Goal: Task Accomplishment & Management: Complete application form

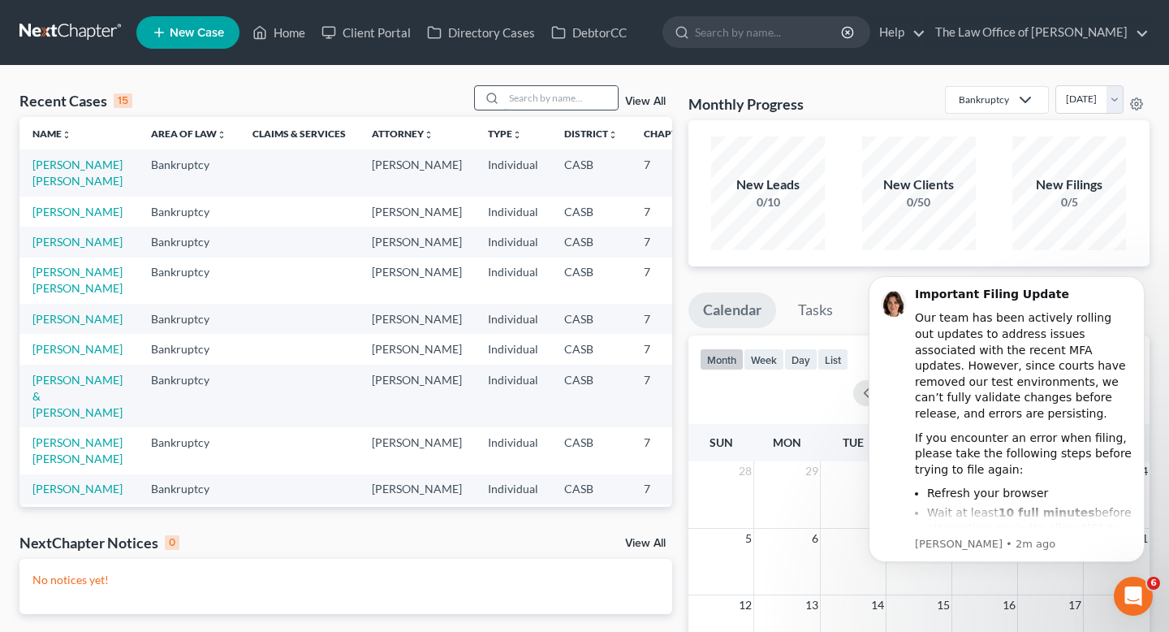
click at [536, 92] on input "search" at bounding box center [561, 98] width 114 height 24
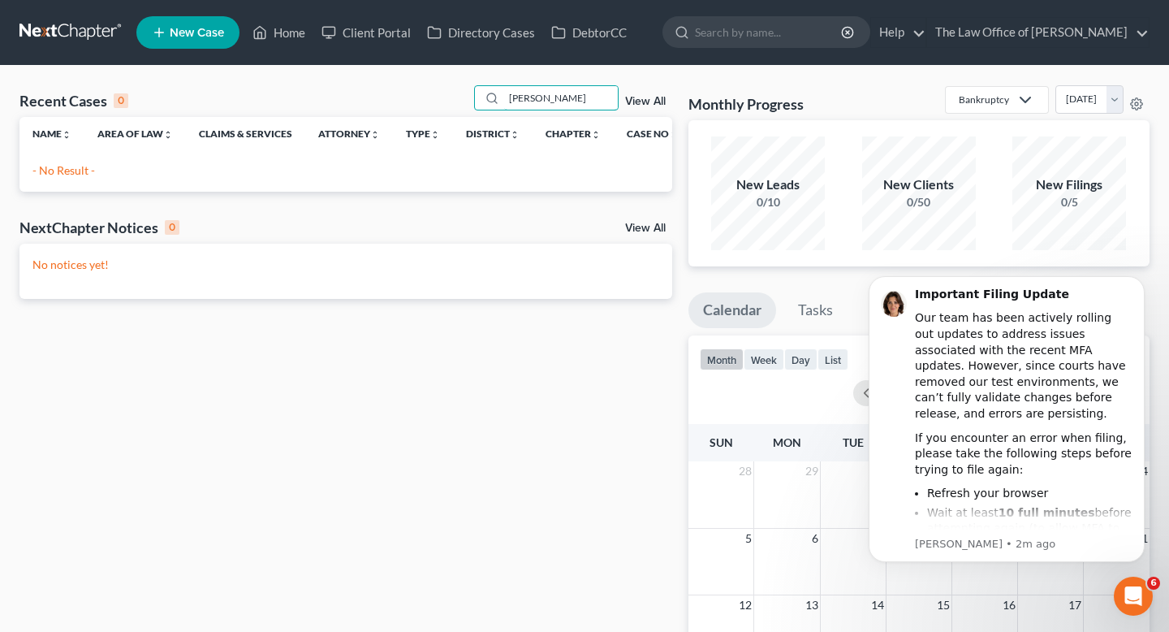
type input "[PERSON_NAME]"
click at [216, 33] on span "New Case" at bounding box center [197, 33] width 54 height 12
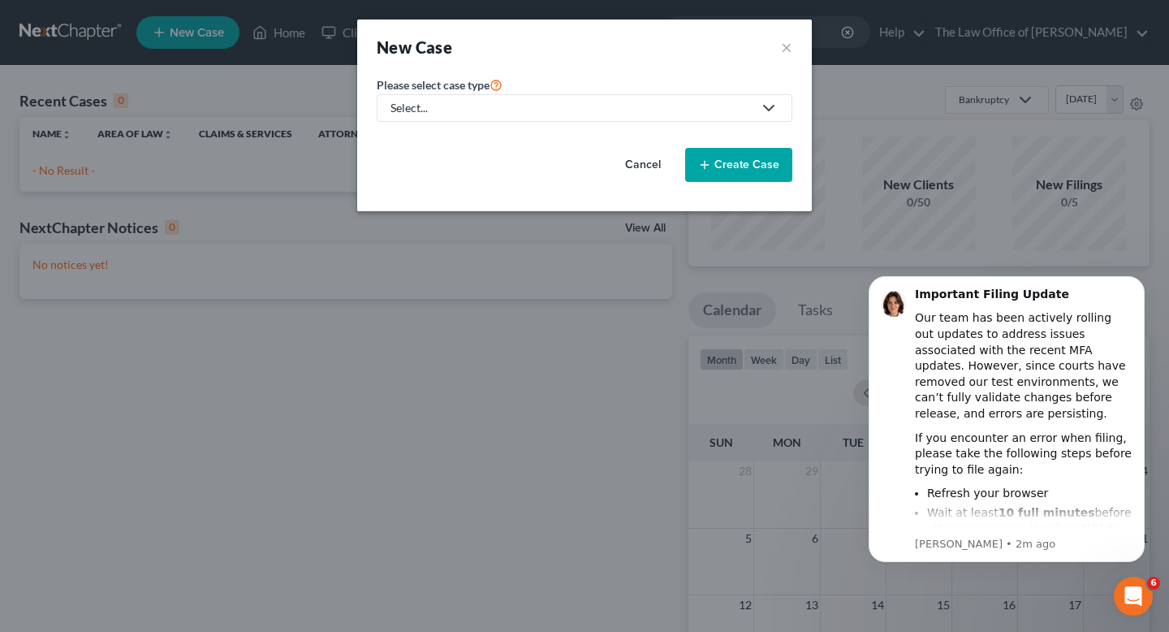
click at [613, 110] on div "Select..." at bounding box center [572, 108] width 362 height 16
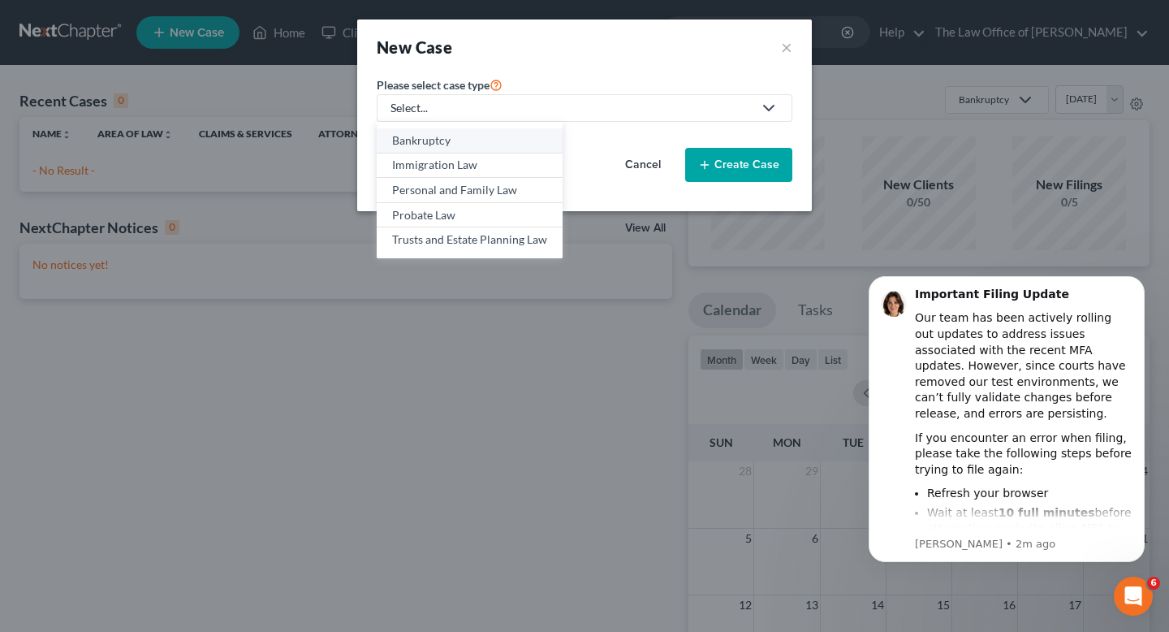
click at [436, 145] on div "Bankruptcy" at bounding box center [469, 140] width 155 height 16
select select "10"
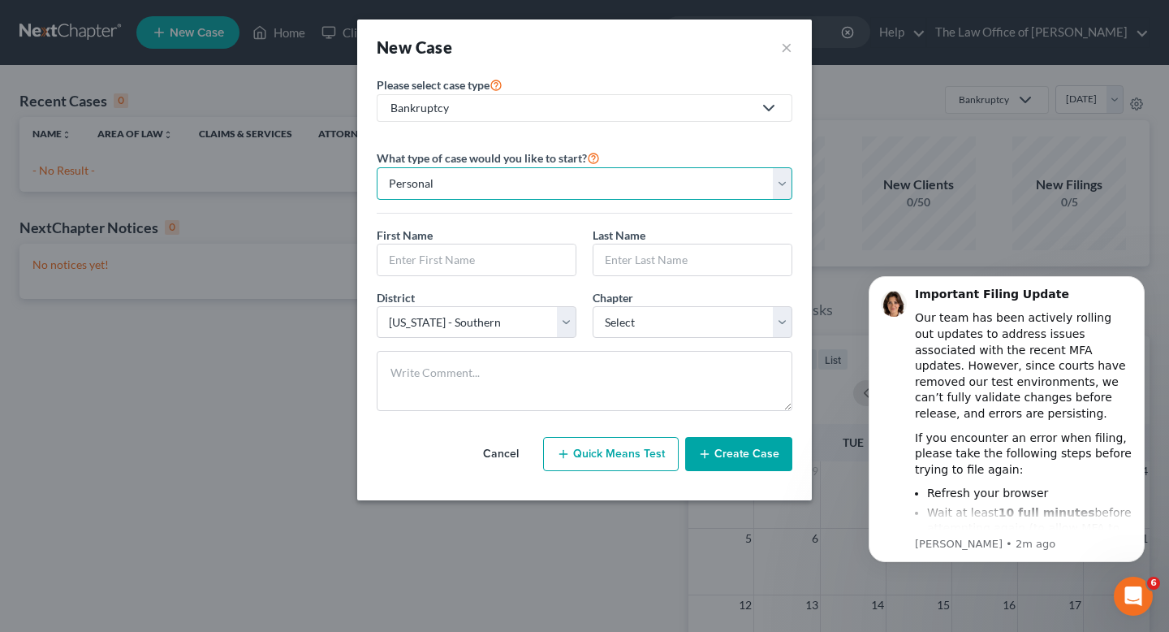
click at [563, 178] on select "Personal Business" at bounding box center [585, 183] width 416 height 32
click at [377, 167] on select "Personal Business" at bounding box center [585, 183] width 416 height 32
drag, startPoint x: 563, startPoint y: 178, endPoint x: 434, endPoint y: 261, distance: 153.8
click at [434, 261] on input "text" at bounding box center [477, 259] width 198 height 31
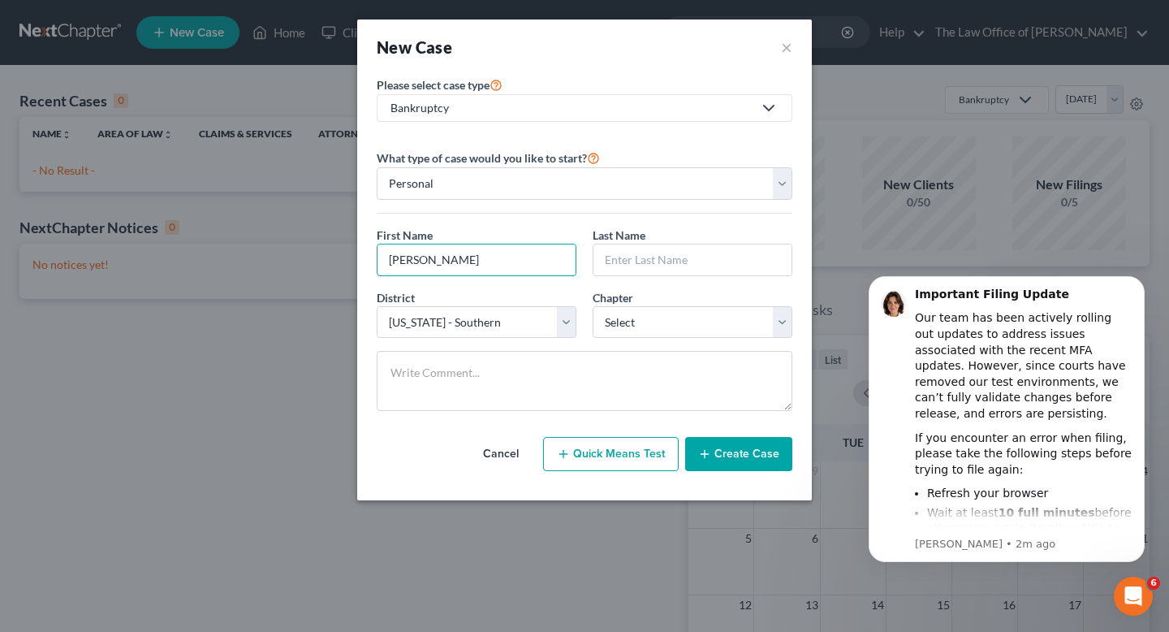
type input "[PERSON_NAME]"
click at [693, 270] on input "text" at bounding box center [693, 259] width 198 height 31
type input "[PERSON_NAME]"
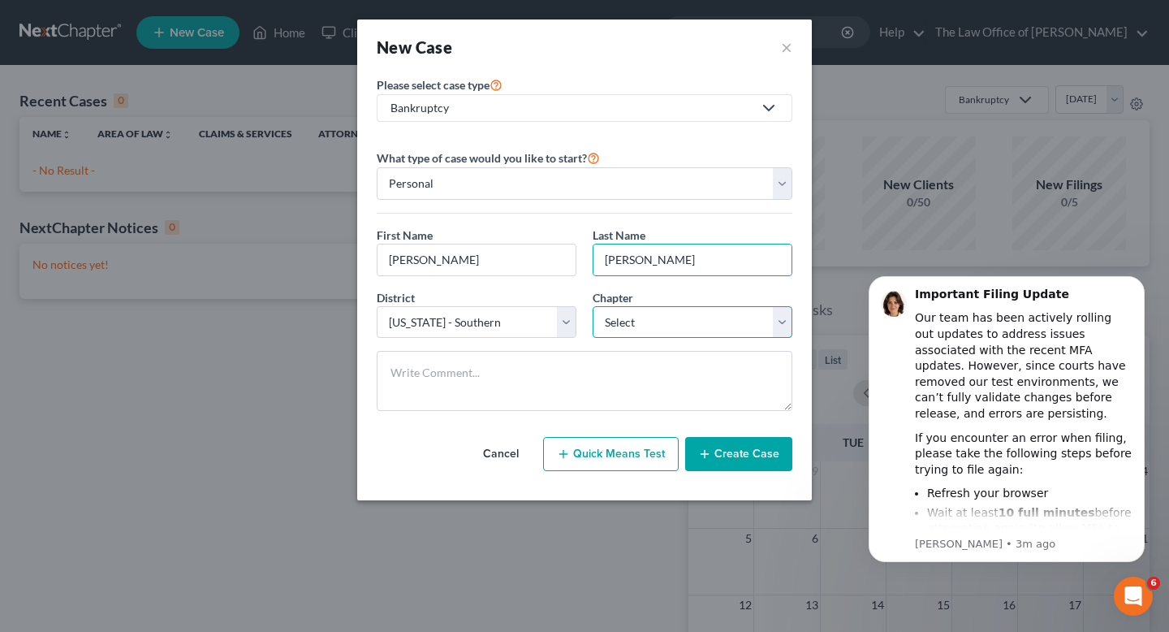
click at [622, 317] on select "Select 7 11 12 13" at bounding box center [693, 322] width 200 height 32
select select "0"
click at [593, 306] on select "Select 7 11 12 13" at bounding box center [693, 322] width 200 height 32
click at [717, 459] on button "Create Case" at bounding box center [738, 454] width 107 height 34
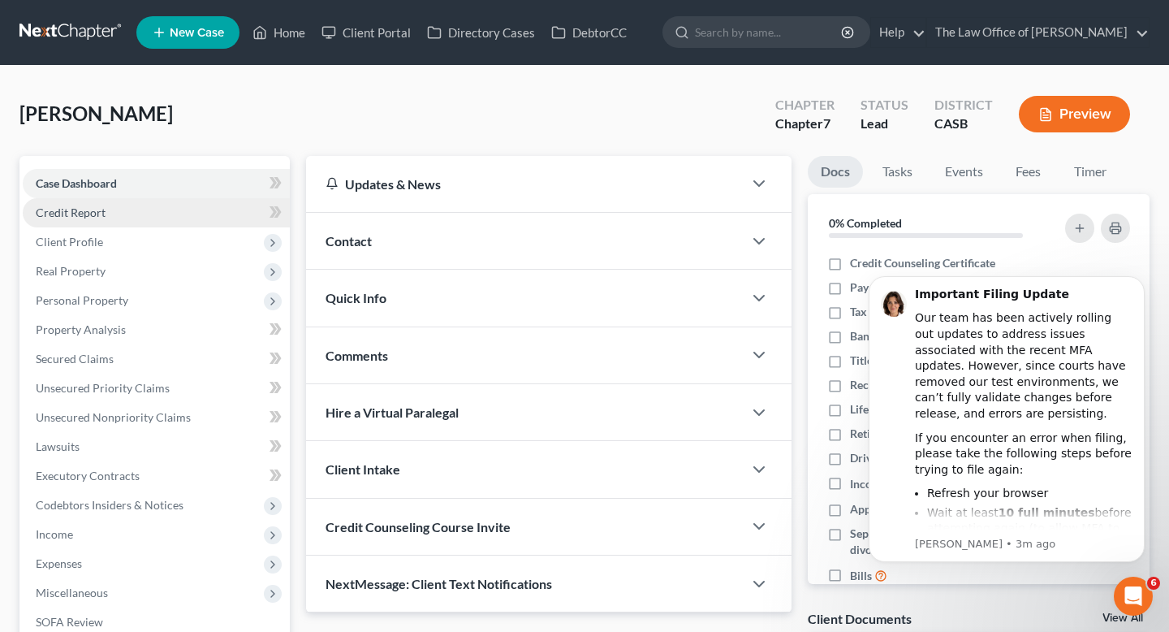
click at [129, 212] on link "Credit Report" at bounding box center [156, 212] width 267 height 29
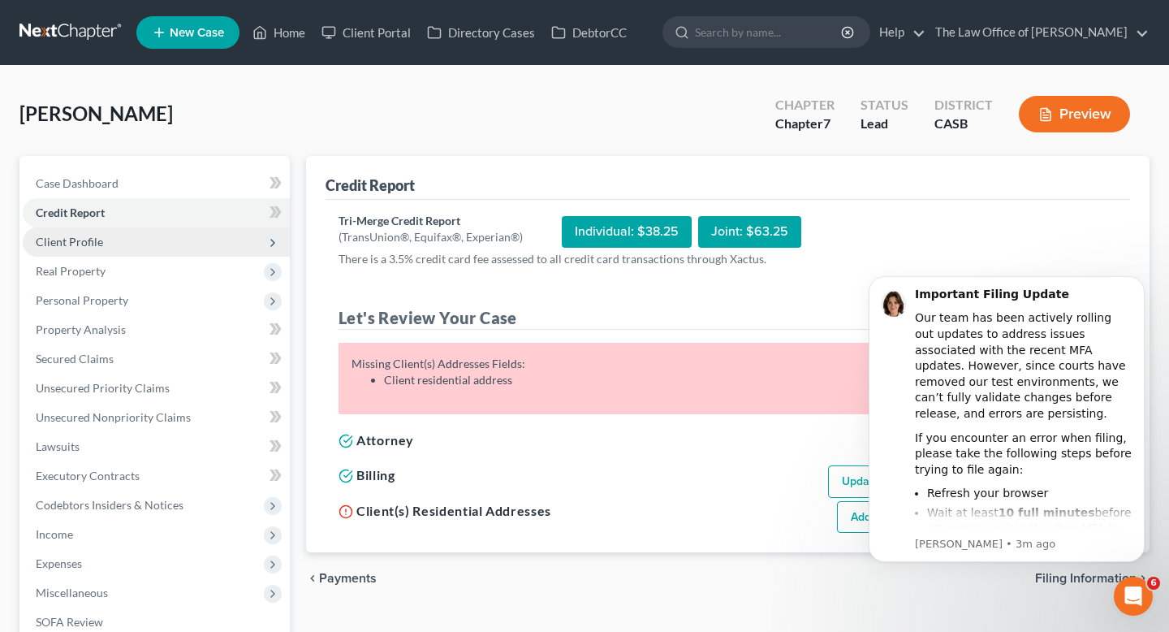
click at [78, 248] on span "Client Profile" at bounding box center [156, 241] width 267 height 29
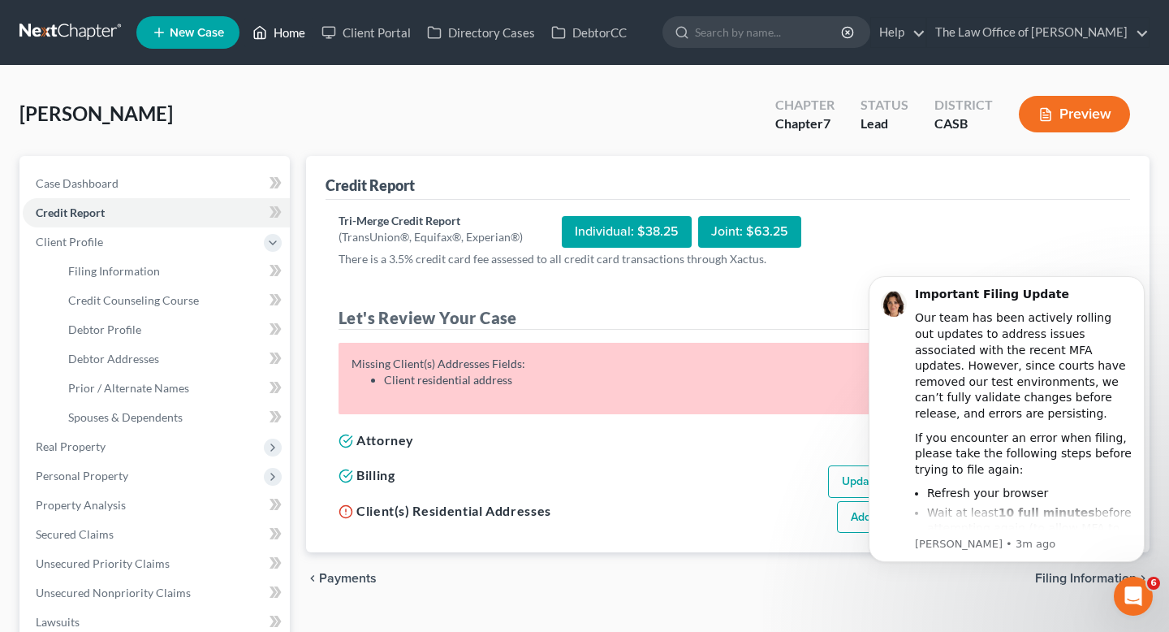
click at [283, 26] on link "Home" at bounding box center [278, 32] width 69 height 29
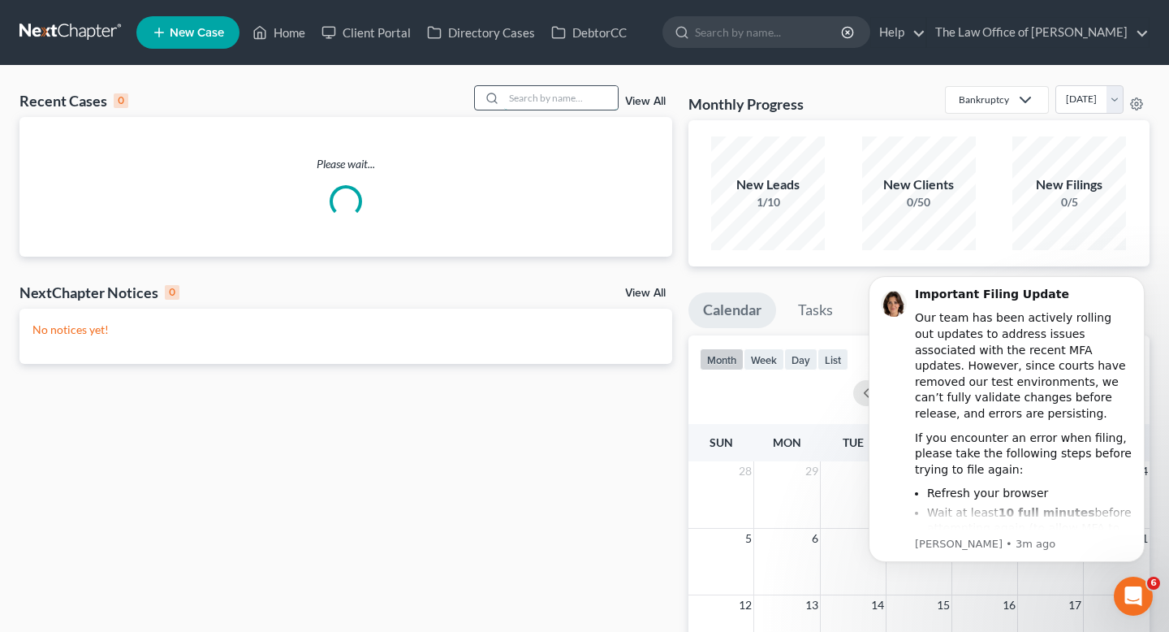
click at [563, 94] on input "search" at bounding box center [561, 98] width 114 height 24
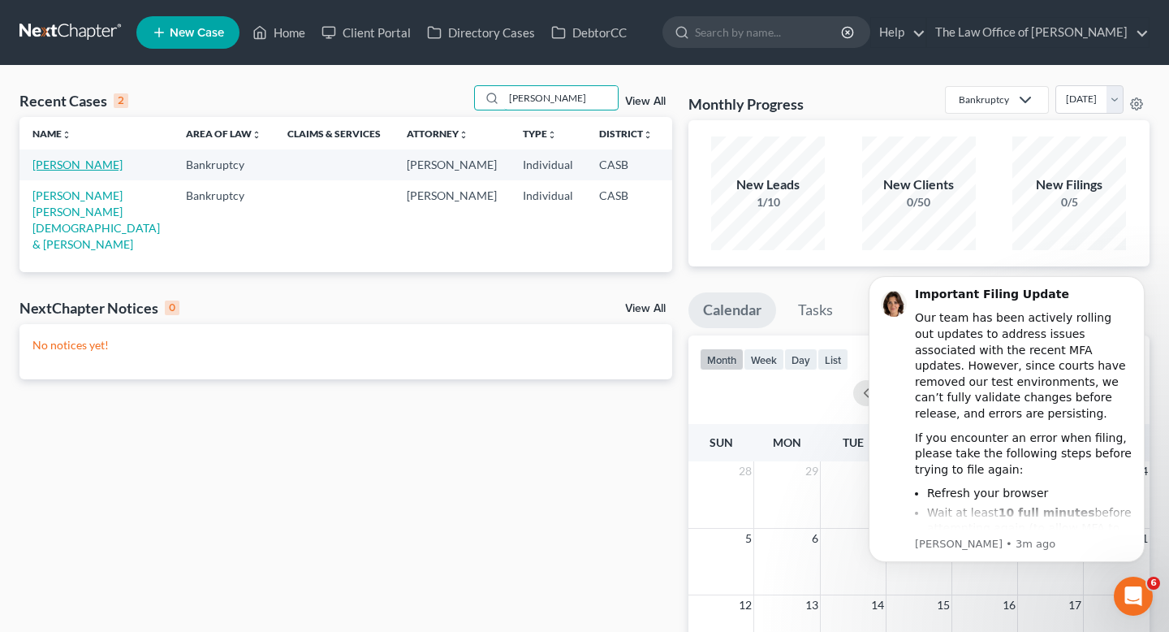
type input "[PERSON_NAME]"
click at [52, 171] on link "[PERSON_NAME]" at bounding box center [77, 165] width 90 height 14
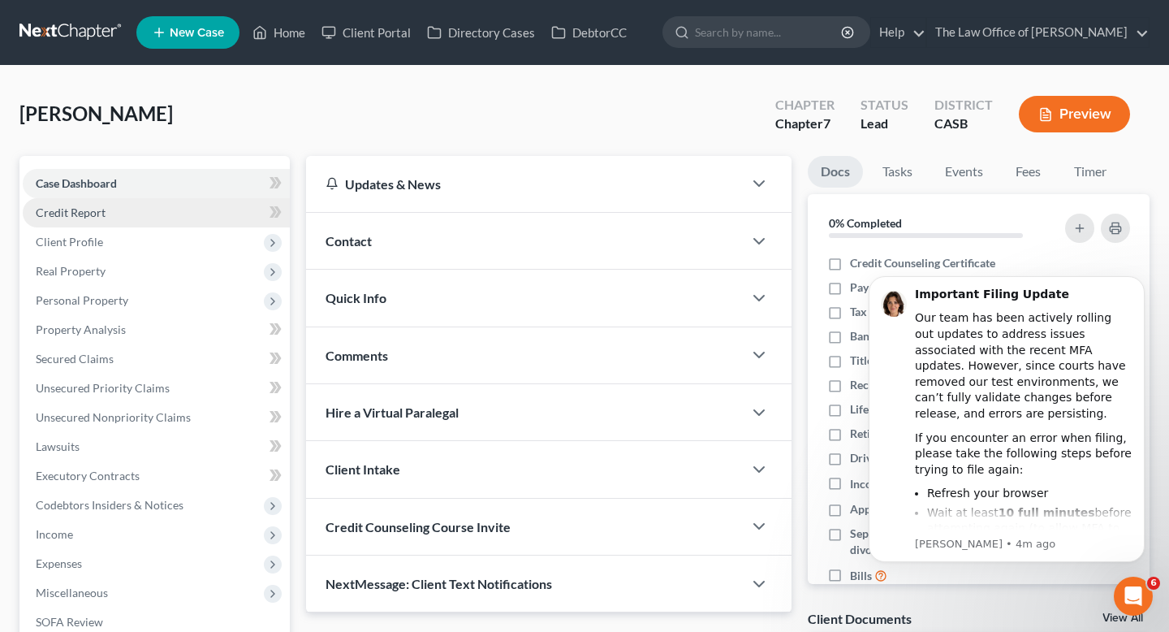
click at [131, 207] on link "Credit Report" at bounding box center [156, 212] width 267 height 29
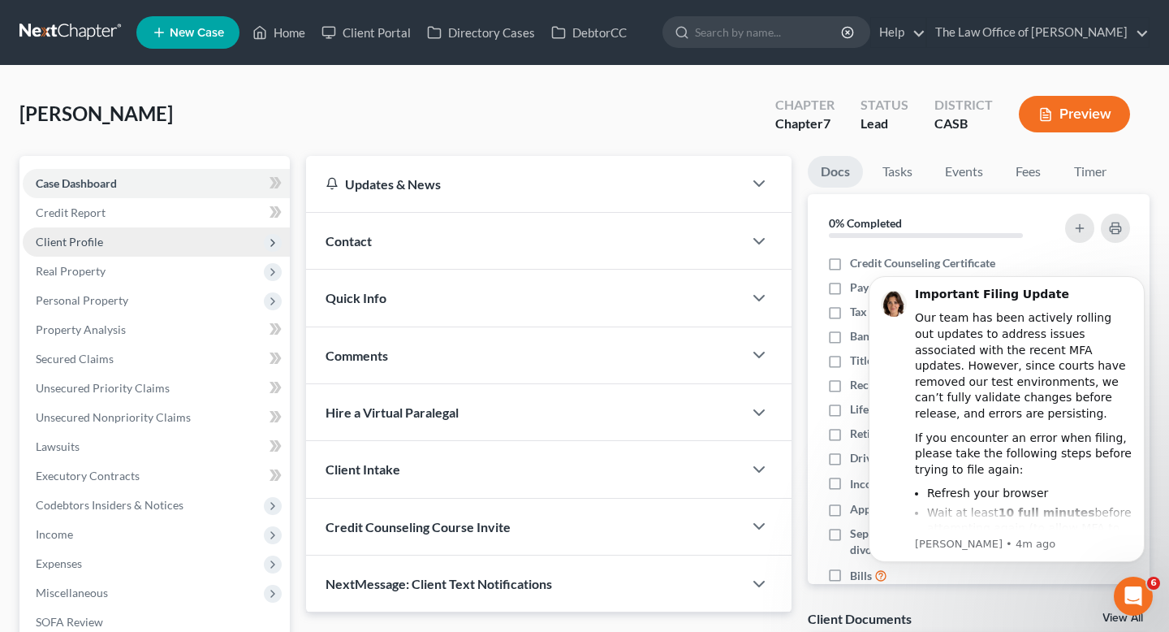
click at [137, 244] on span "Client Profile" at bounding box center [156, 241] width 267 height 29
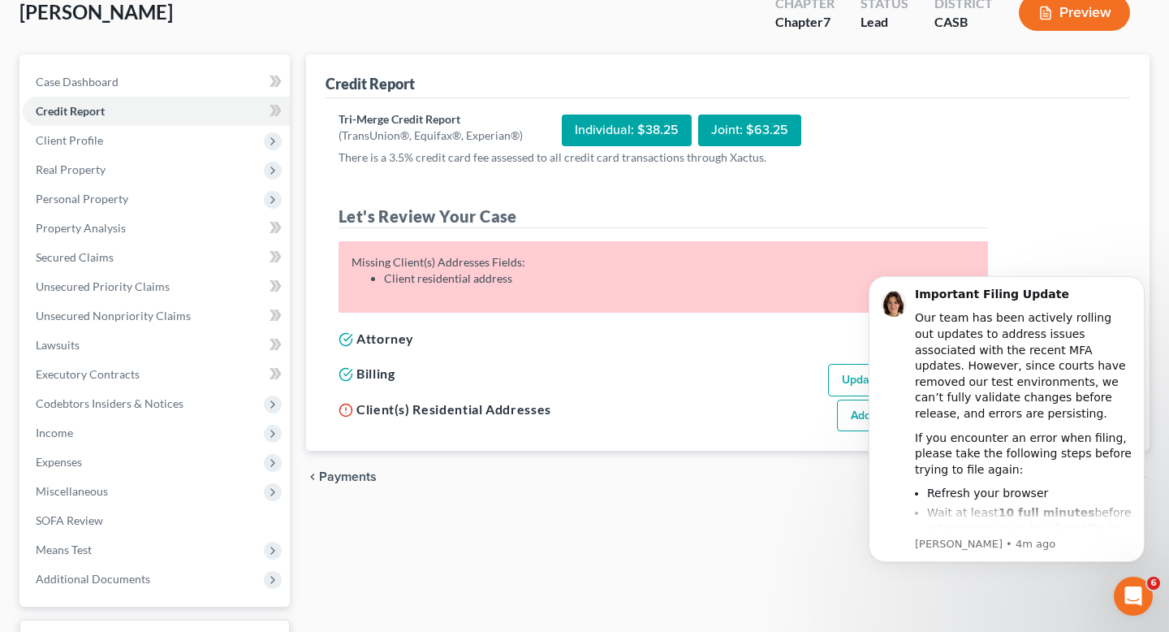
scroll to position [113, 0]
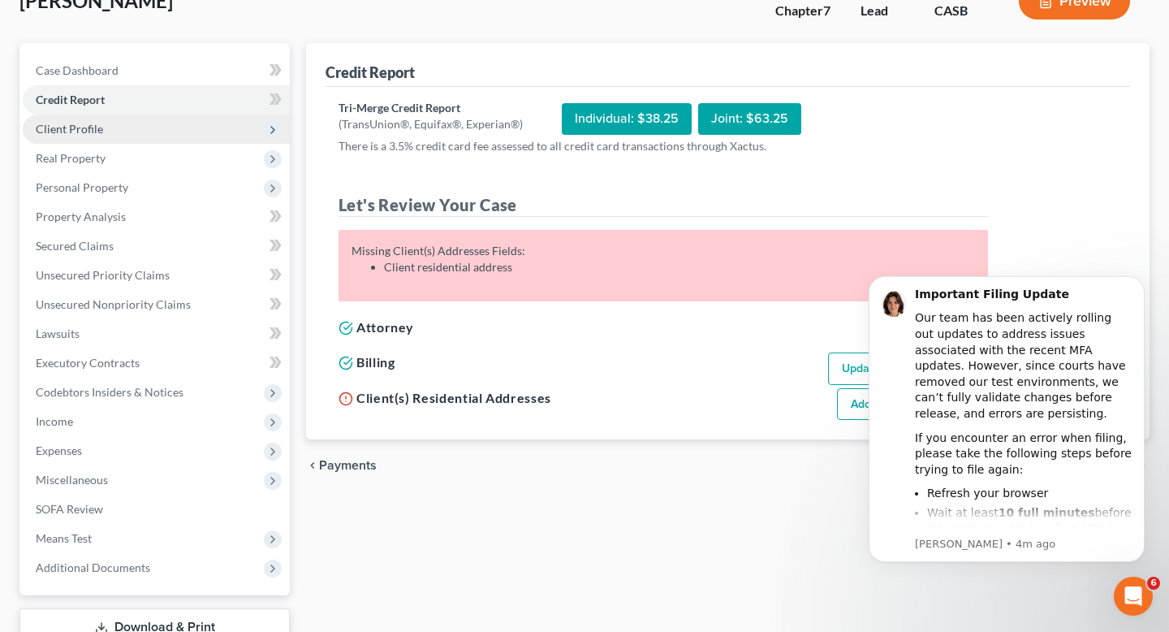
click at [195, 130] on span "Client Profile" at bounding box center [156, 128] width 267 height 29
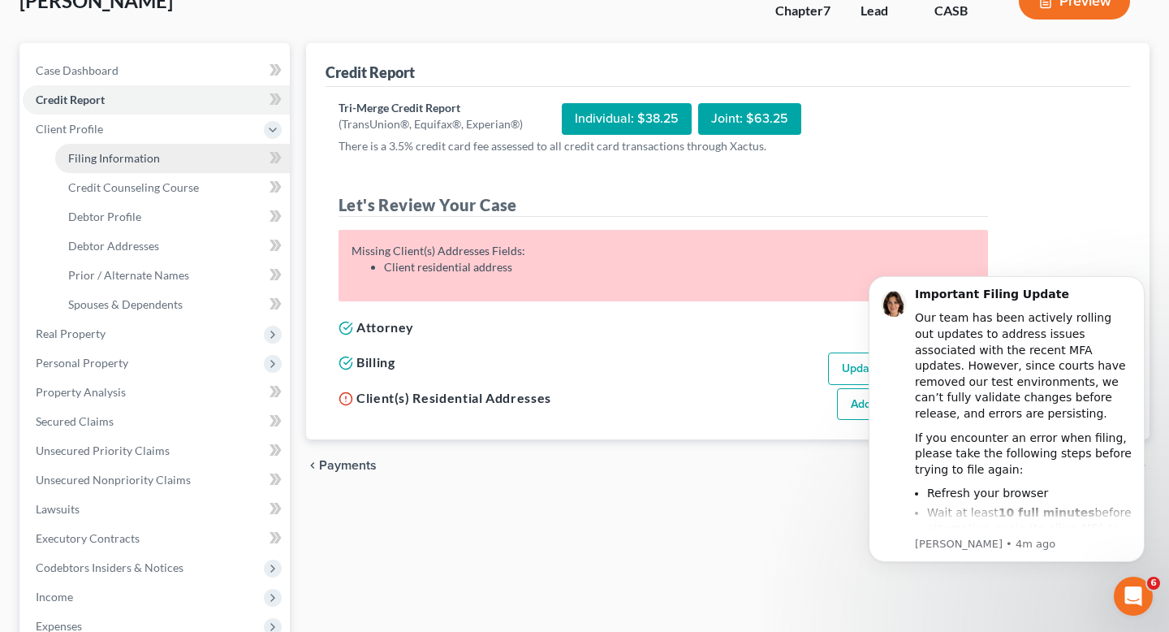
click at [163, 155] on link "Filing Information" at bounding box center [172, 158] width 235 height 29
select select "1"
select select "0"
select select "10"
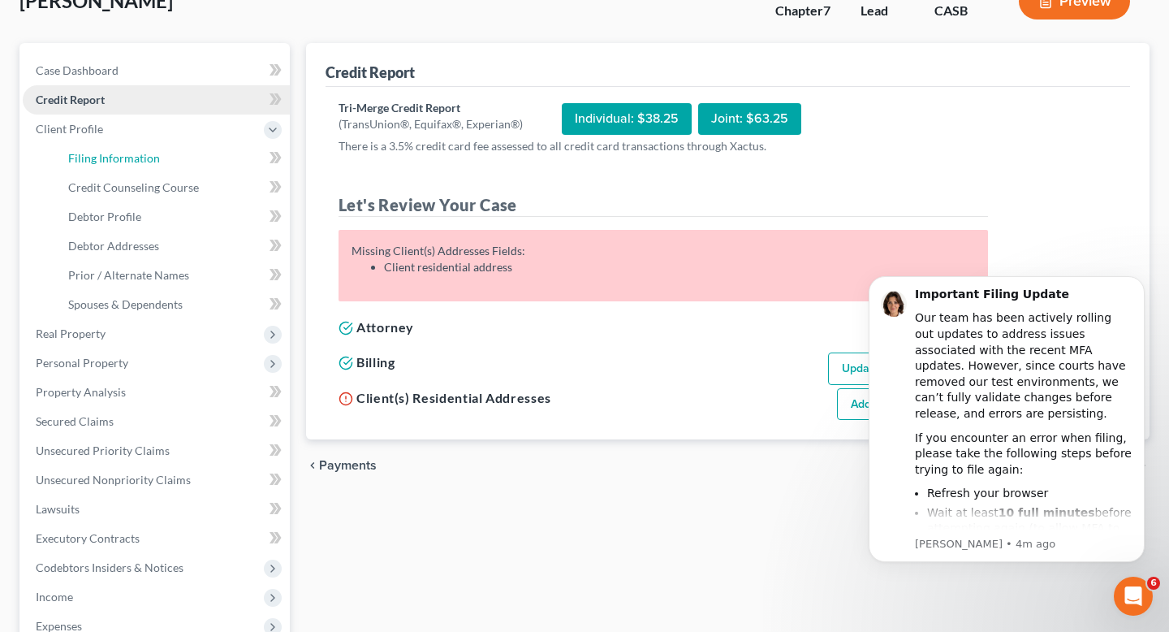
select select "4"
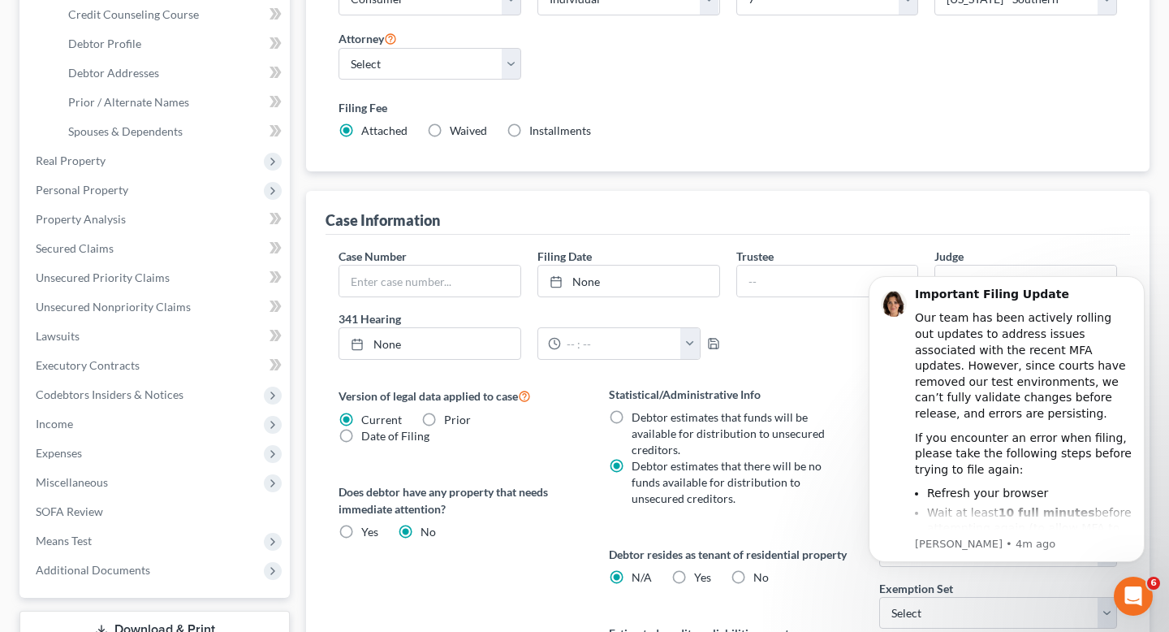
scroll to position [289, 0]
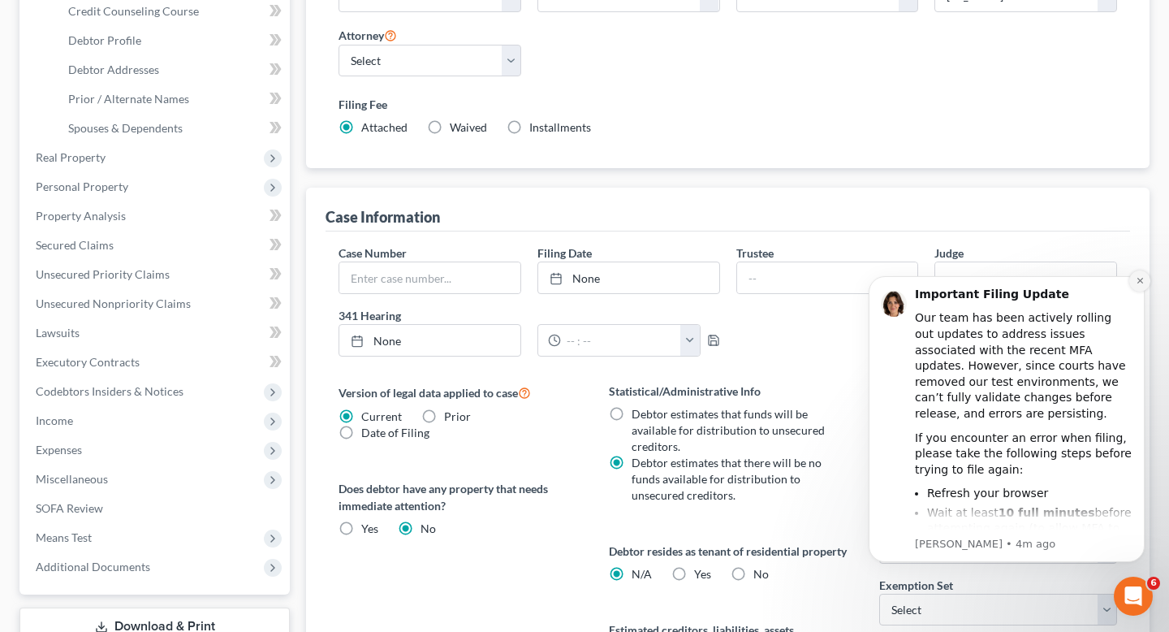
click at [1138, 284] on icon "Dismiss notification" at bounding box center [1140, 280] width 9 height 9
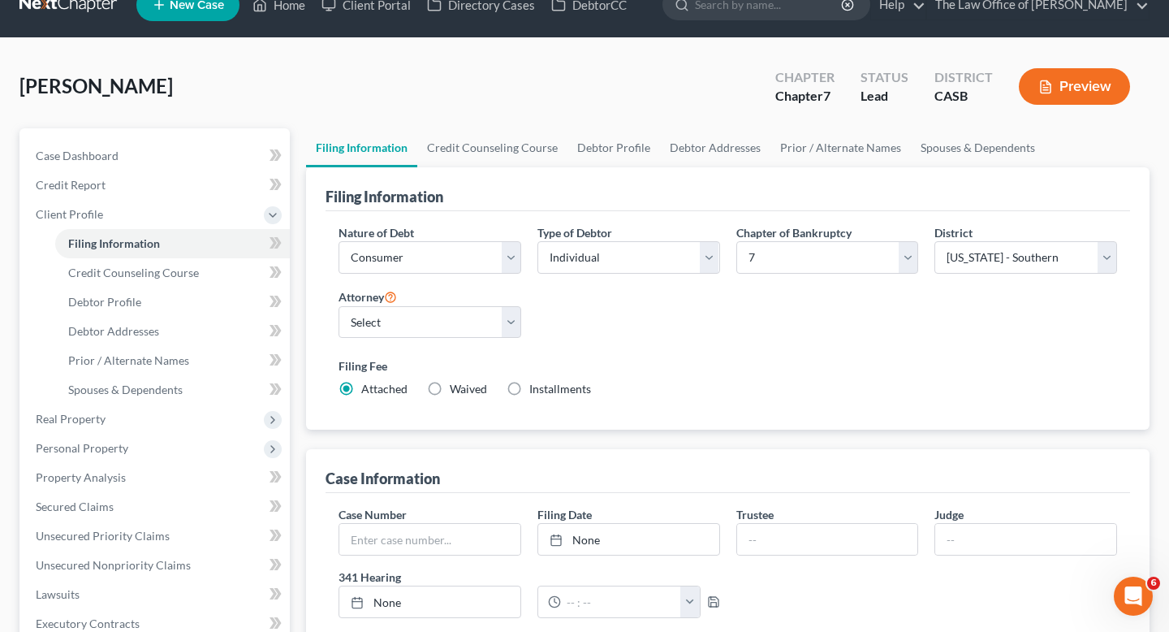
scroll to position [54, 0]
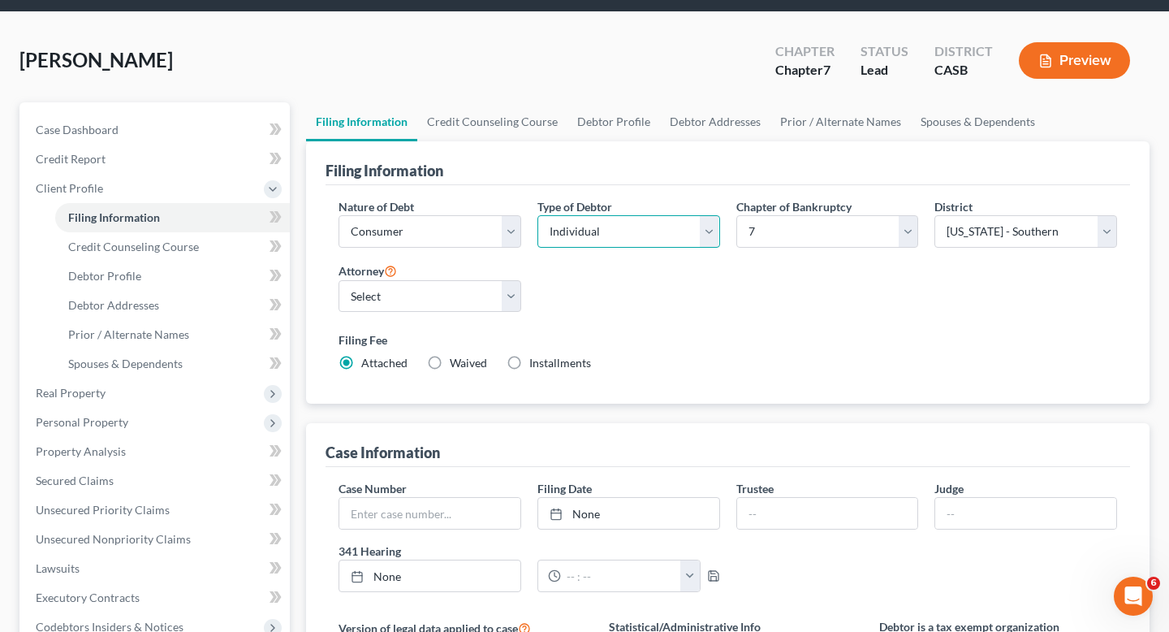
click at [576, 227] on select "Select Individual Joint" at bounding box center [628, 231] width 183 height 32
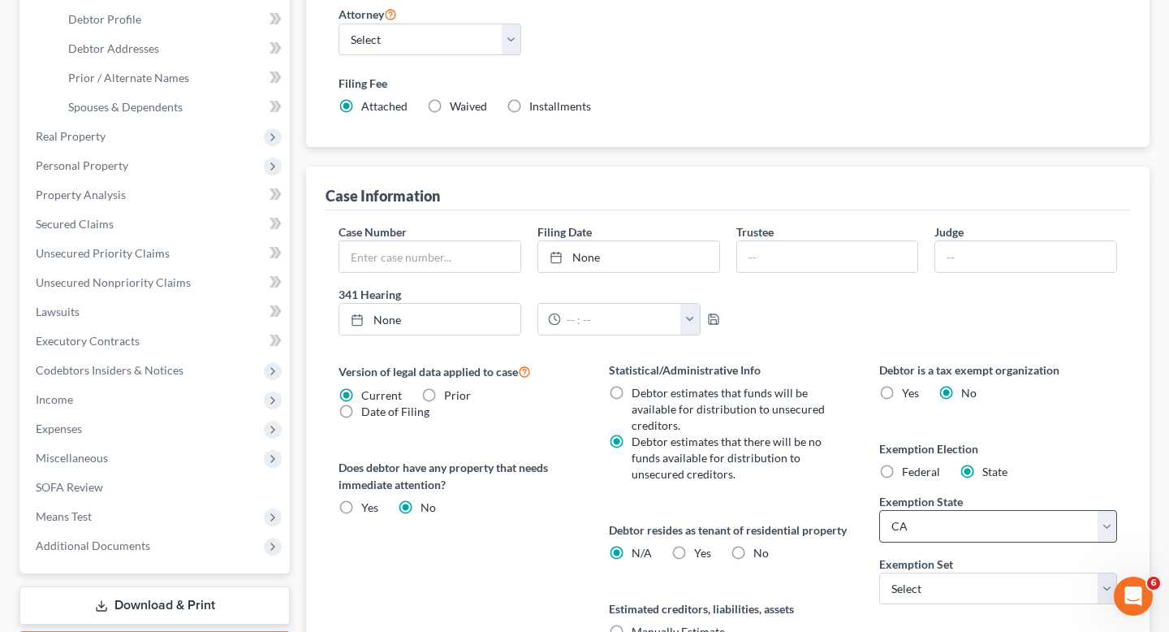
scroll to position [370, 0]
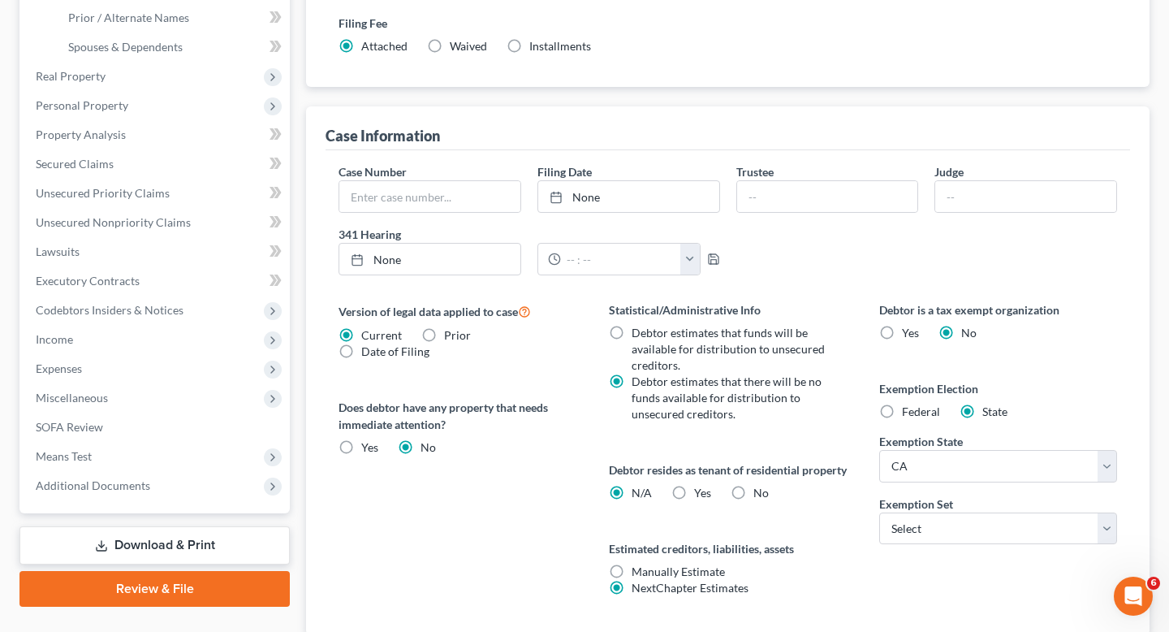
click at [911, 510] on label "Exemption Set" at bounding box center [916, 503] width 74 height 17
click at [910, 520] on select "Select 703 704" at bounding box center [998, 528] width 238 height 32
select select "0"
click at [879, 512] on select "Select 703 704" at bounding box center [998, 528] width 238 height 32
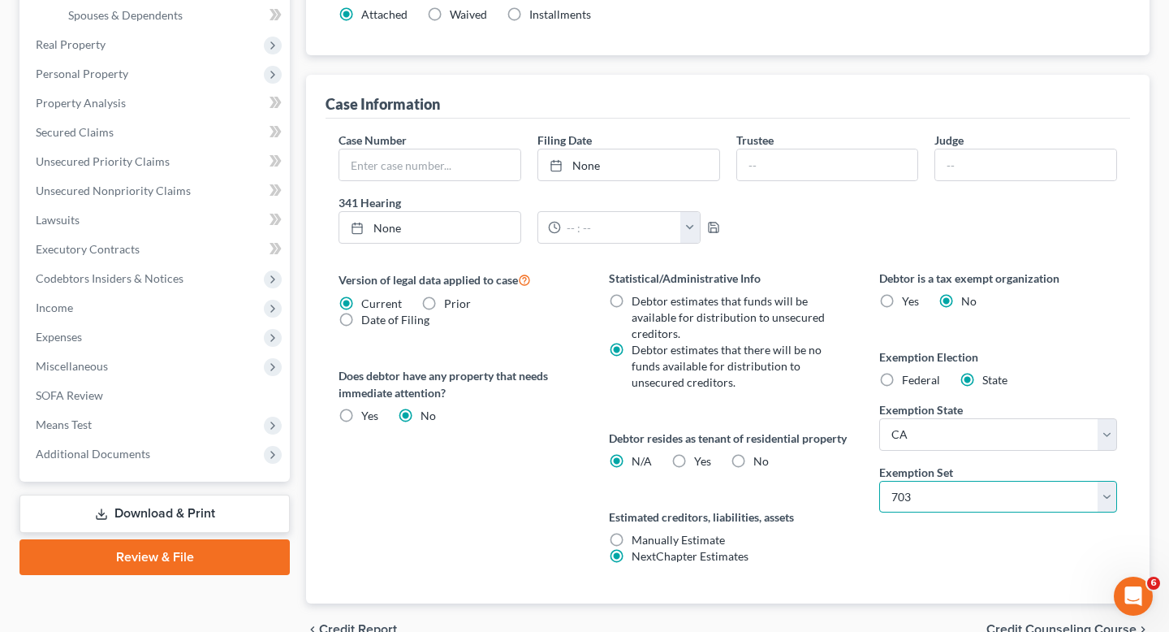
scroll to position [405, 0]
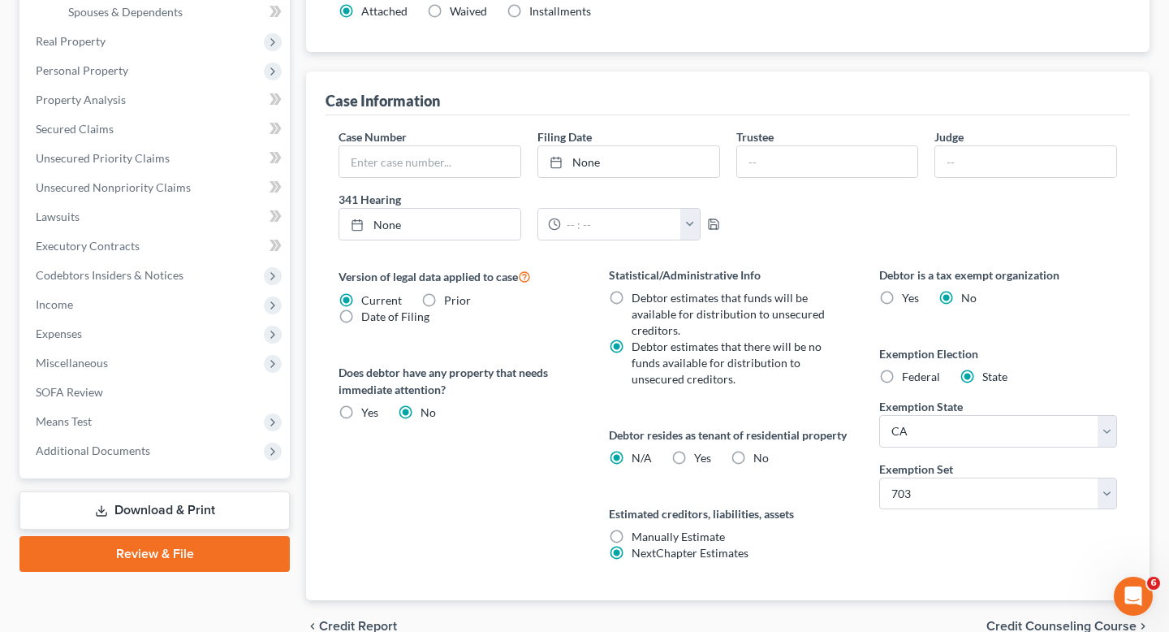
click at [698, 464] on span "Yes" at bounding box center [702, 458] width 17 height 14
click at [701, 460] on input "Yes Yes" at bounding box center [706, 455] width 11 height 11
radio input "true"
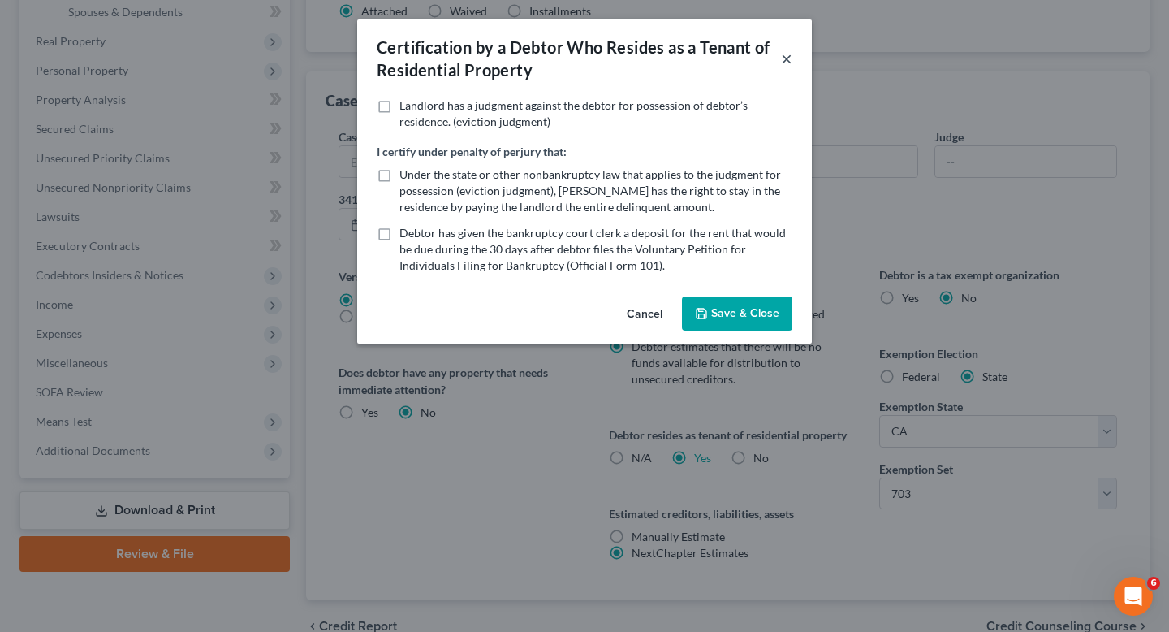
click at [784, 56] on button "×" at bounding box center [786, 58] width 11 height 19
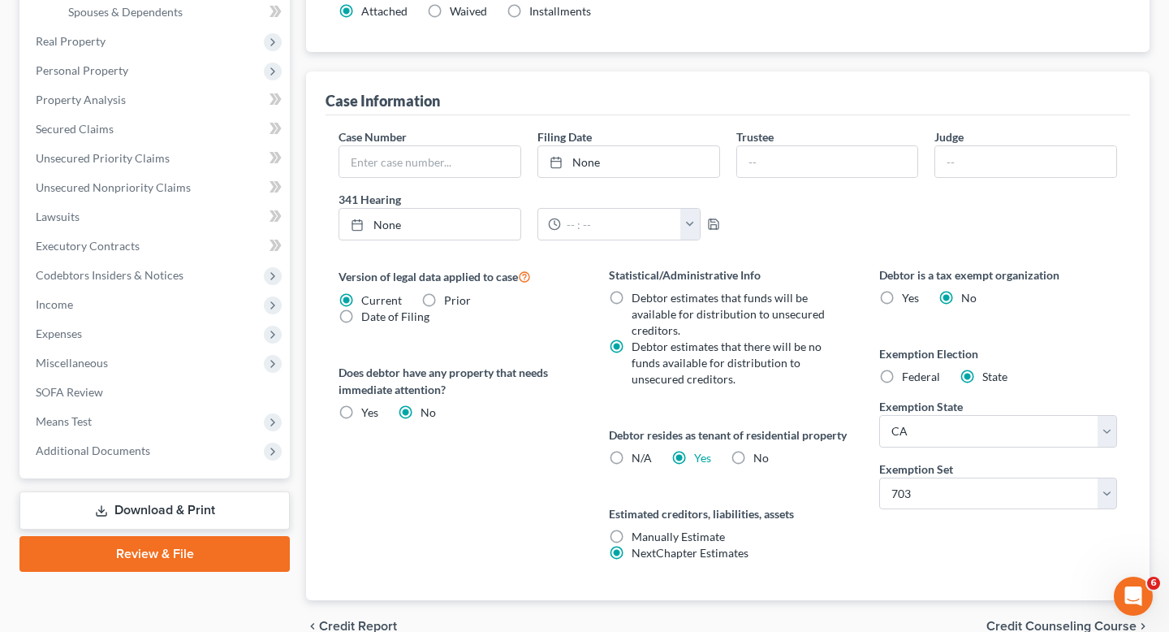
click at [632, 466] on label "N/A" at bounding box center [642, 458] width 20 height 16
click at [638, 460] on input "N/A" at bounding box center [643, 455] width 11 height 11
radio input "true"
radio input "false"
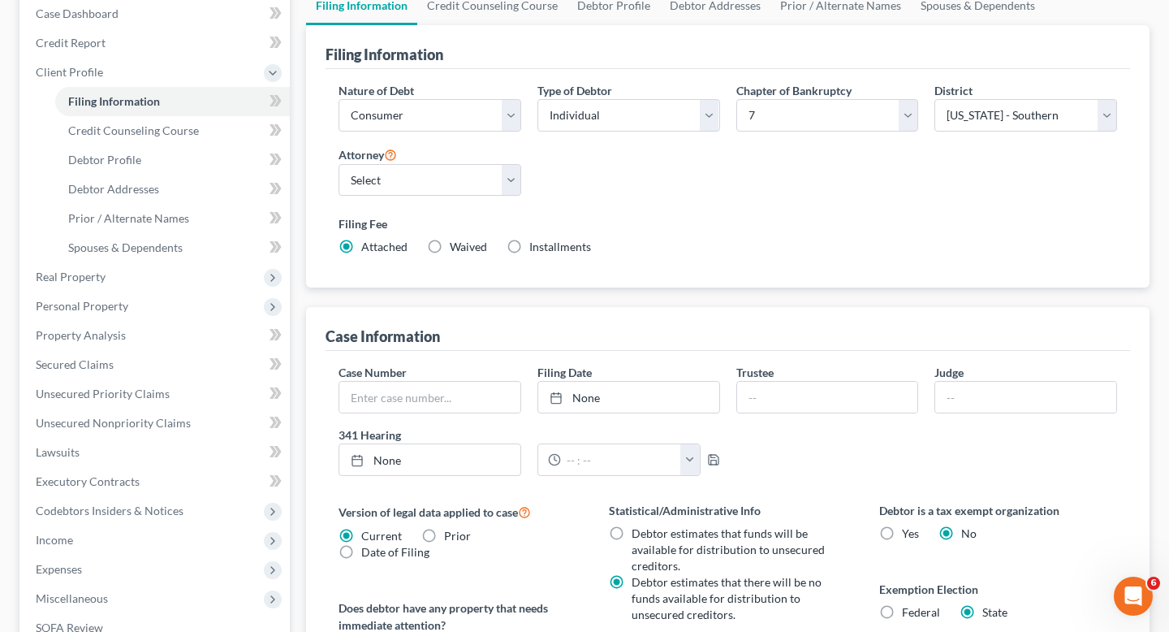
scroll to position [145, 0]
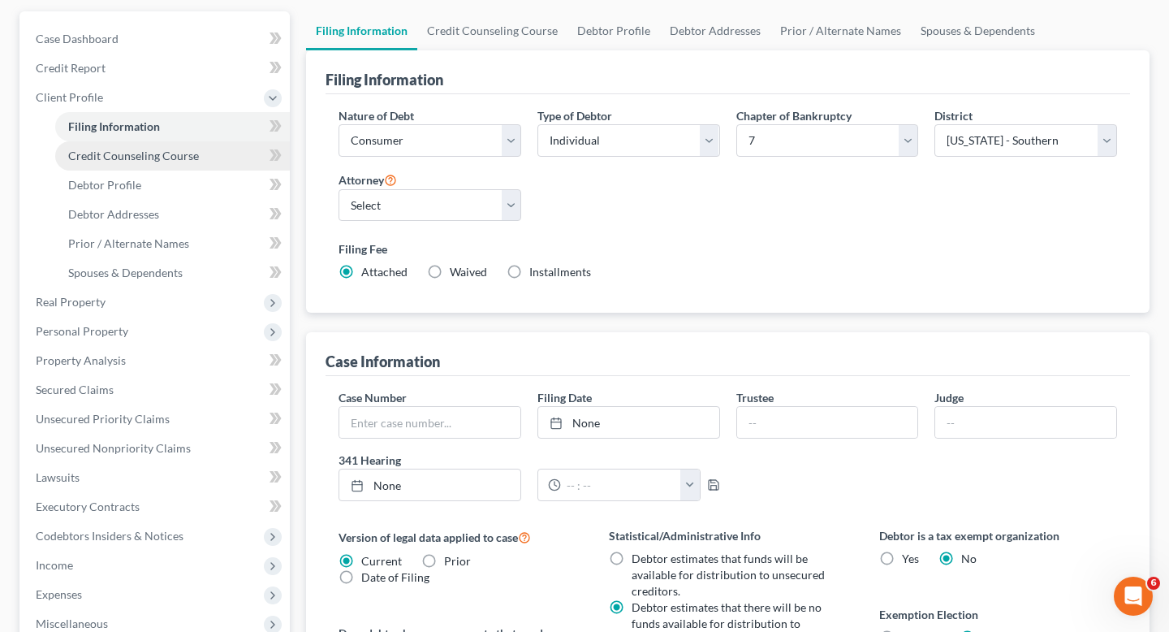
click at [152, 161] on span "Credit Counseling Course" at bounding box center [133, 156] width 131 height 14
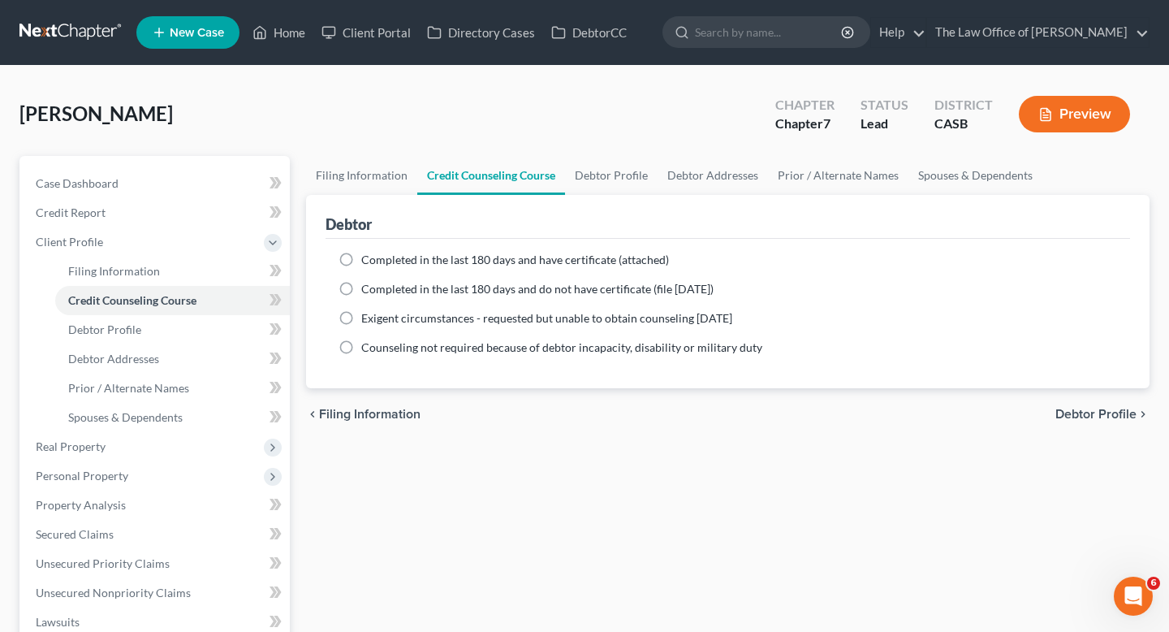
click at [369, 290] on span "Completed in the last 180 days and do not have certificate (file [DATE])" at bounding box center [537, 289] width 352 height 14
click at [369, 290] on input "Completed in the last 180 days and do not have certificate (file [DATE])" at bounding box center [373, 286] width 11 height 11
radio input "true"
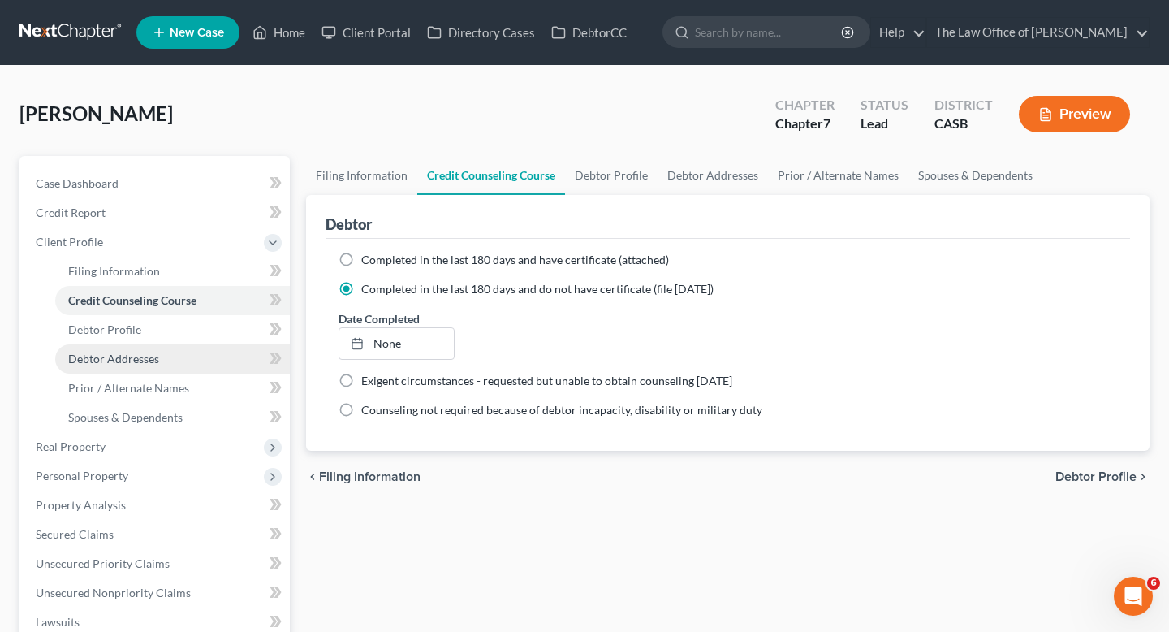
click at [130, 344] on link "Debtor Addresses" at bounding box center [172, 358] width 235 height 29
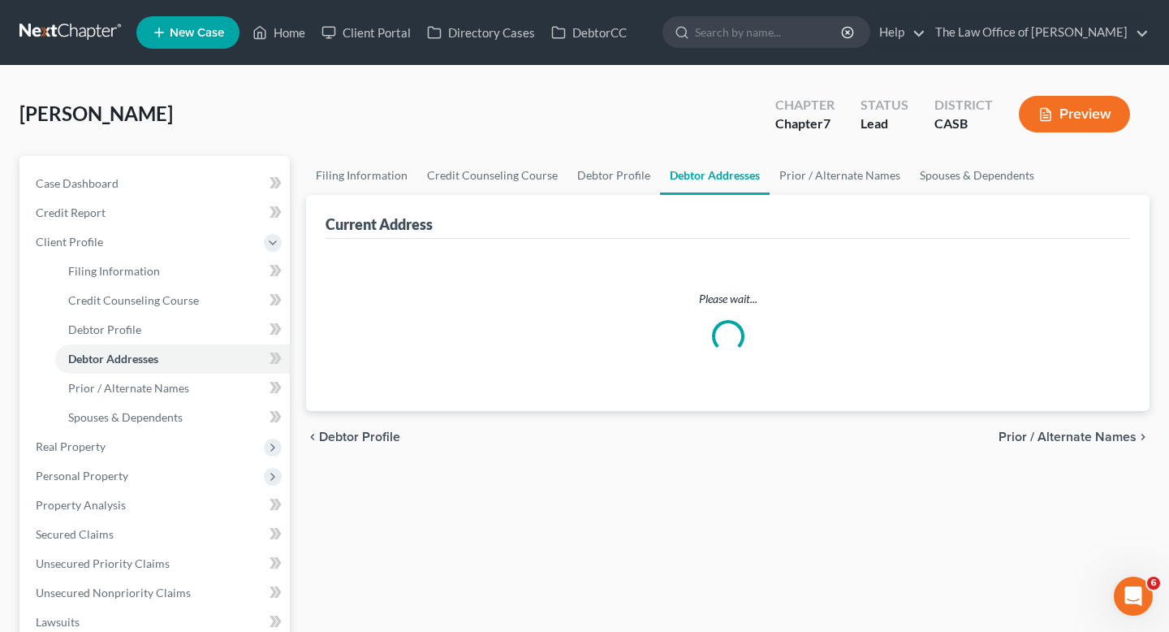
select select "0"
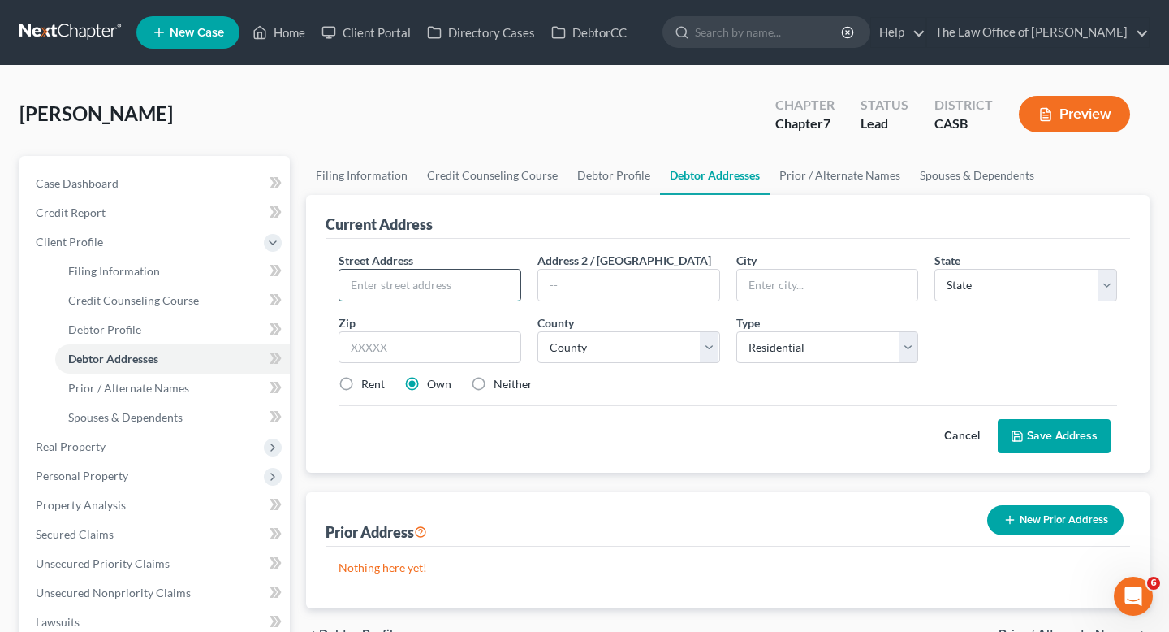
click at [437, 289] on input "text" at bounding box center [429, 285] width 181 height 31
type input "[STREET_ADDRESS]"
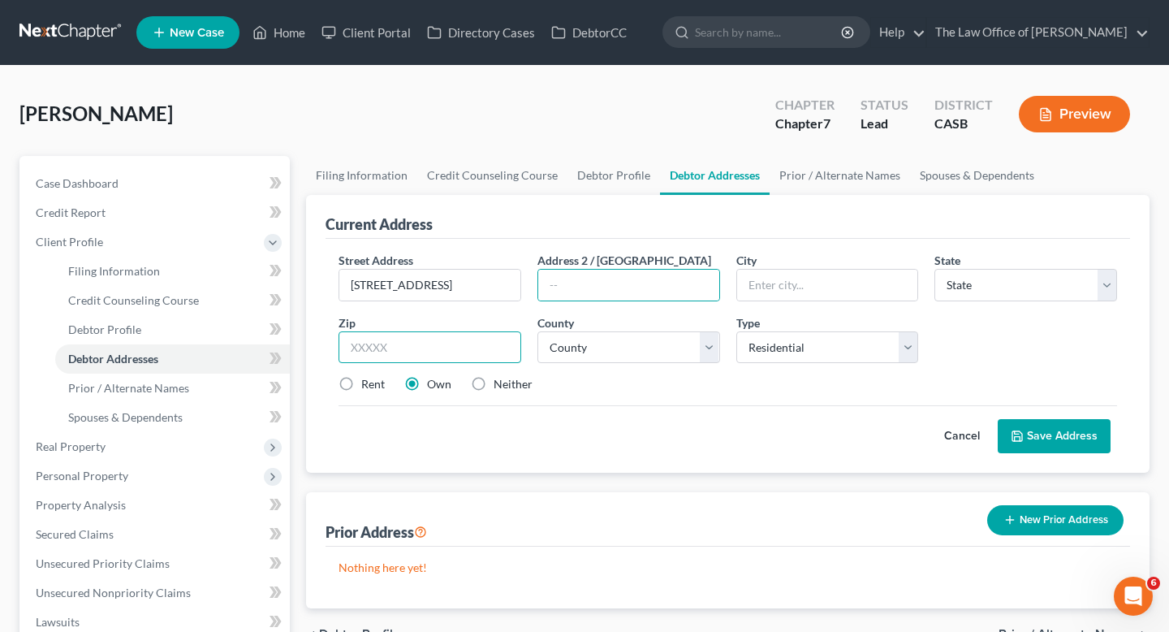
click at [394, 361] on input "text" at bounding box center [430, 347] width 183 height 32
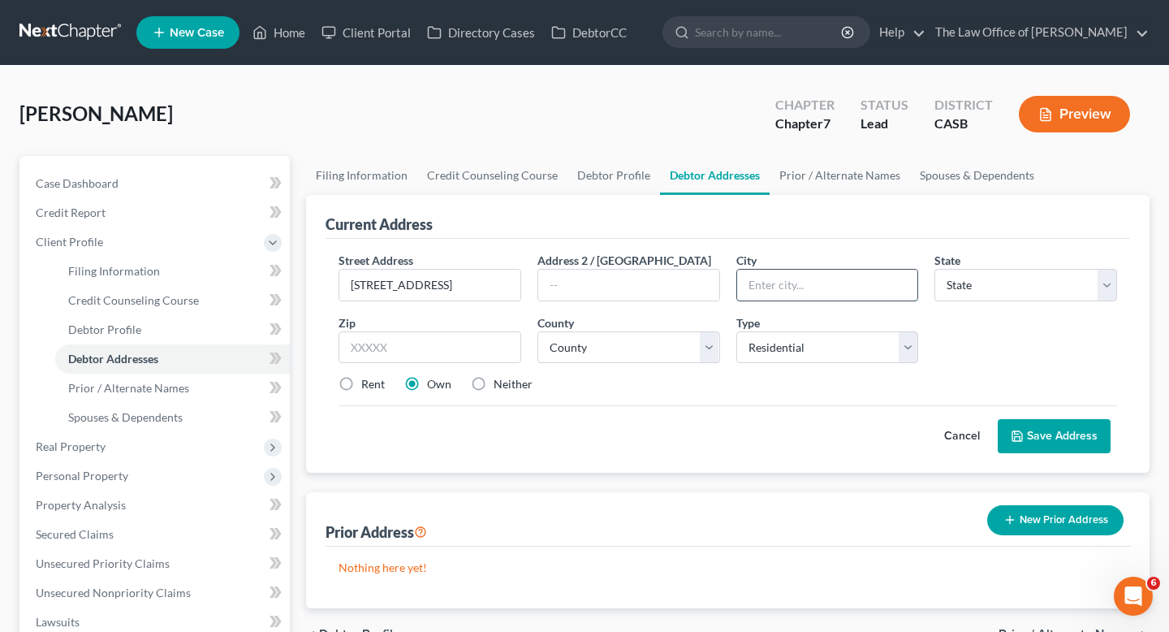
click at [750, 293] on input "text" at bounding box center [827, 285] width 181 height 31
type input "Chula Vista"
select select "4"
type input "91915"
select select "36"
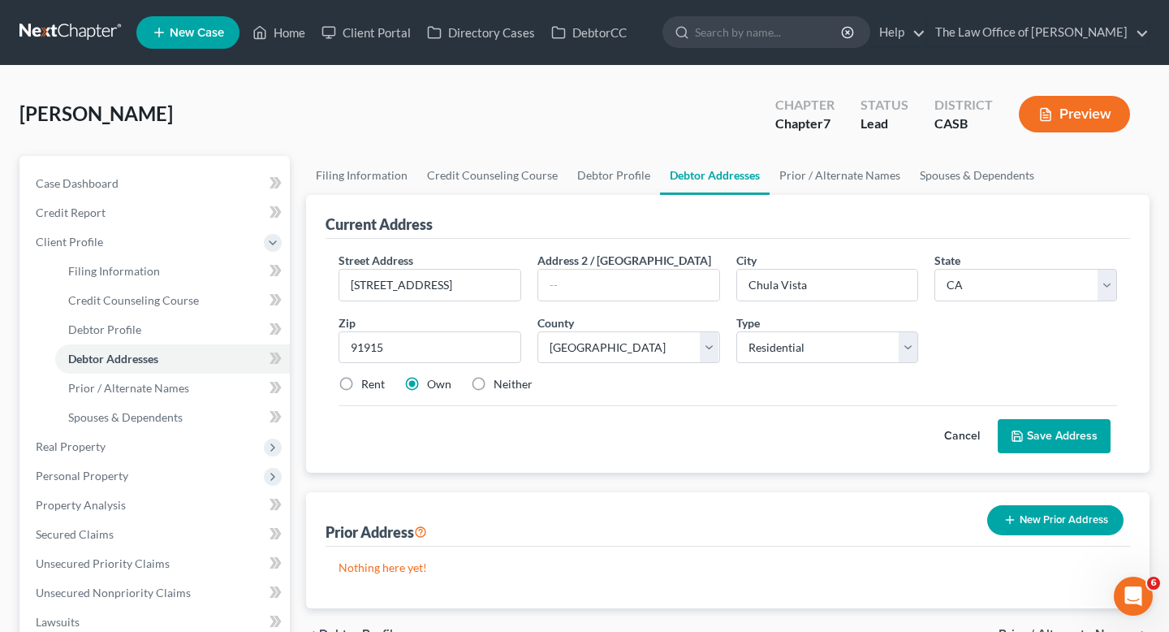
click at [369, 384] on label "Rent" at bounding box center [373, 384] width 24 height 16
click at [369, 384] on input "Rent" at bounding box center [373, 381] width 11 height 11
radio input "true"
click at [1085, 434] on button "Save Address" at bounding box center [1054, 436] width 113 height 34
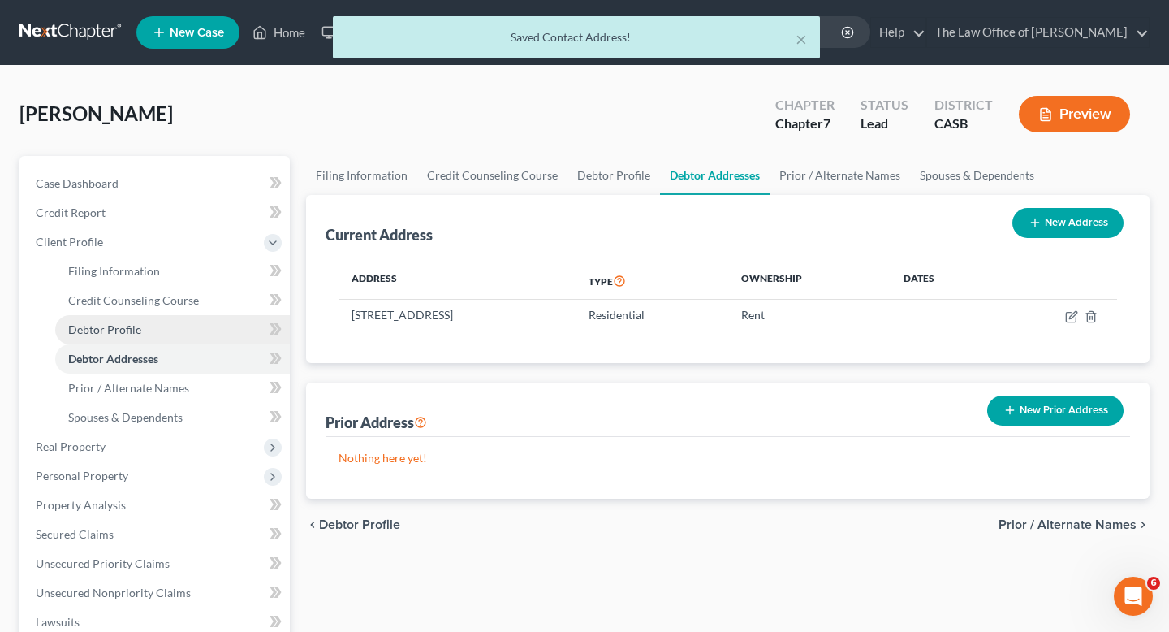
click at [120, 332] on span "Debtor Profile" at bounding box center [104, 329] width 73 height 14
select select "0"
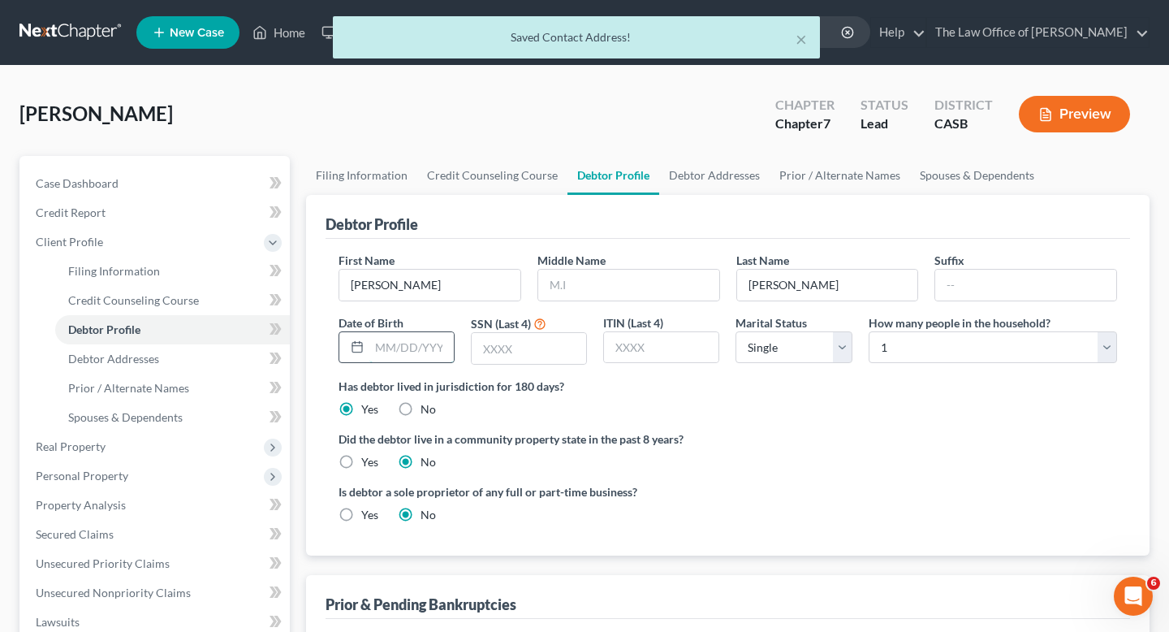
click at [431, 349] on input "text" at bounding box center [411, 347] width 84 height 31
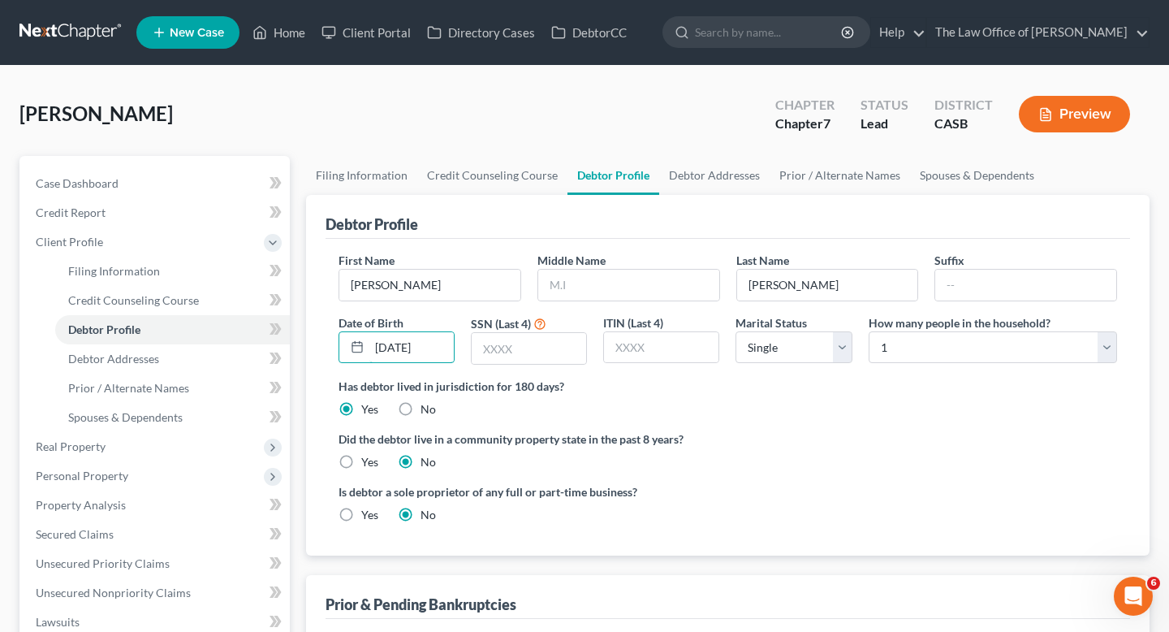
type input "[DATE]"
type input "3800"
click at [769, 342] on select "Select Single Married Separated Divorced Widowed" at bounding box center [794, 347] width 116 height 32
select select "1"
click at [736, 331] on select "Select Single Married Separated Divorced Widowed" at bounding box center [794, 347] width 116 height 32
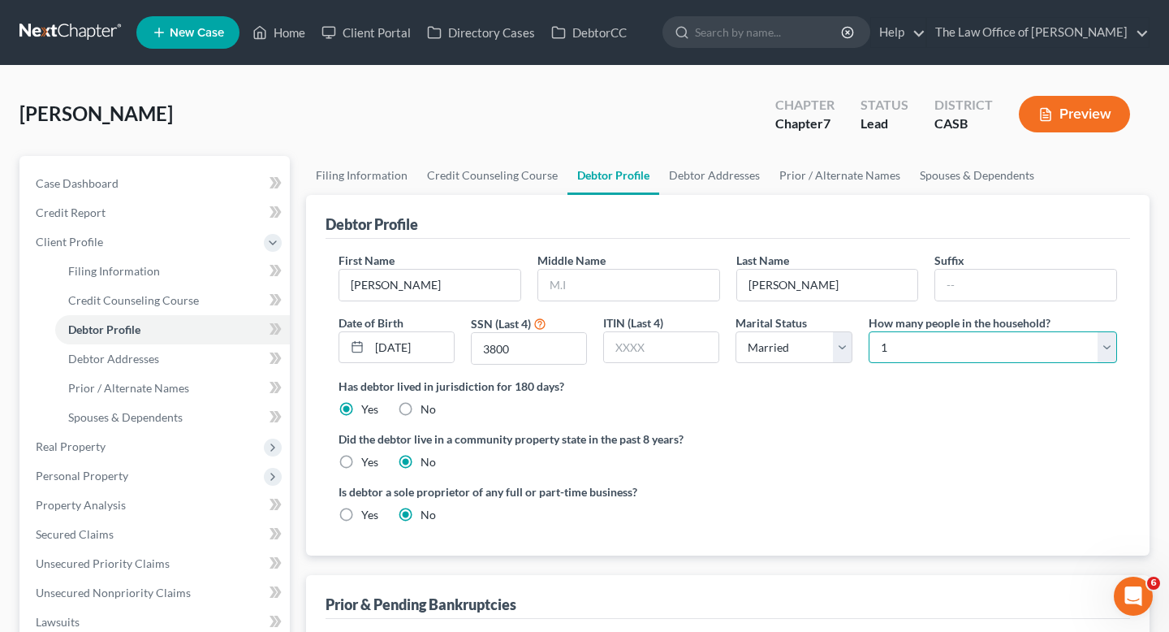
click at [941, 360] on select "Select 1 2 3 4 5 6 7 8 9 10 11 12 13 14 15 16 17 18 19 20" at bounding box center [993, 347] width 248 height 32
click at [926, 342] on select "Select 1 2 3 4 5 6 7 8 9 10 11 12 13 14 15 16 17 18 19 20" at bounding box center [993, 347] width 248 height 32
select select "1"
click at [869, 331] on select "Select 1 2 3 4 5 6 7 8 9 10 11 12 13 14 15 16 17 18 19 20" at bounding box center [993, 347] width 248 height 32
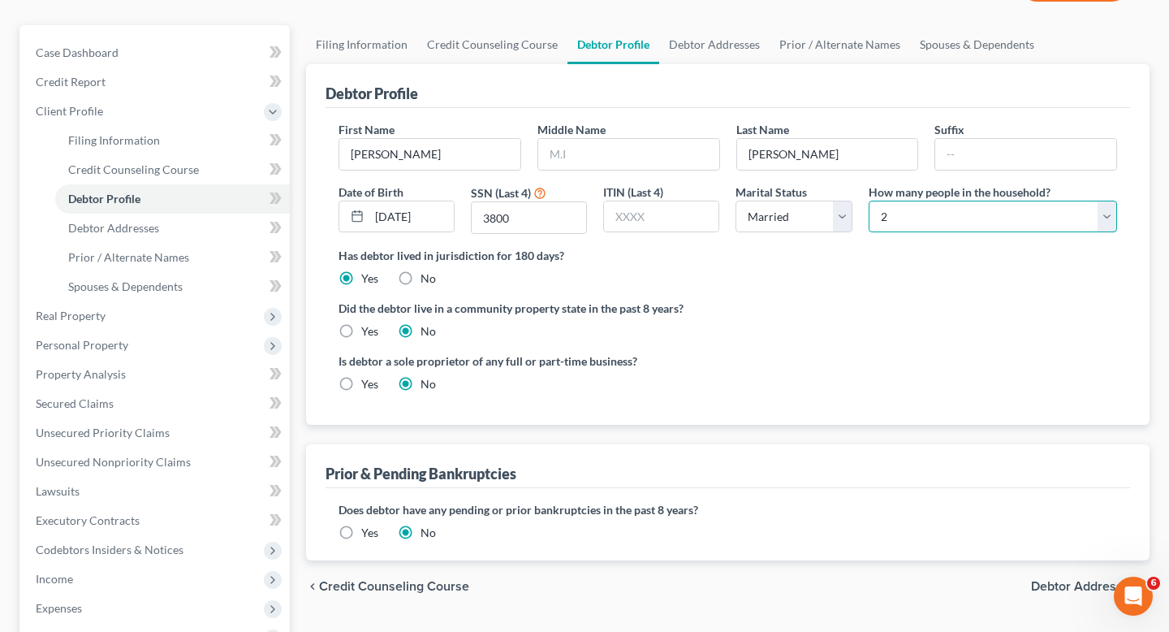
scroll to position [170, 0]
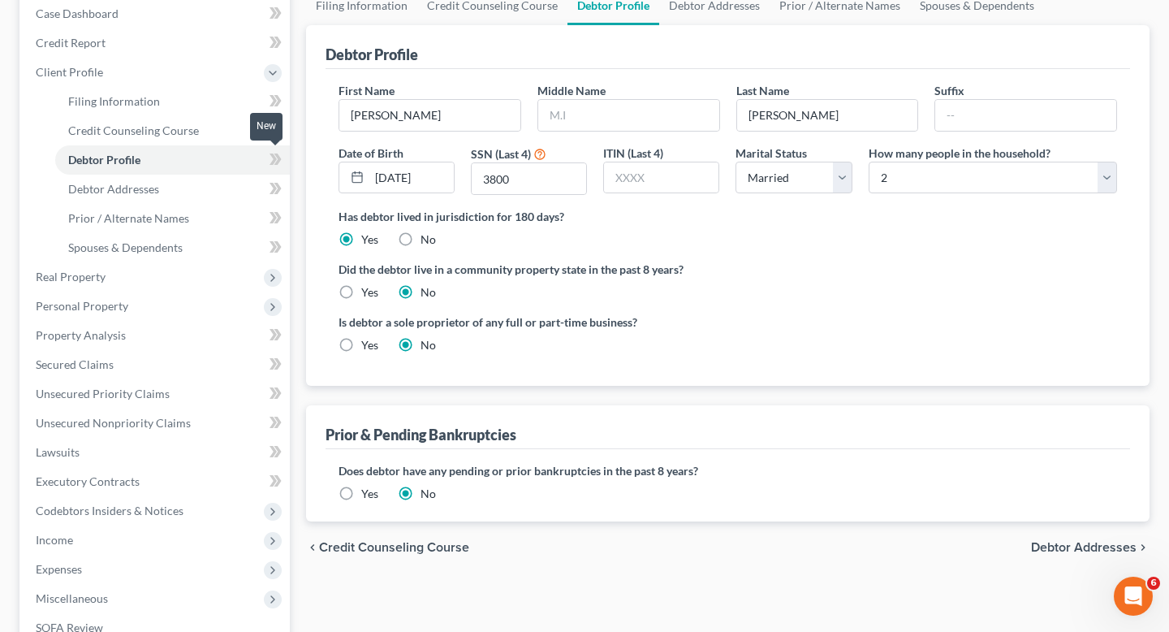
click at [278, 158] on icon at bounding box center [276, 159] width 12 height 20
click at [278, 158] on icon at bounding box center [277, 158] width 7 height 11
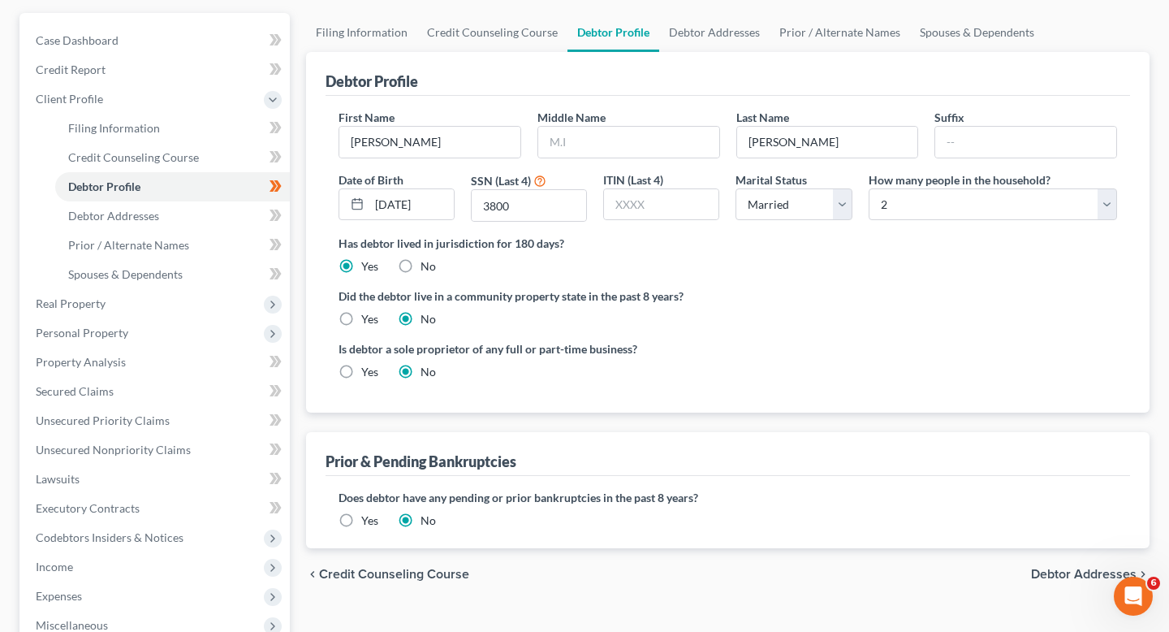
scroll to position [133, 0]
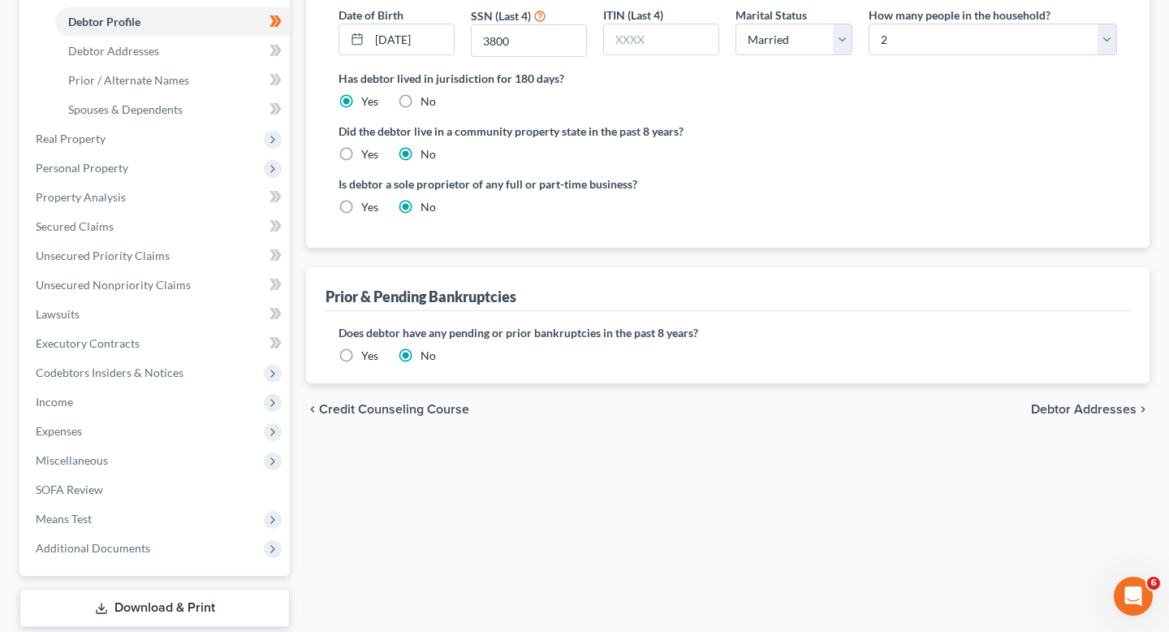
click at [1090, 403] on span "Debtor Addresses" at bounding box center [1084, 409] width 106 height 13
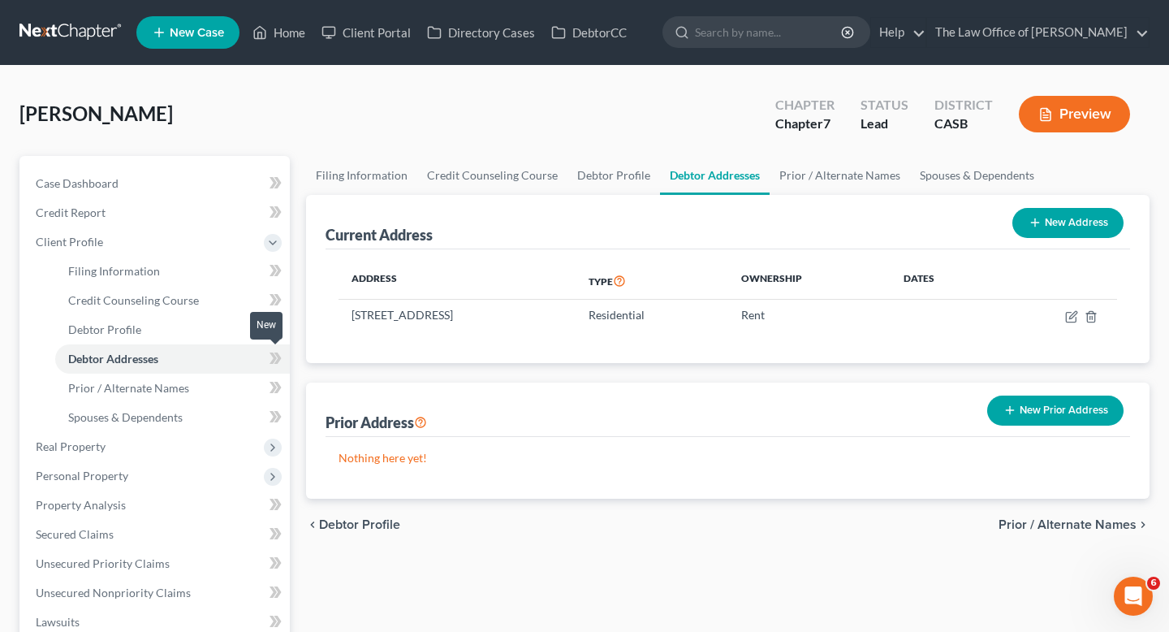
click at [273, 356] on icon at bounding box center [273, 357] width 7 height 11
type textarea "Debtor"
click at [273, 355] on icon at bounding box center [273, 357] width 7 height 11
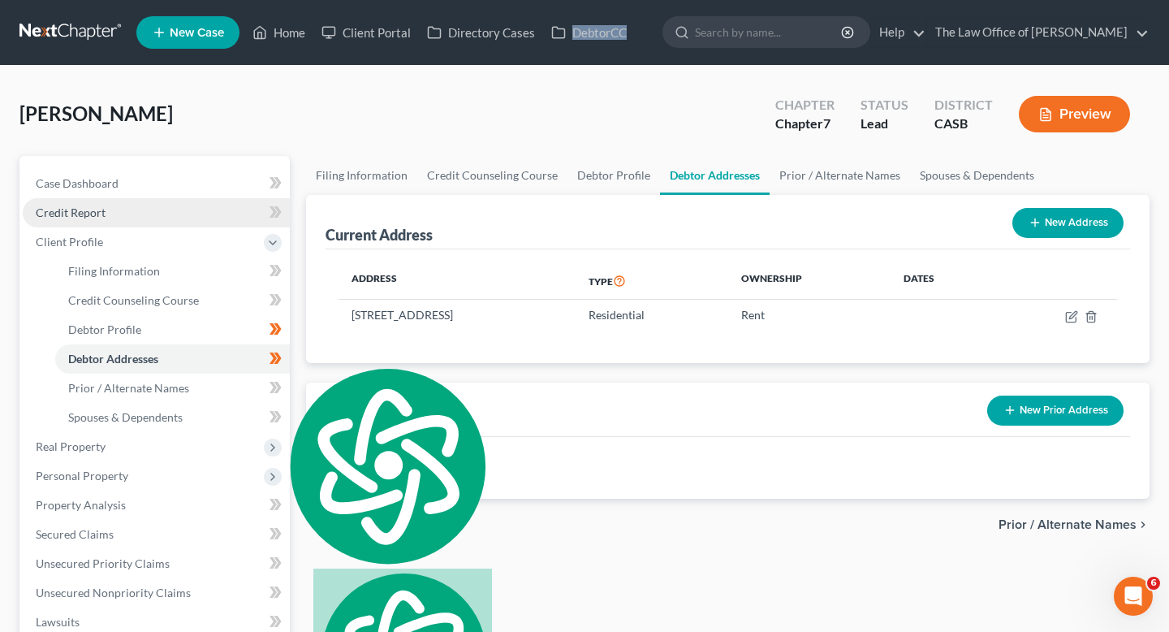
click at [136, 208] on link "Credit Report" at bounding box center [156, 212] width 267 height 29
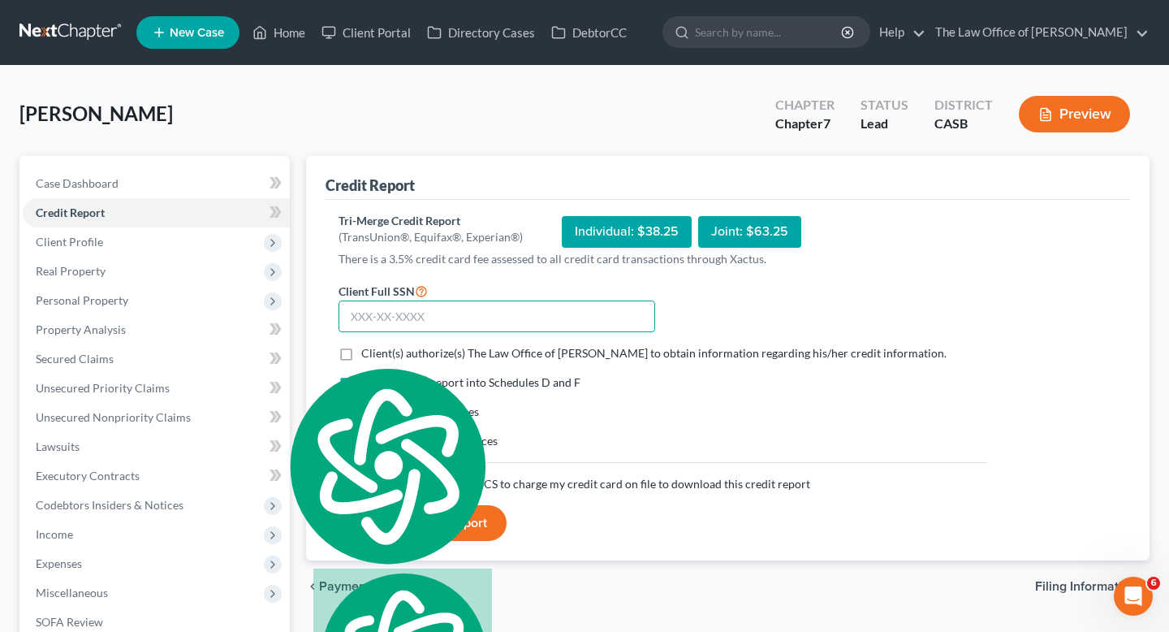
click at [391, 322] on input "text" at bounding box center [497, 316] width 317 height 32
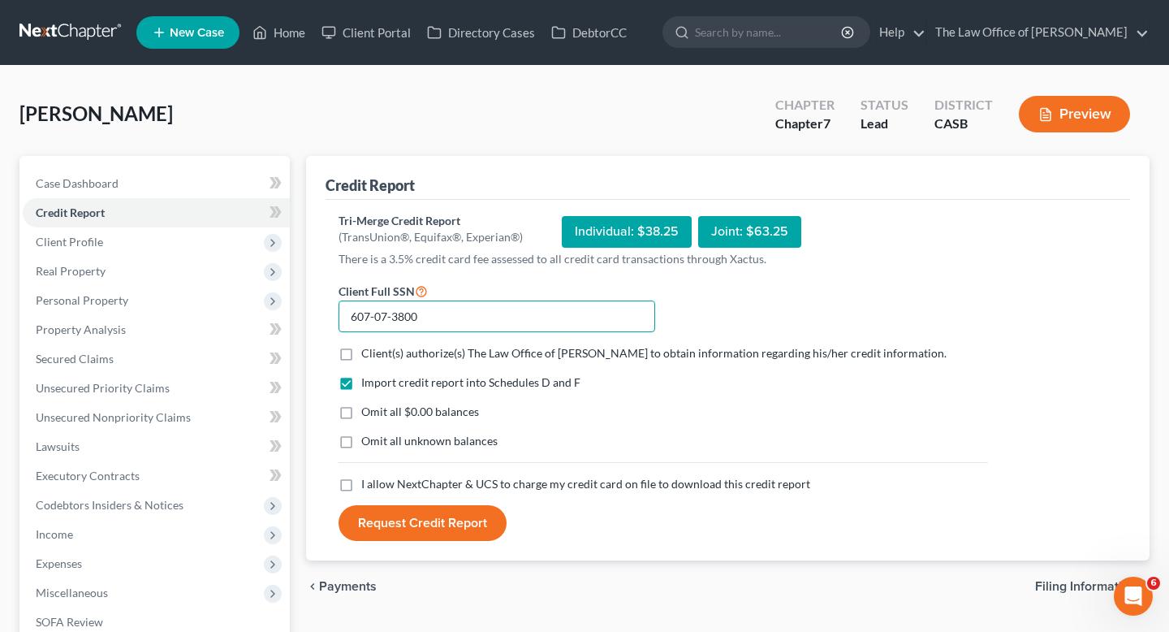
type input "607-07-3800"
click at [513, 345] on label "Client(s) authorize(s) The Law Office of [PERSON_NAME] to obtain information re…" at bounding box center [653, 353] width 585 height 16
click at [378, 345] on input "Client(s) authorize(s) The Law Office of [PERSON_NAME] to obtain information re…" at bounding box center [373, 350] width 11 height 11
checkbox input "true"
click at [426, 417] on span "Omit all $0.00 balances" at bounding box center [420, 411] width 118 height 14
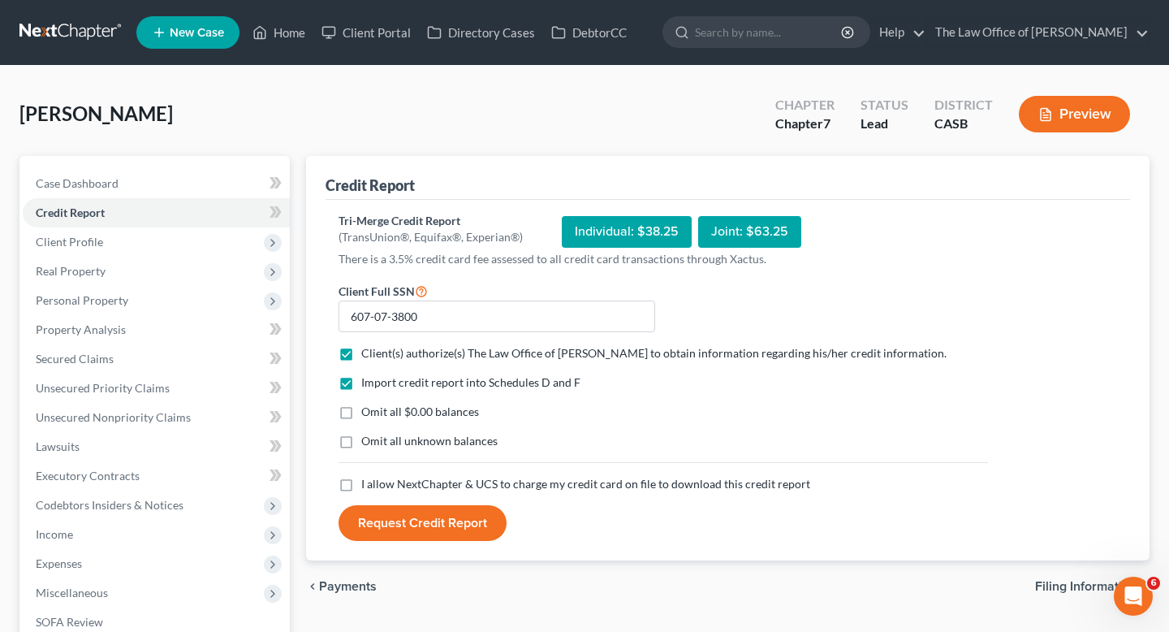
click at [378, 414] on input "Omit all $0.00 balances" at bounding box center [373, 409] width 11 height 11
checkbox input "true"
click at [419, 442] on span "Omit all unknown balances" at bounding box center [429, 441] width 136 height 14
click at [378, 442] on input "Omit all unknown balances" at bounding box center [373, 438] width 11 height 11
click at [406, 442] on span "Omit all unknown balances" at bounding box center [429, 441] width 136 height 14
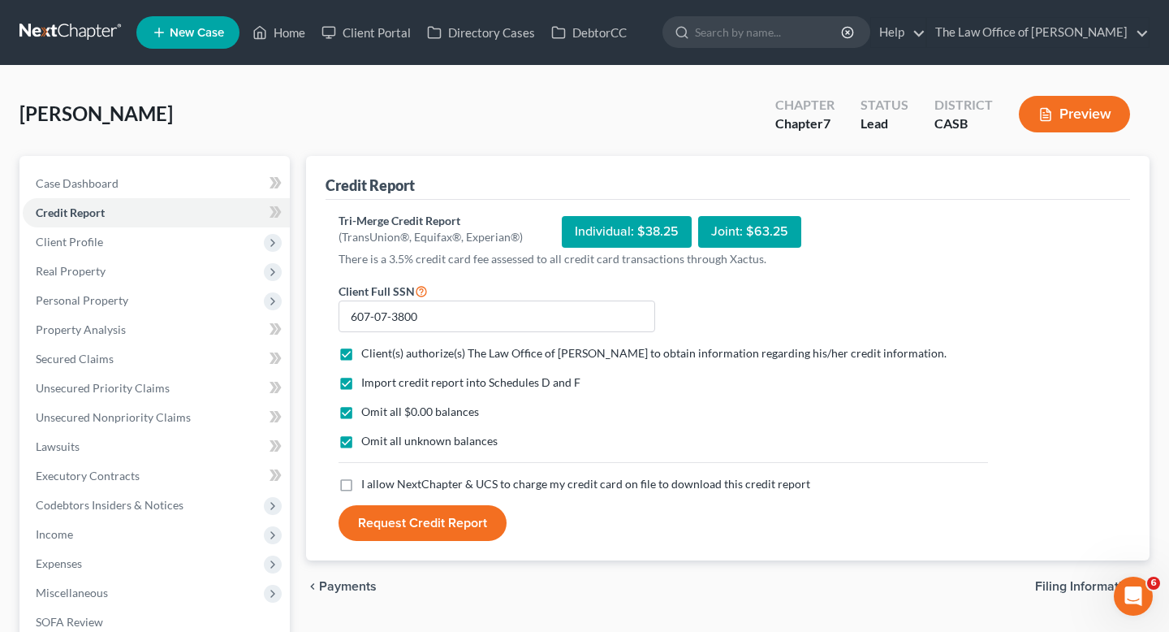
click at [378, 442] on input "Omit all unknown balances" at bounding box center [373, 438] width 11 height 11
checkbox input "false"
click at [398, 476] on label "I allow NextChapter & UCS to charge my credit card on file to download this cre…" at bounding box center [585, 484] width 449 height 16
click at [378, 476] on input "I allow NextChapter & UCS to charge my credit card on file to download this cre…" at bounding box center [373, 481] width 11 height 11
checkbox input "true"
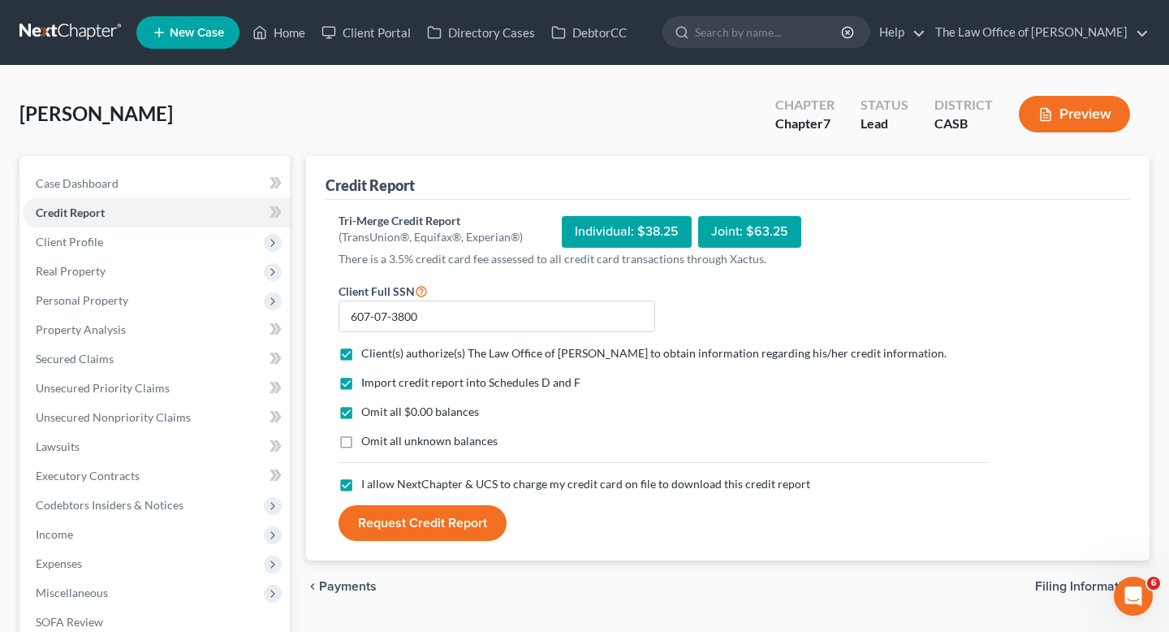
click at [400, 529] on button "Request Credit Report" at bounding box center [423, 523] width 168 height 36
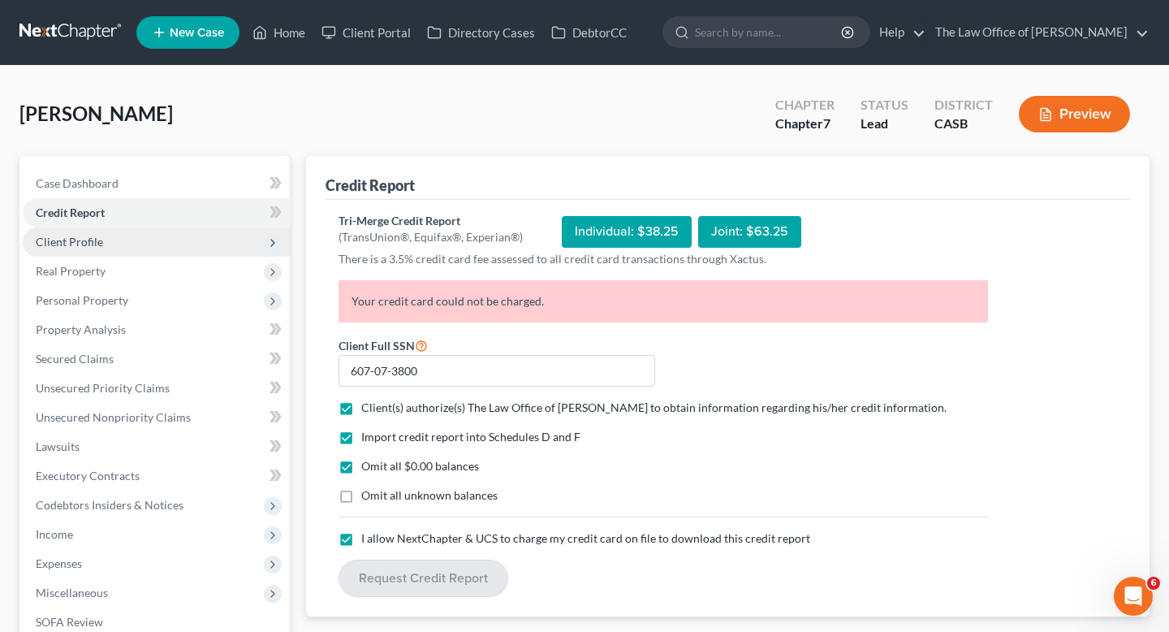
click at [96, 240] on span "Client Profile" at bounding box center [69, 242] width 67 height 14
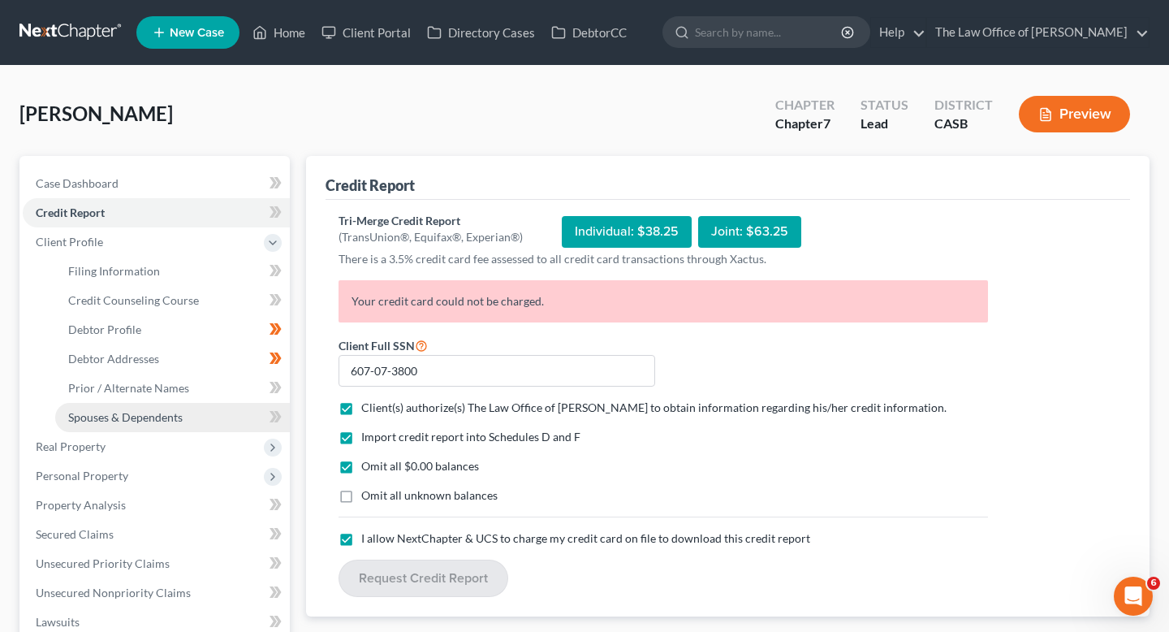
click at [114, 412] on span "Spouses & Dependents" at bounding box center [125, 417] width 114 height 14
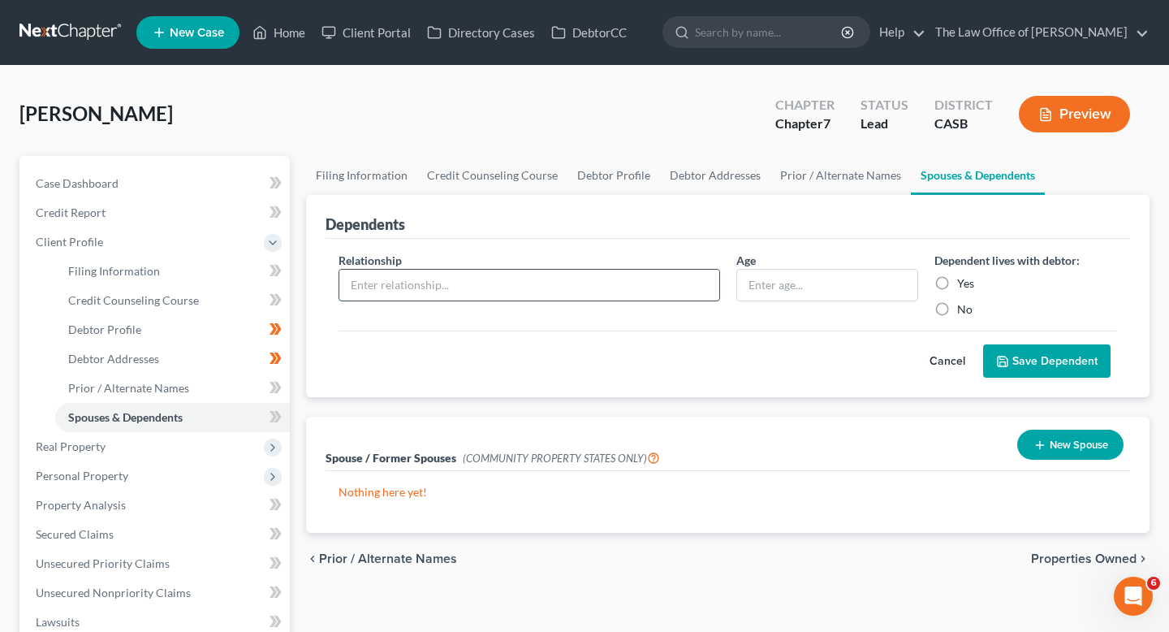
click at [606, 283] on input "text" at bounding box center [529, 285] width 380 height 31
click at [774, 441] on div "Spouse / Former Spouses (COMMUNITY PROPERTY STATES ONLY) New Spouse" at bounding box center [728, 444] width 805 height 54
click at [1090, 452] on button "New Spouse" at bounding box center [1070, 445] width 106 height 30
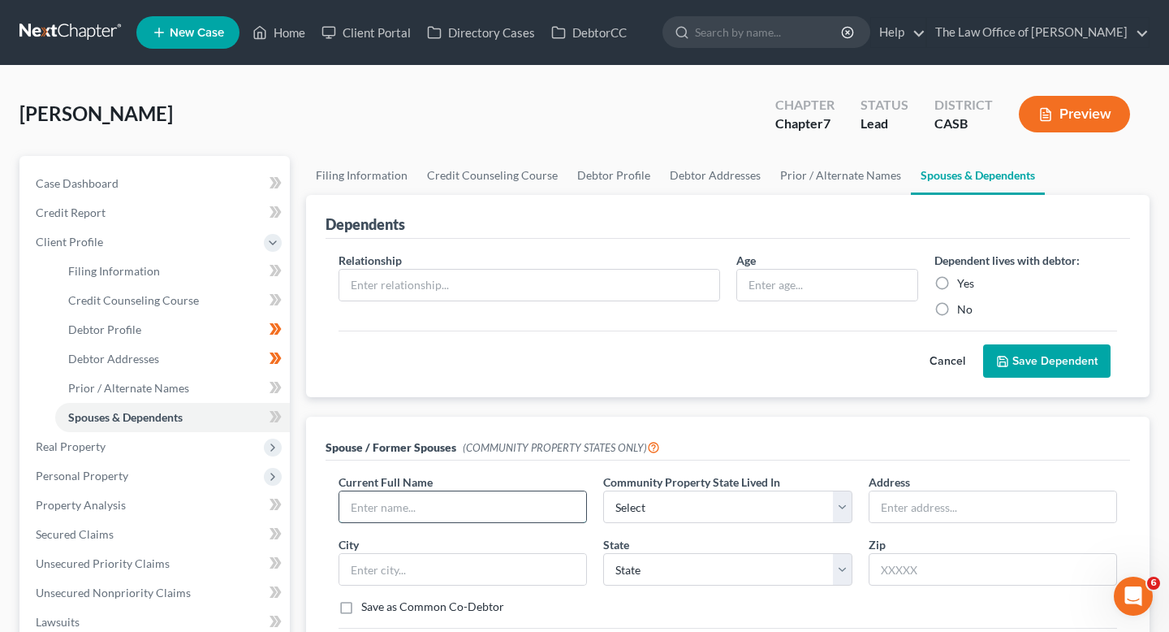
click at [436, 518] on input "text" at bounding box center [462, 506] width 247 height 31
type input "[PERSON_NAME]"
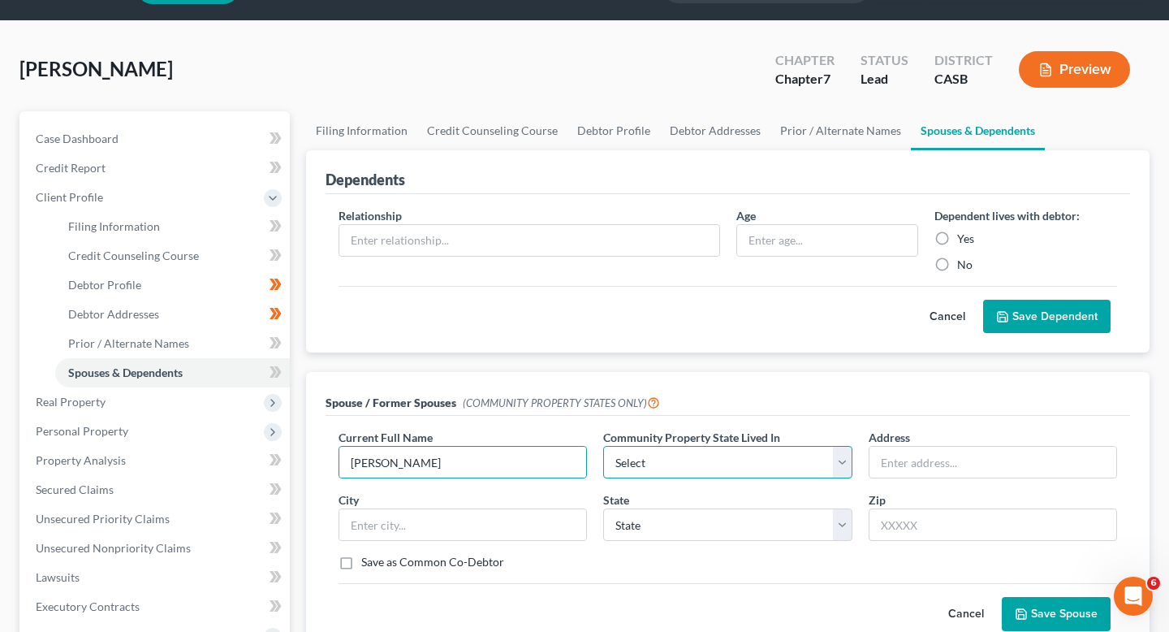
click at [710, 446] on select "Select AZ CA GU ID LA NV NM PR [GEOGRAPHIC_DATA] [GEOGRAPHIC_DATA] [GEOGRAPHIC_…" at bounding box center [727, 462] width 248 height 32
select select "1"
click at [603, 446] on select "Select AZ CA GU ID LA NV NM PR [GEOGRAPHIC_DATA] [GEOGRAPHIC_DATA] [GEOGRAPHIC_…" at bounding box center [727, 462] width 248 height 32
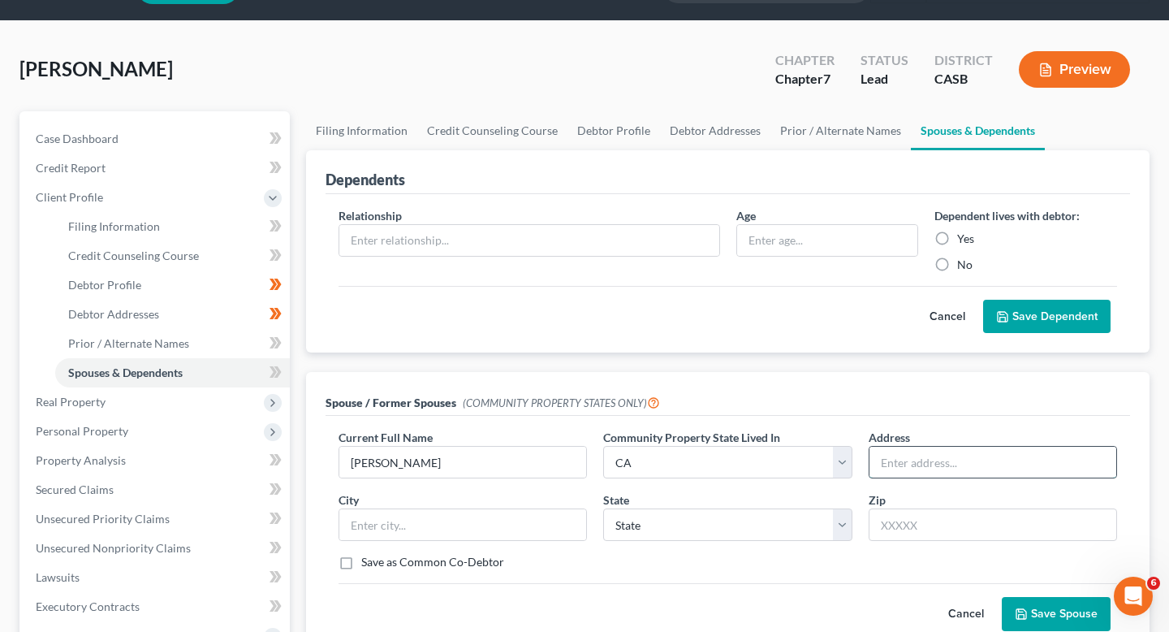
click at [902, 464] on input "text" at bounding box center [993, 462] width 247 height 31
type input "[STREET_ADDRESS]"
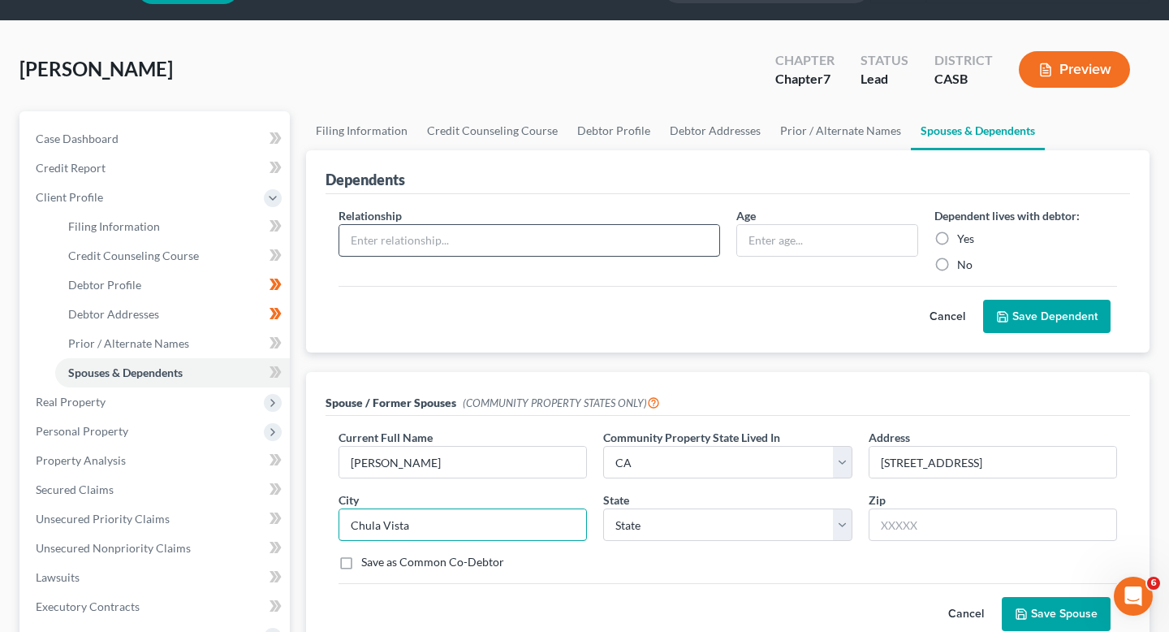
type input "Chula Vista"
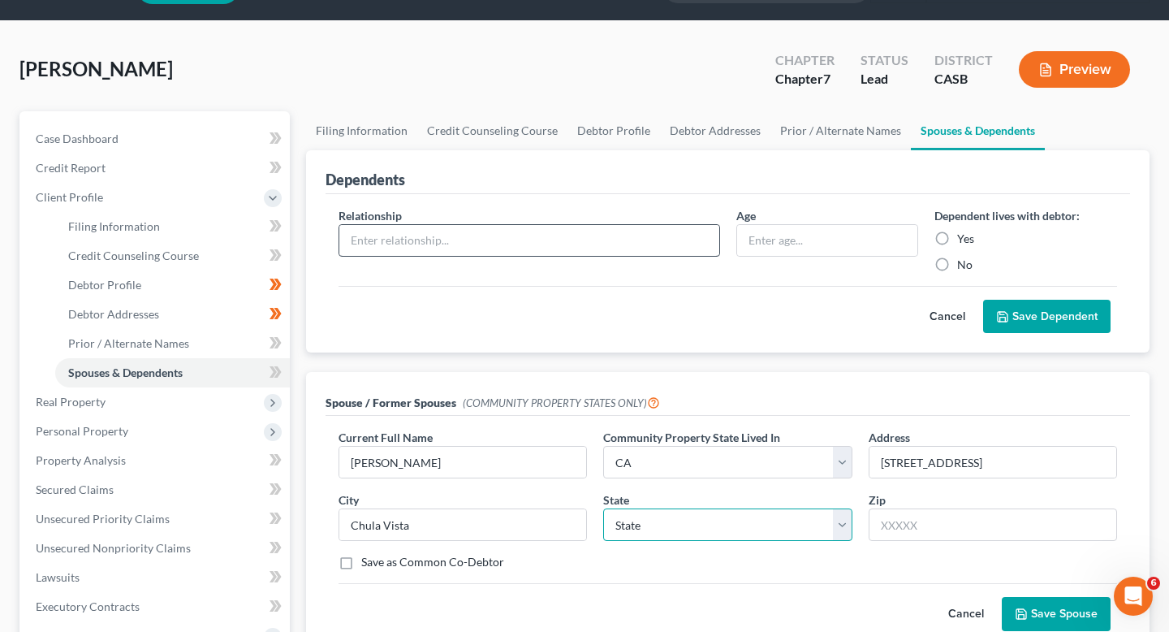
select select "4"
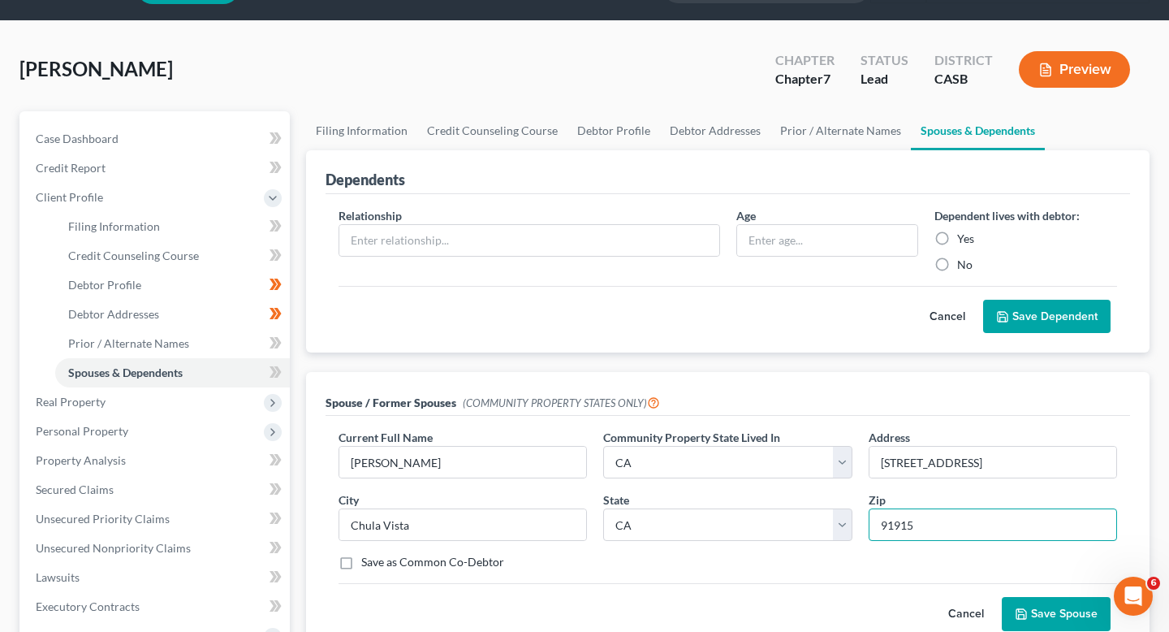
type input "91915"
click at [1053, 484] on div "Current Full Name * [PERSON_NAME] Community Property State Lived In * Select AZ…" at bounding box center [727, 506] width 795 height 154
click at [1037, 460] on input "[STREET_ADDRESS]" at bounding box center [993, 462] width 247 height 31
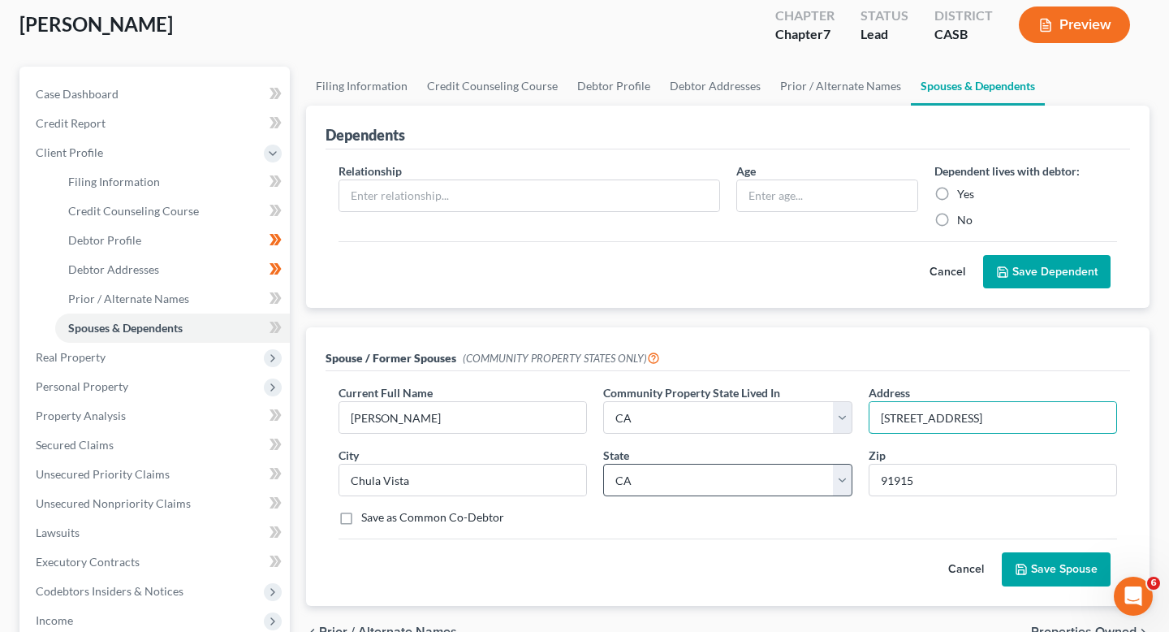
scroll to position [109, 0]
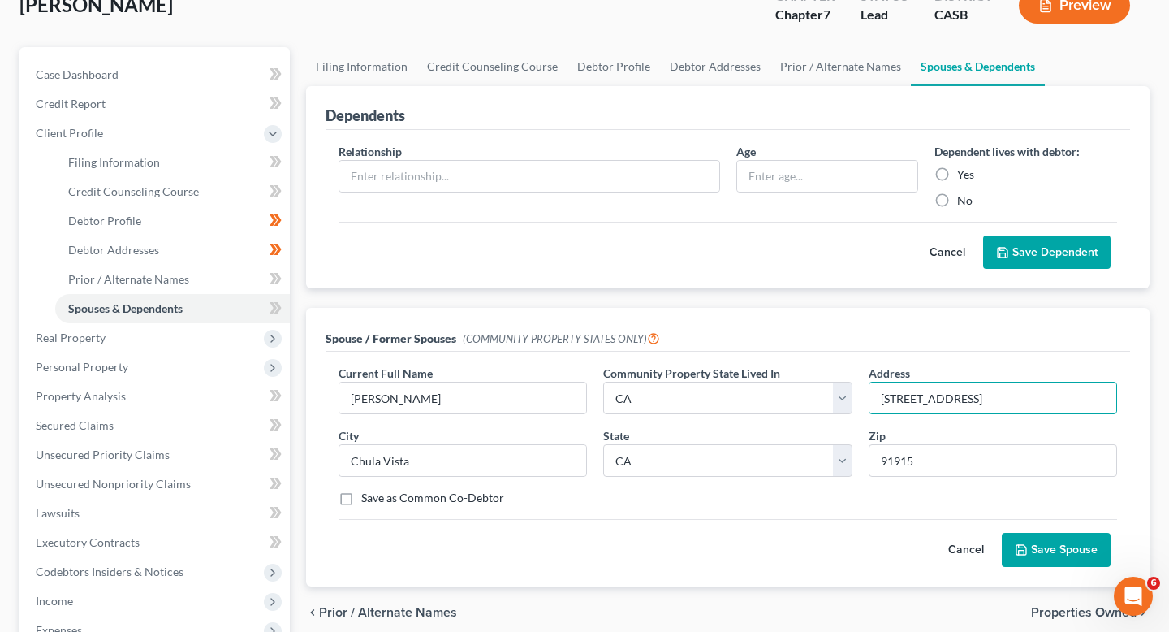
type input "[STREET_ADDRESS]"
click at [1082, 547] on button "Save Spouse" at bounding box center [1056, 550] width 109 height 34
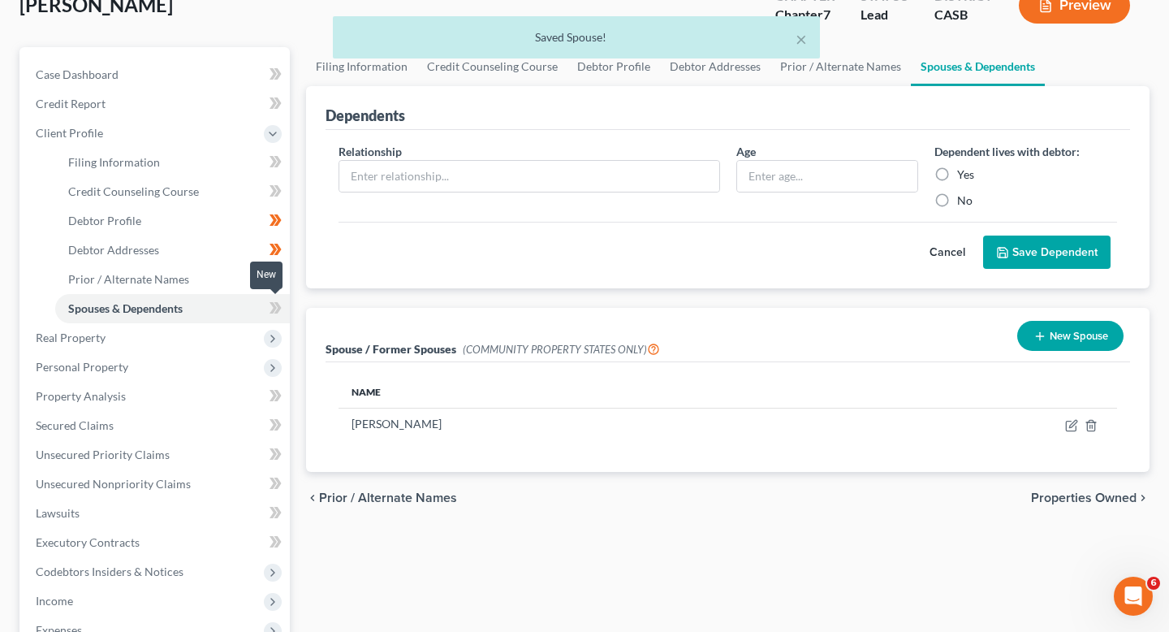
click at [275, 302] on icon at bounding box center [277, 307] width 7 height 11
click at [226, 274] on link "Prior / Alternate Names" at bounding box center [172, 279] width 235 height 29
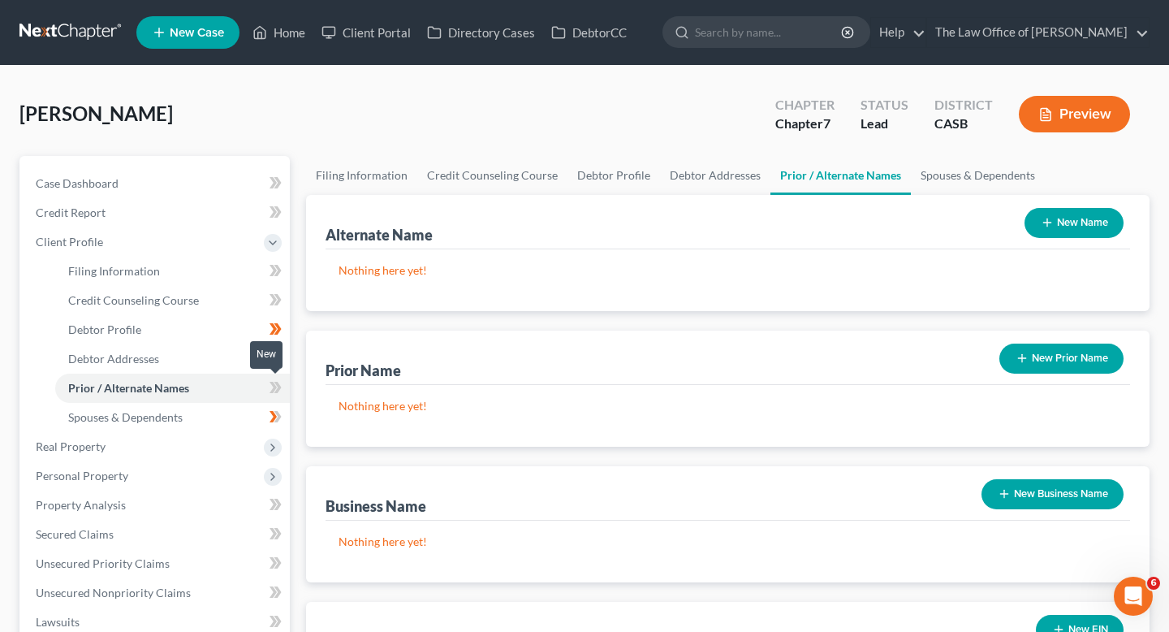
click at [277, 380] on icon at bounding box center [276, 388] width 12 height 20
click at [277, 387] on icon at bounding box center [277, 387] width 7 height 11
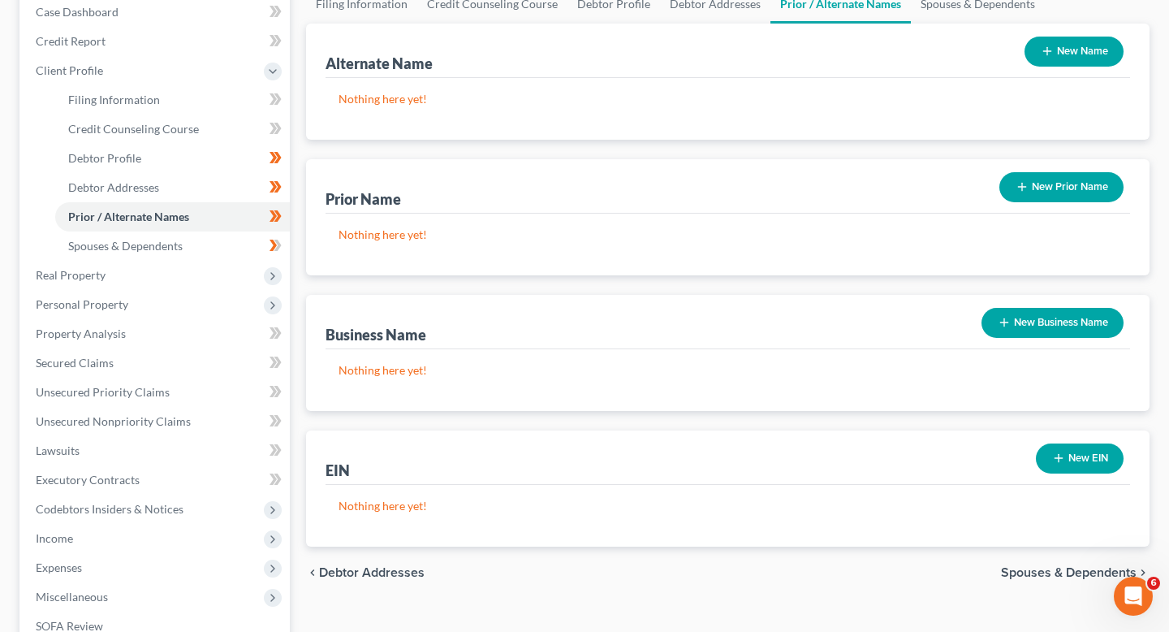
scroll to position [179, 0]
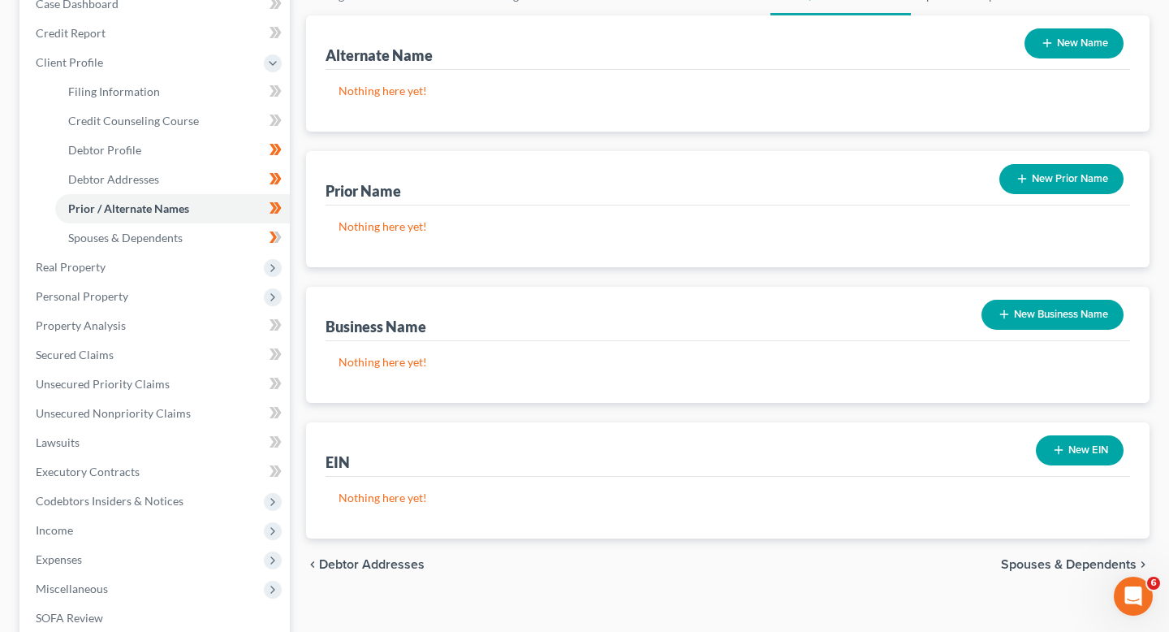
click at [1055, 178] on button "New Prior Name" at bounding box center [1061, 179] width 124 height 30
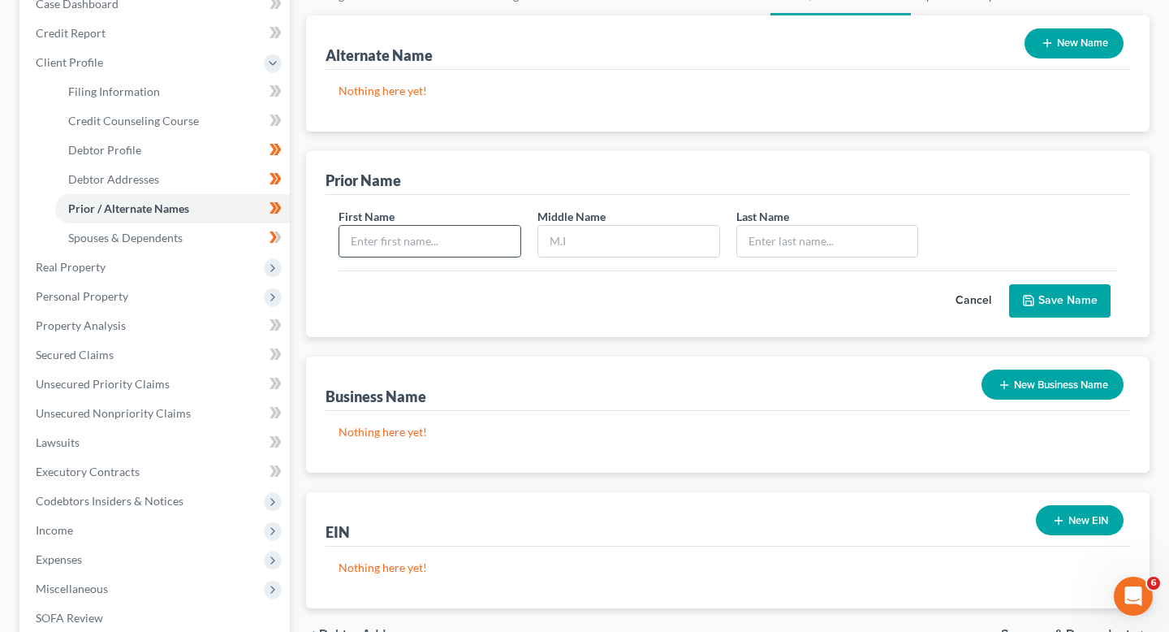
click at [394, 240] on input "text" at bounding box center [429, 241] width 181 height 31
type input "[PERSON_NAME]"
click at [1047, 299] on button "Save Name" at bounding box center [1059, 301] width 101 height 34
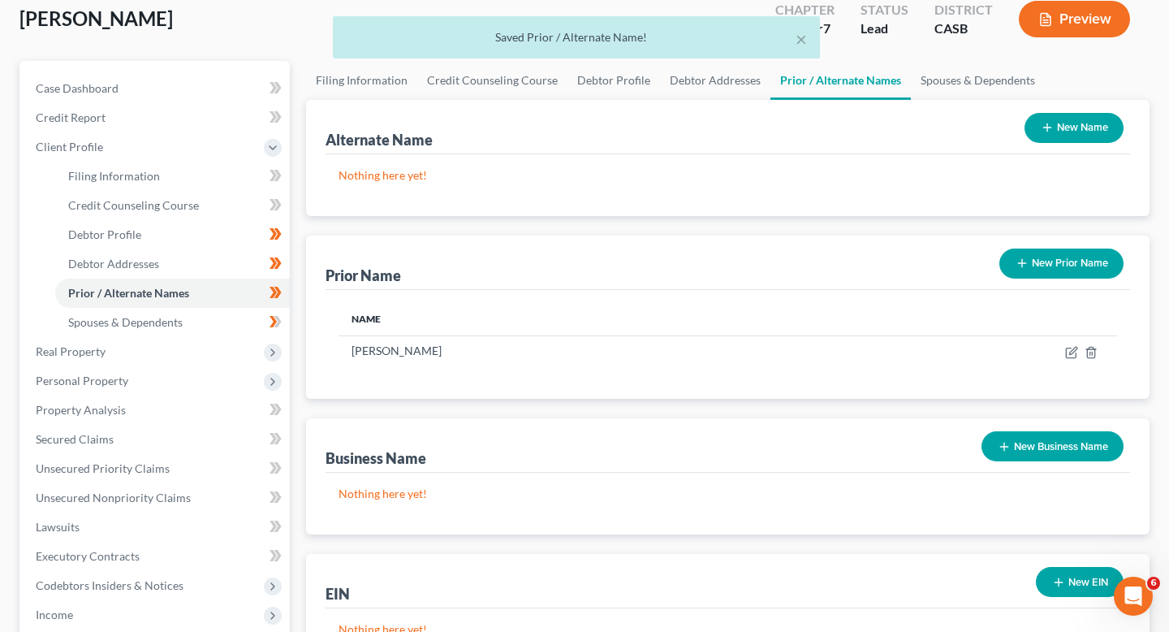
scroll to position [71, 0]
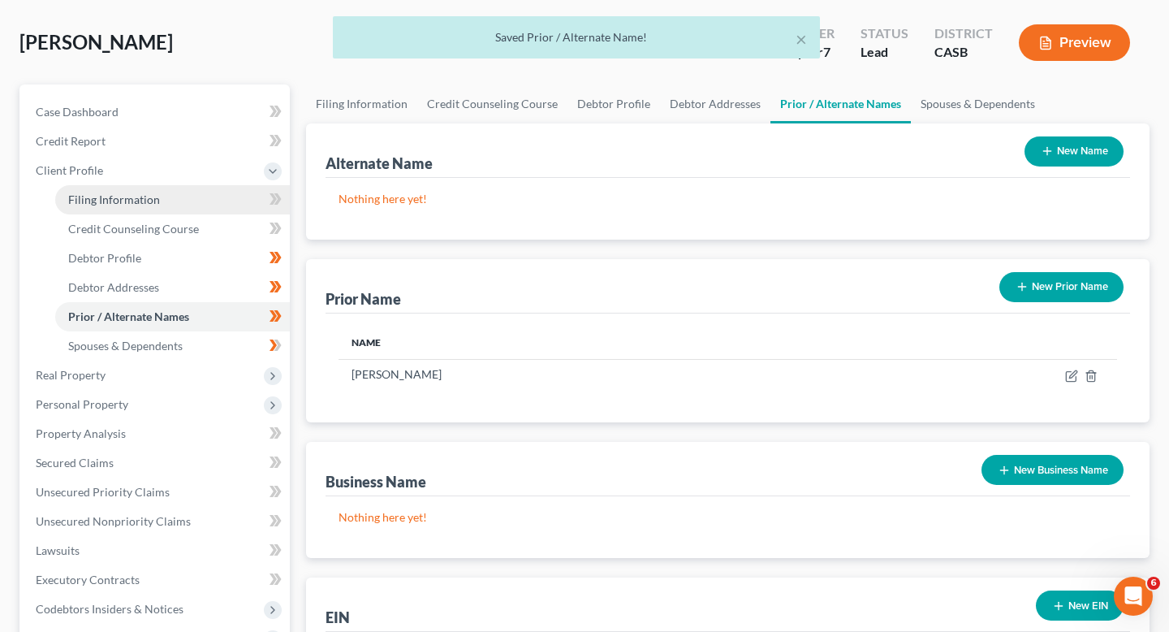
click at [155, 197] on span "Filing Information" at bounding box center [114, 199] width 92 height 14
select select "1"
select select "0"
select select "10"
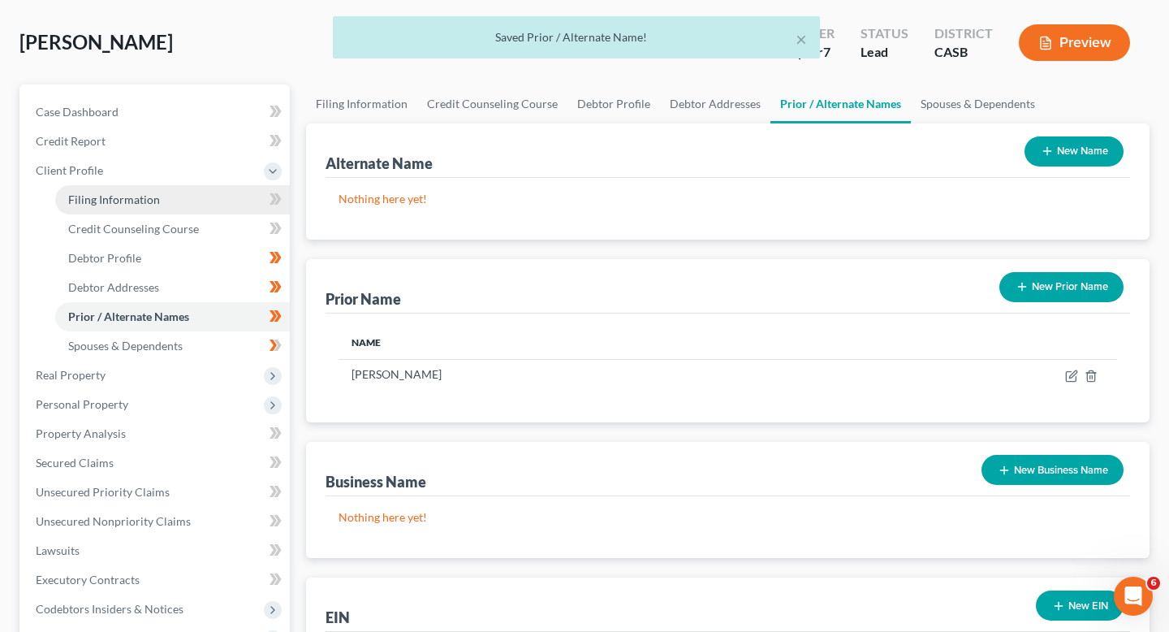
select select "0"
select select "4"
select select "0"
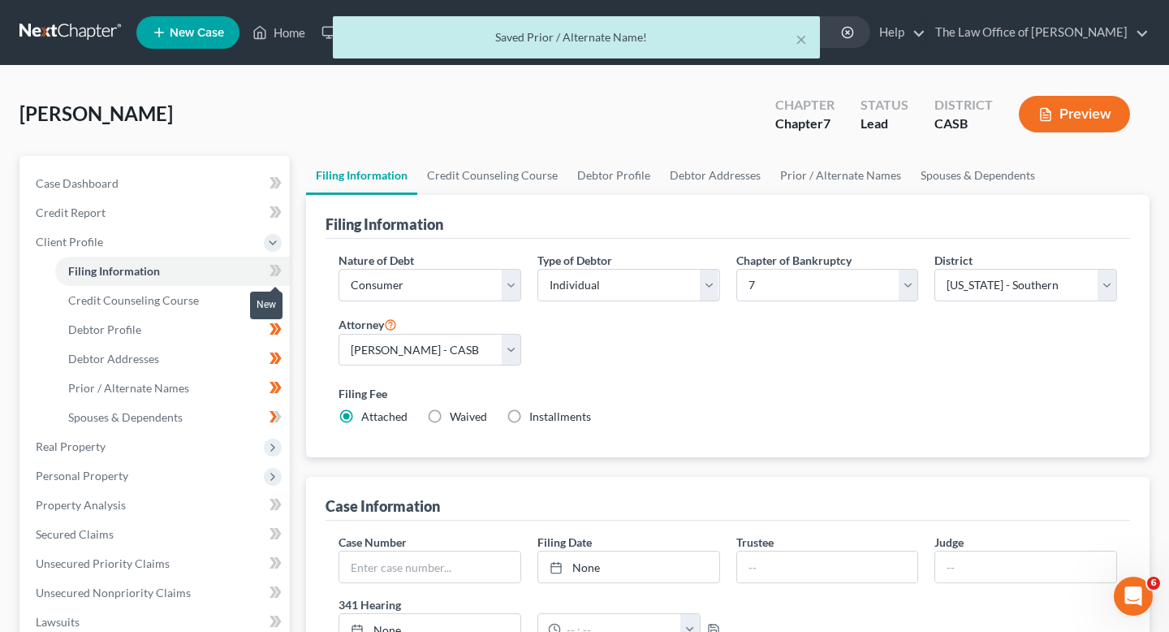
click at [275, 266] on icon at bounding box center [276, 271] width 12 height 20
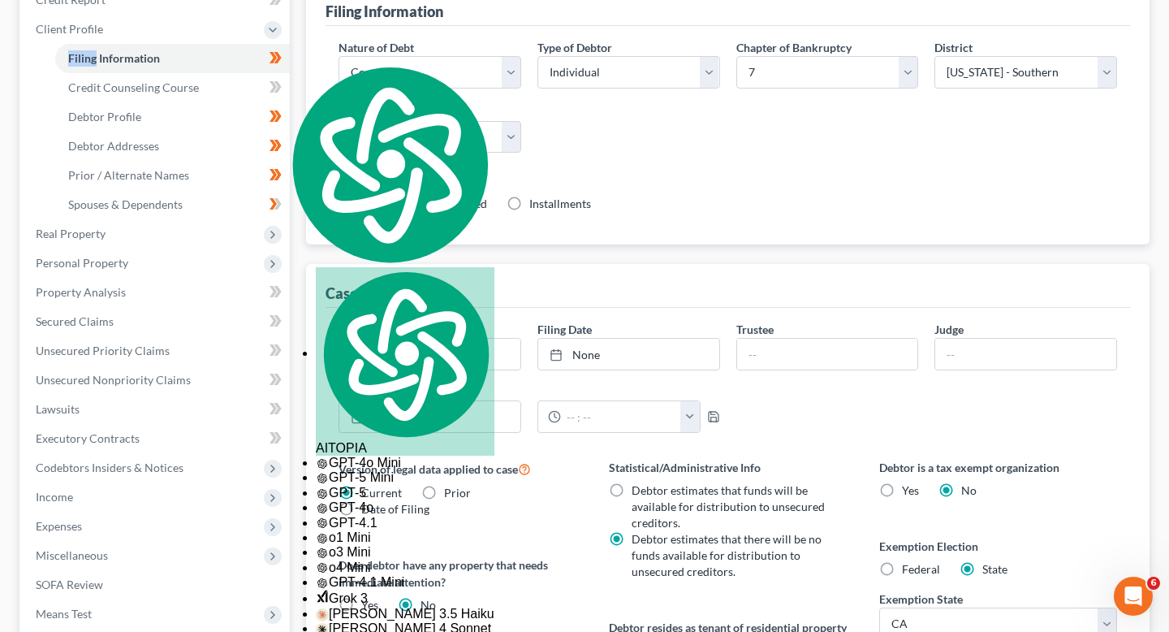
scroll to position [94, 0]
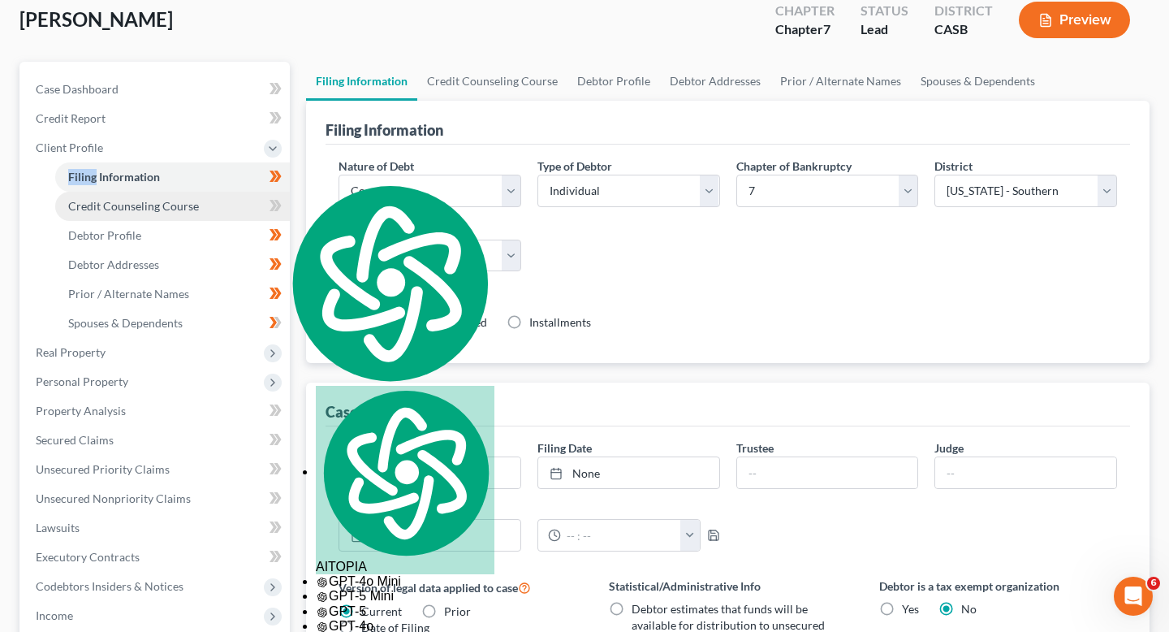
click at [193, 202] on span "Credit Counseling Course" at bounding box center [133, 206] width 131 height 14
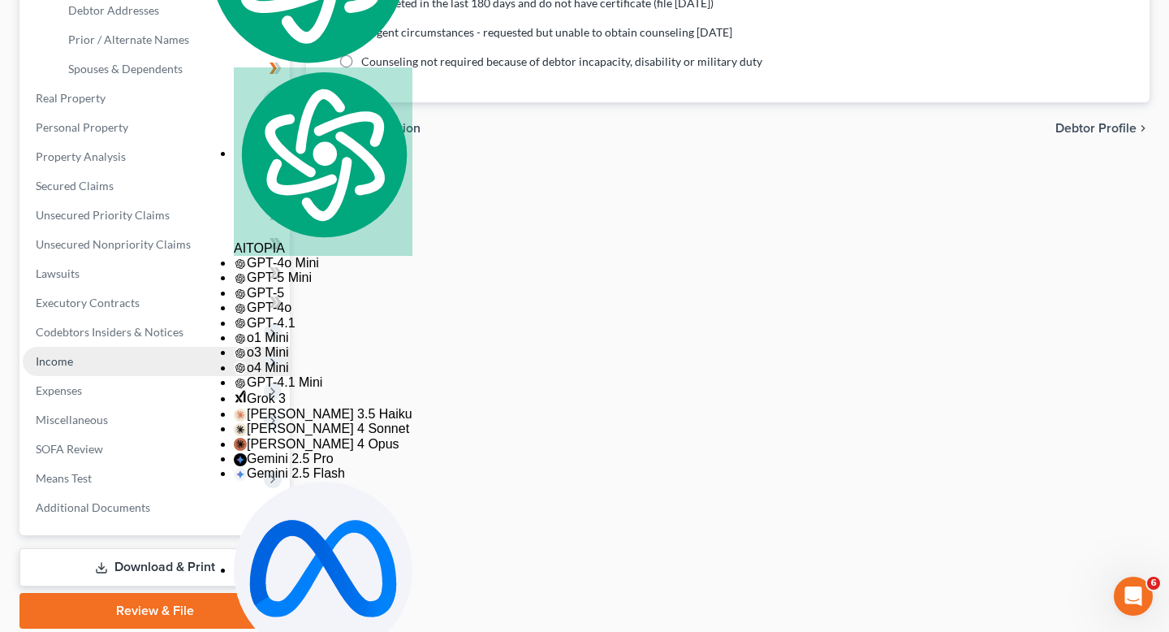
scroll to position [350, 0]
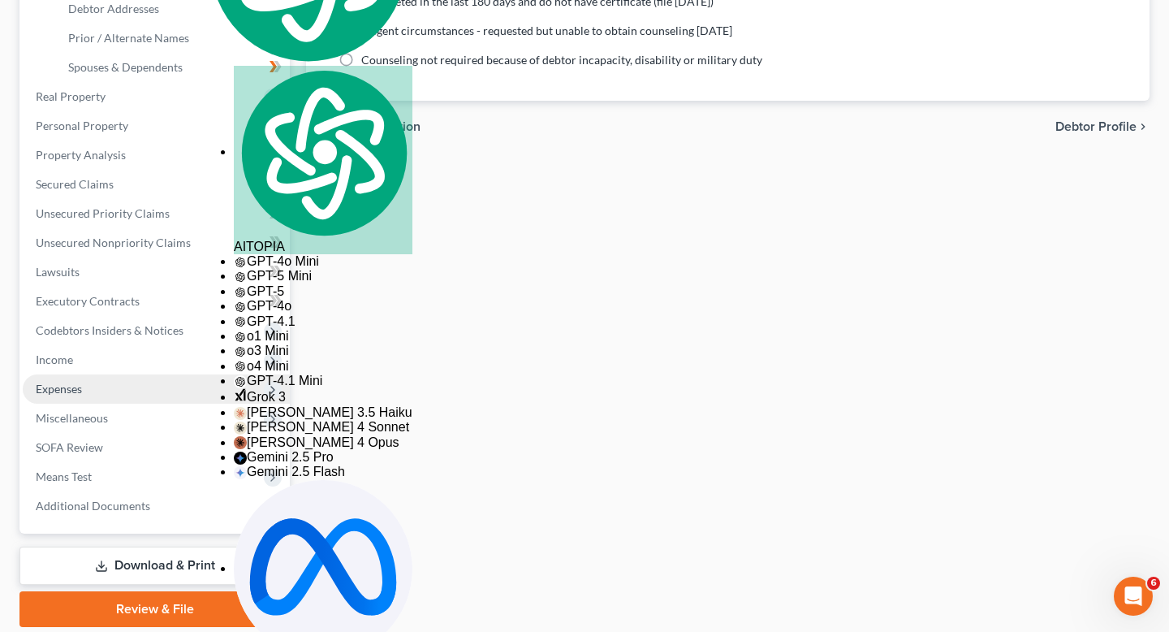
click at [86, 382] on span "Expenses" at bounding box center [156, 388] width 267 height 29
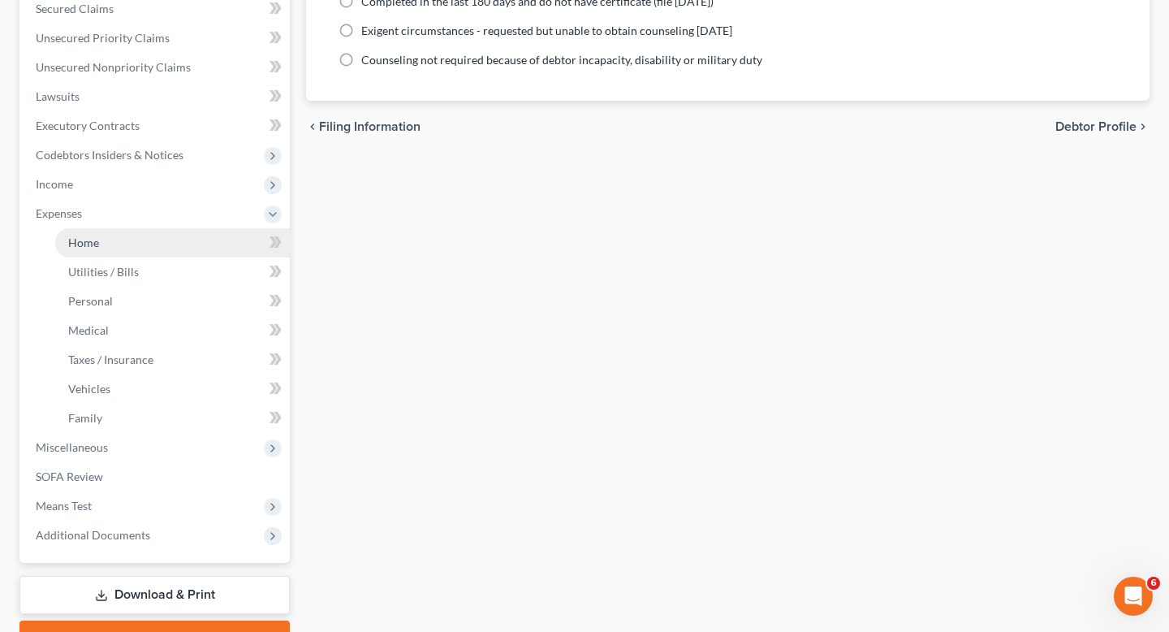
click at [145, 245] on link "Home" at bounding box center [172, 242] width 235 height 29
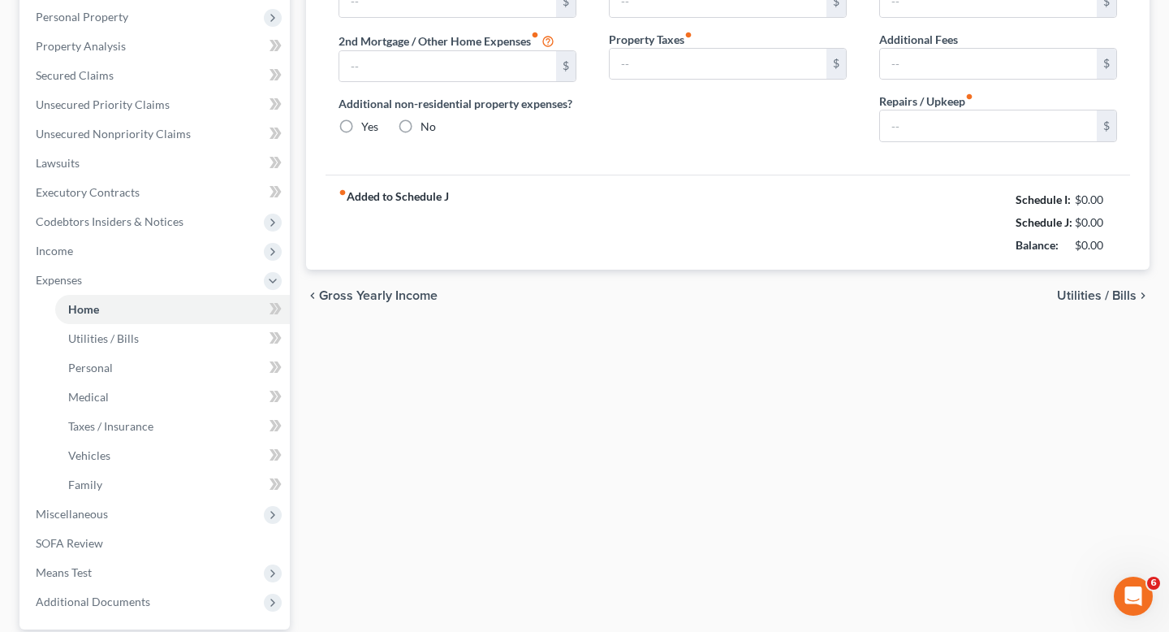
type input "0.00"
radio input "true"
type input "0.00"
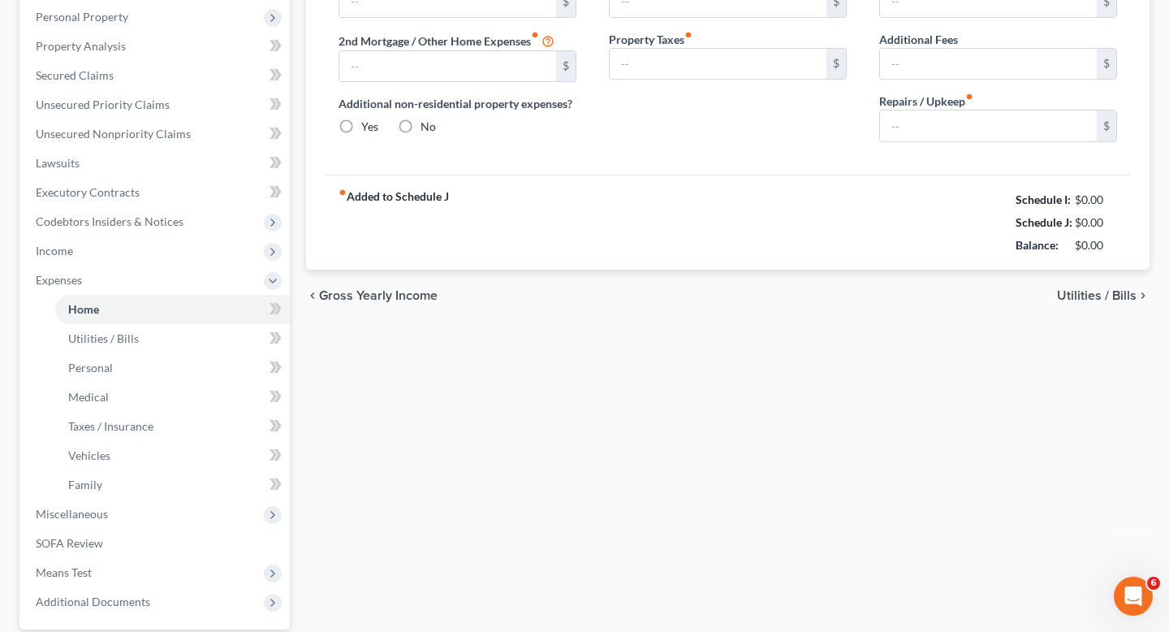
type input "0.00"
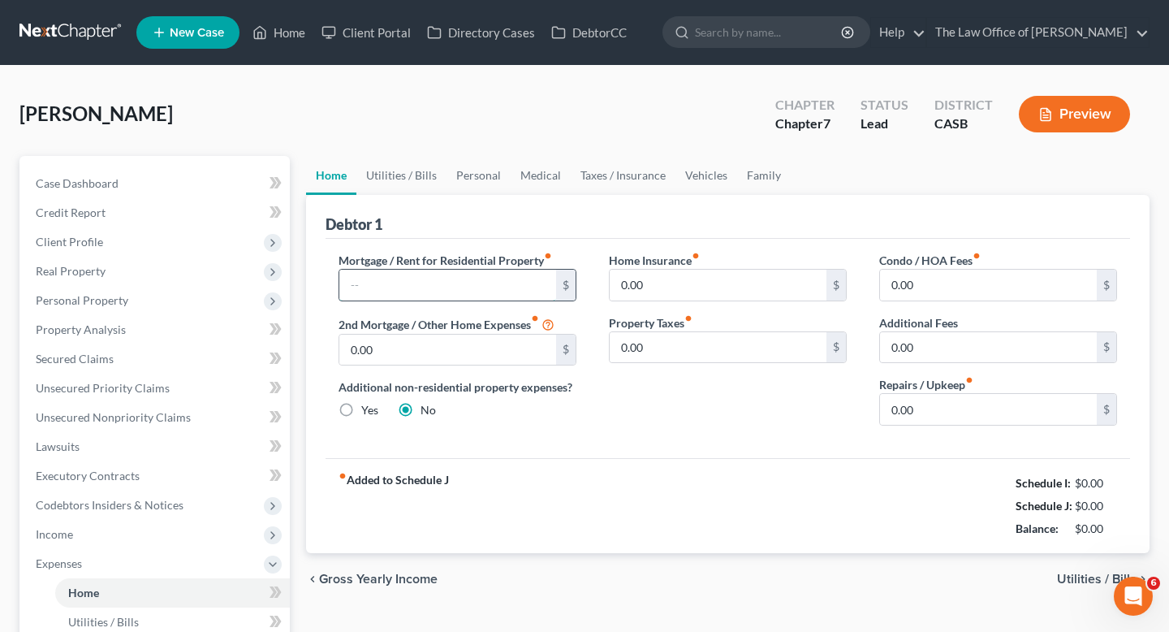
click at [404, 290] on input "text" at bounding box center [447, 285] width 217 height 31
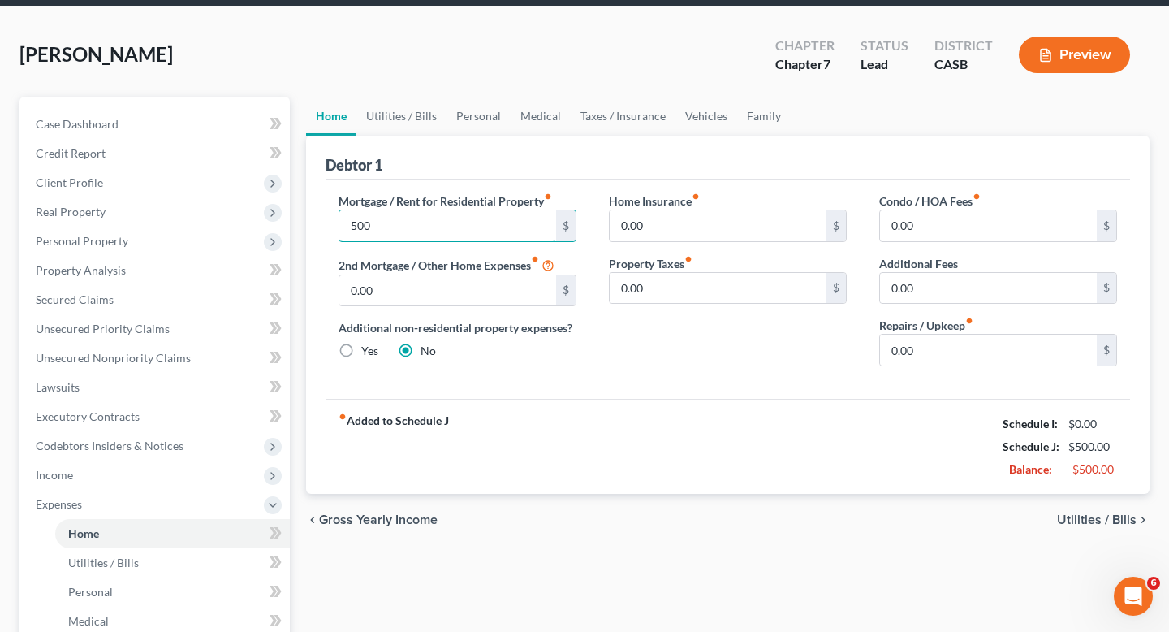
type input "500"
click at [1101, 516] on span "Utilities / Bills" at bounding box center [1097, 519] width 80 height 13
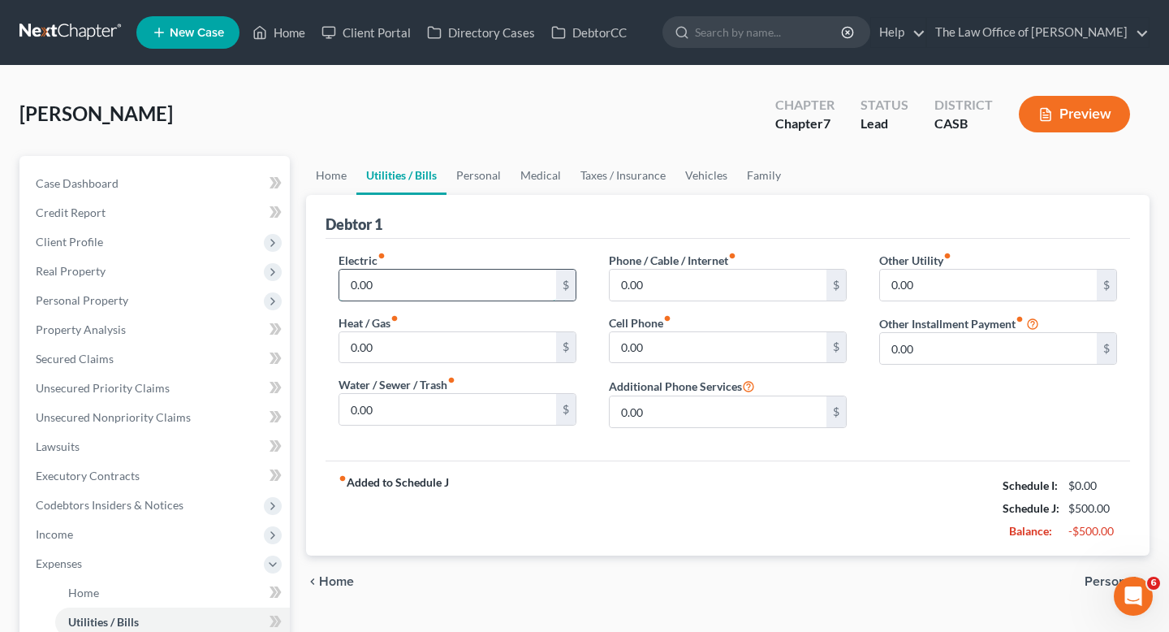
click at [460, 287] on input "0.00" at bounding box center [447, 285] width 217 height 31
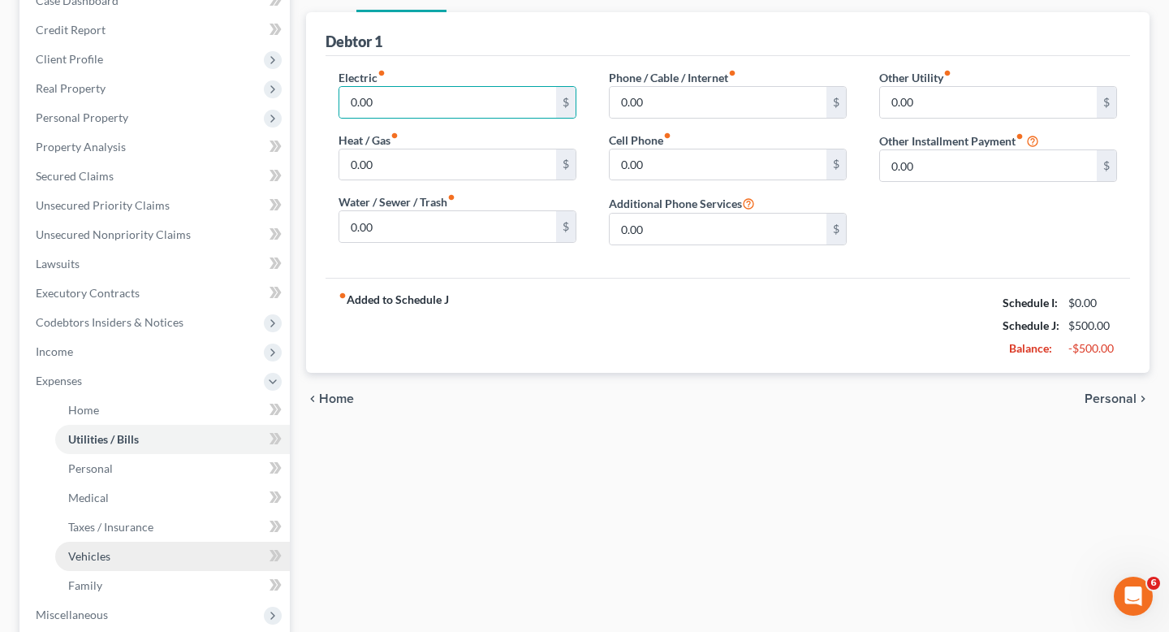
click at [114, 556] on link "Vehicles" at bounding box center [172, 556] width 235 height 29
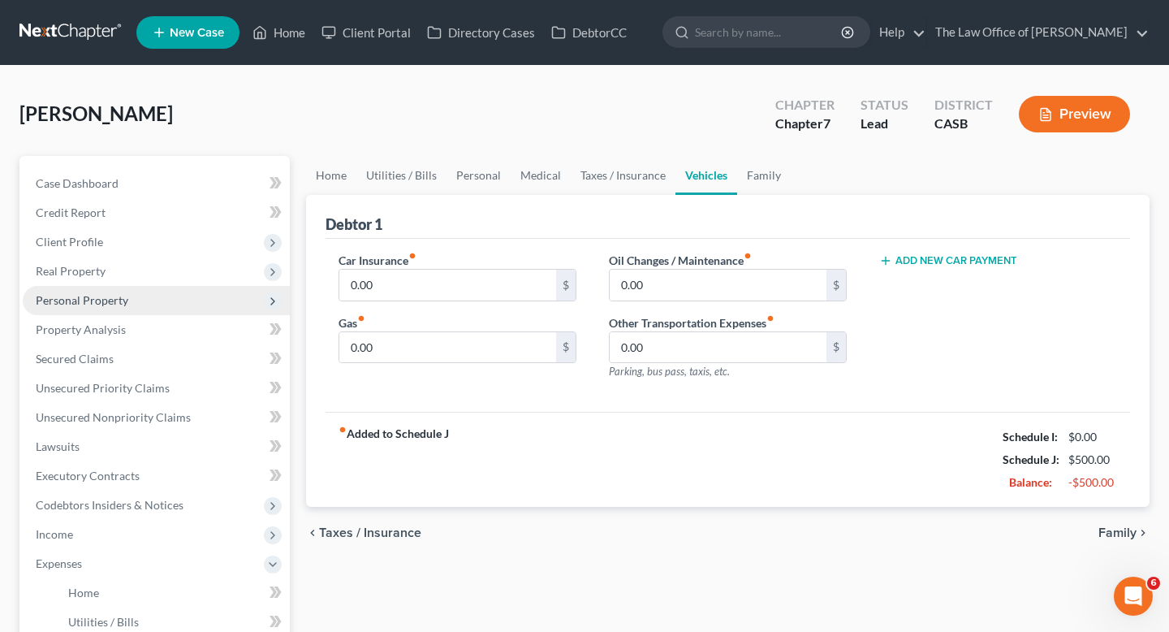
click at [101, 296] on span "Personal Property" at bounding box center [82, 300] width 93 height 14
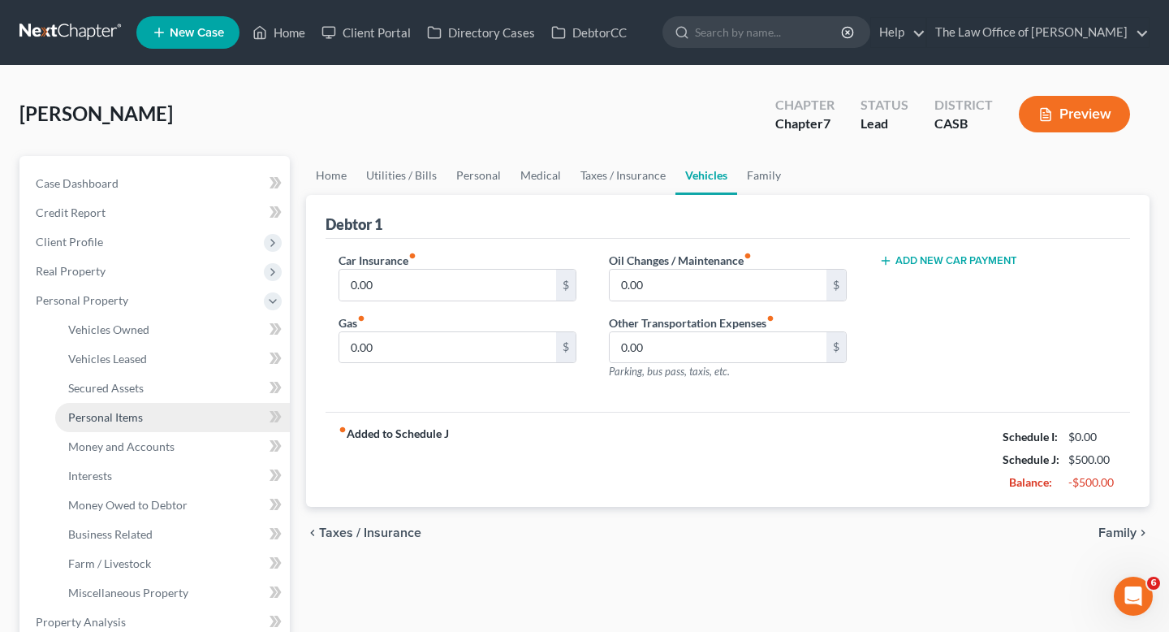
click at [121, 420] on span "Personal Items" at bounding box center [105, 417] width 75 height 14
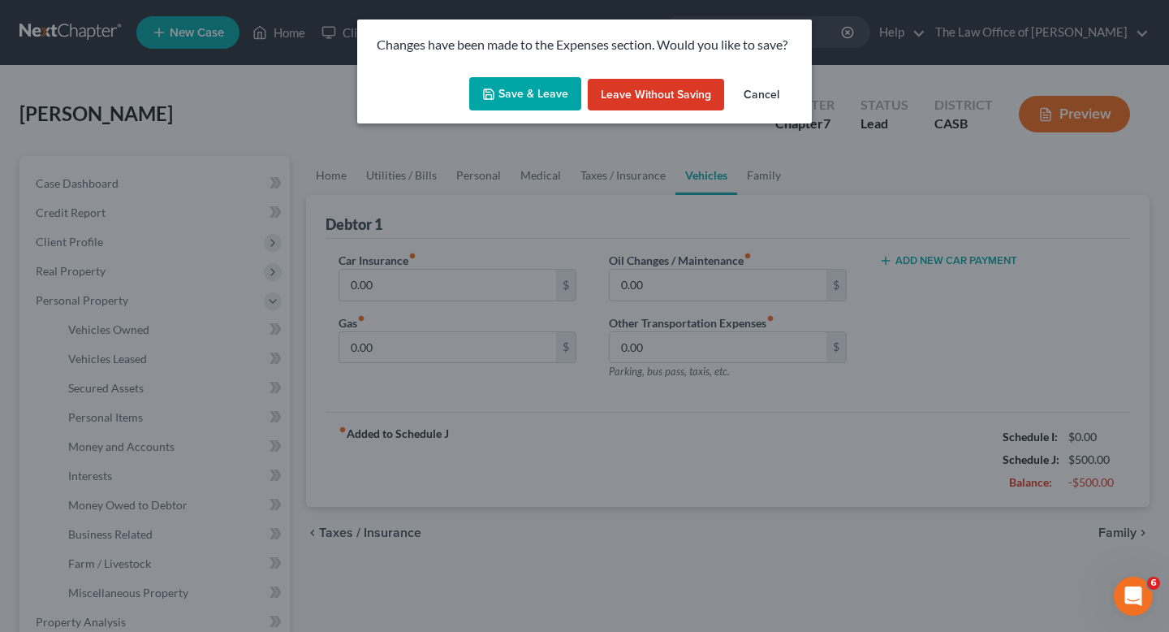
click at [527, 88] on button "Save & Leave" at bounding box center [525, 94] width 112 height 34
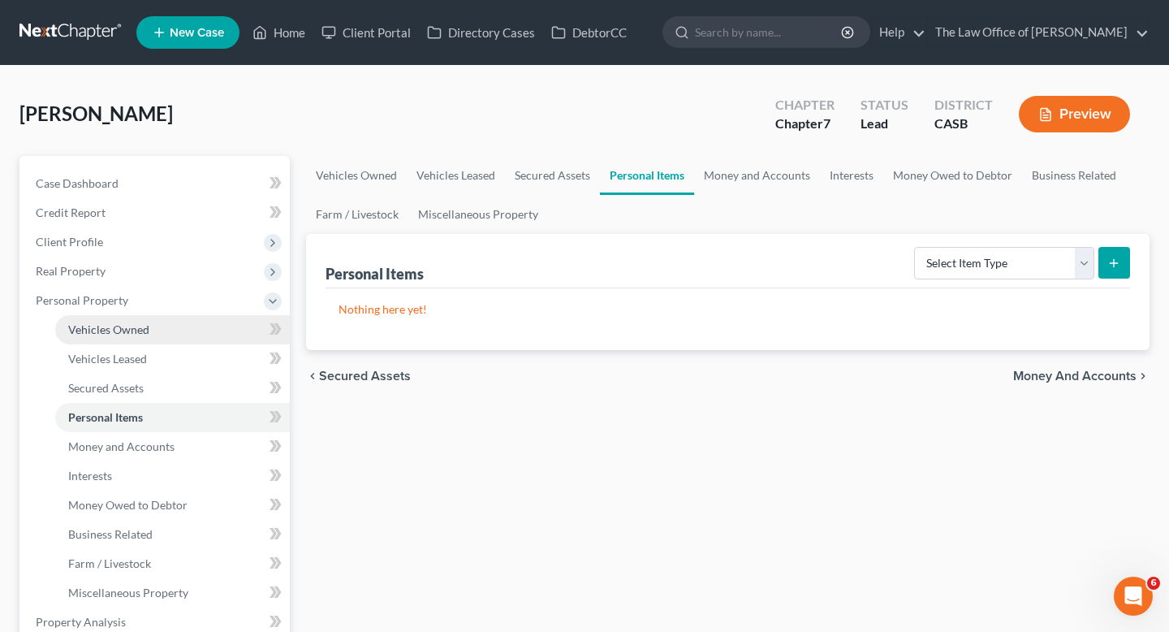
click at [123, 328] on span "Vehicles Owned" at bounding box center [108, 329] width 81 height 14
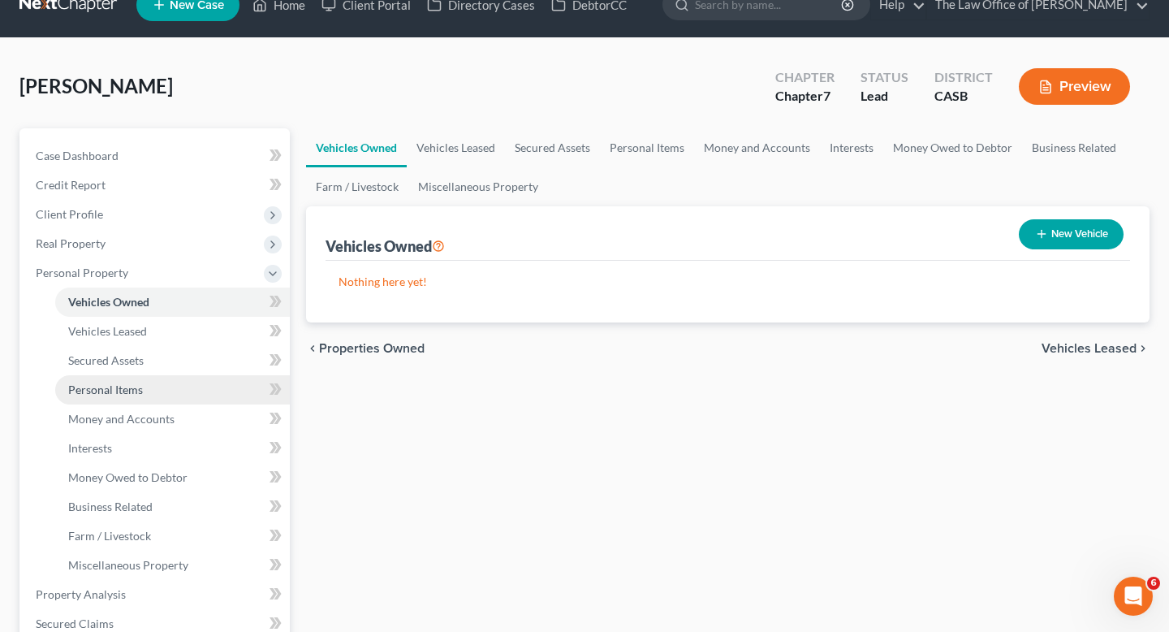
scroll to position [32, 0]
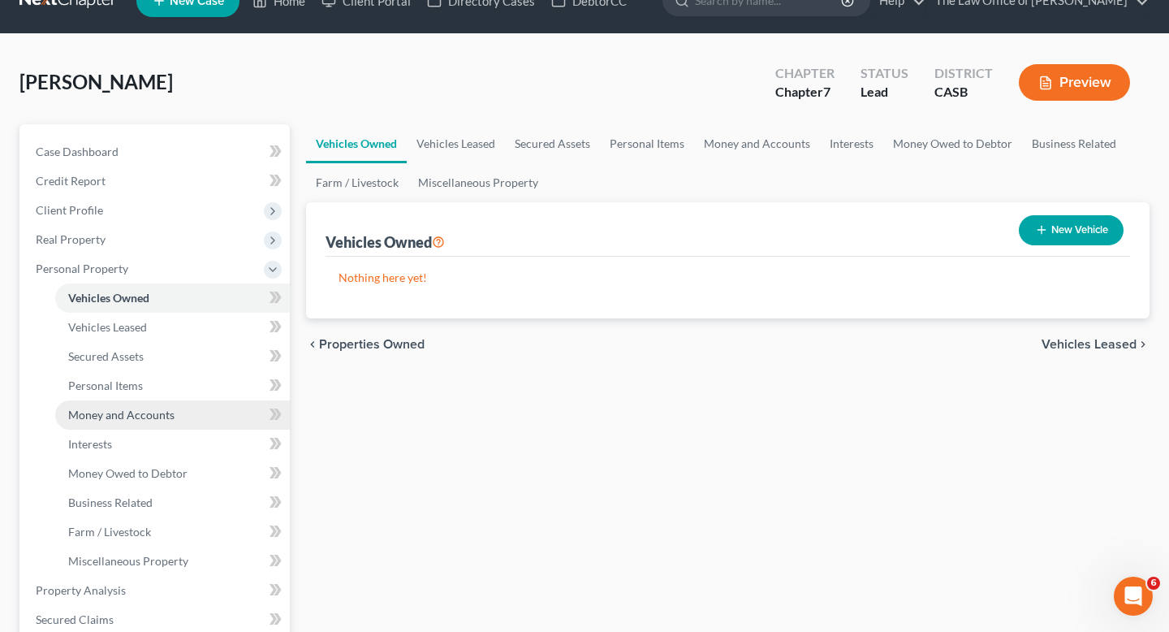
click at [205, 408] on link "Money and Accounts" at bounding box center [172, 414] width 235 height 29
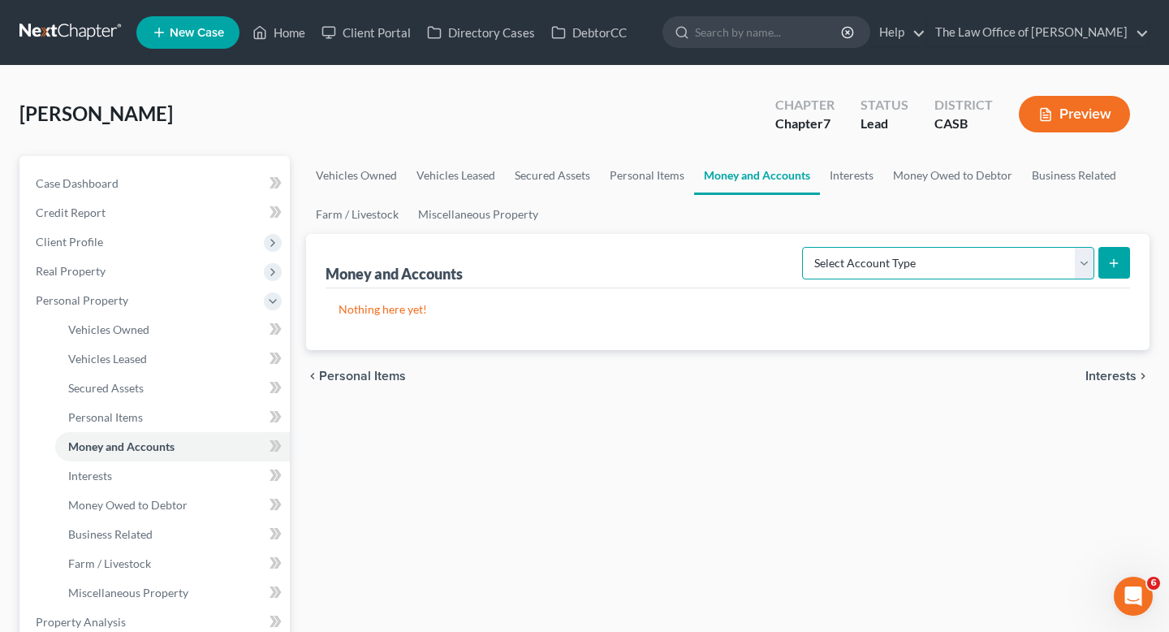
click at [952, 257] on select "Select Account Type Brokerage Cash on Hand Certificates of Deposit Checking Acc…" at bounding box center [948, 263] width 292 height 32
select select "checking"
click at [805, 247] on select "Select Account Type Brokerage Cash on Hand Certificates of Deposit Checking Acc…" at bounding box center [948, 263] width 292 height 32
click at [1118, 265] on icon "submit" at bounding box center [1113, 263] width 13 height 13
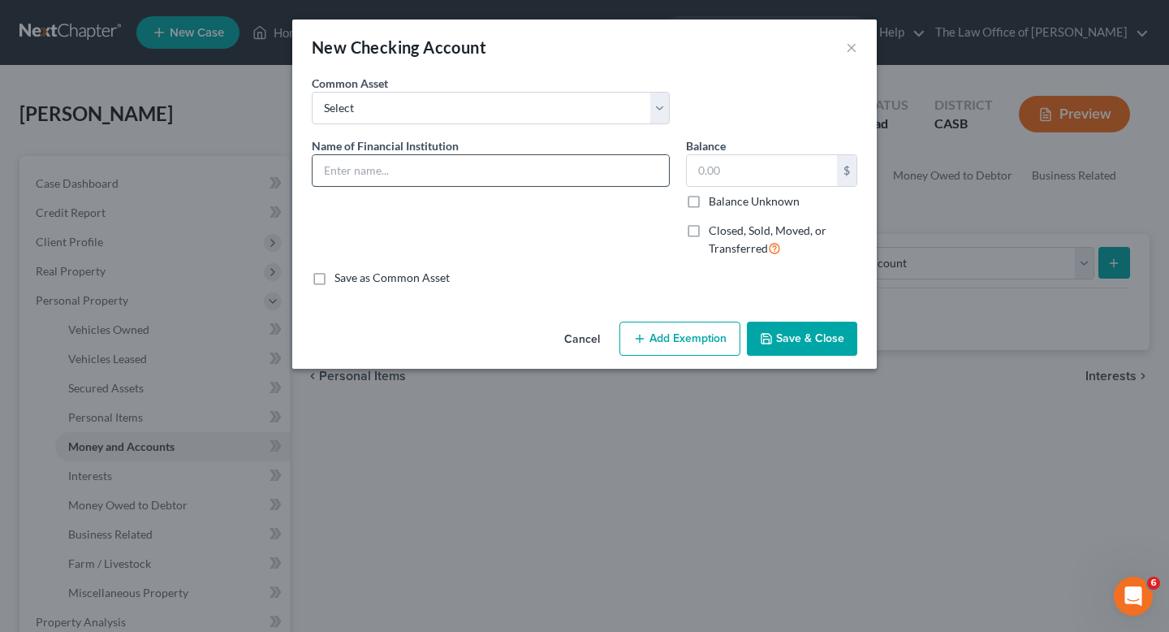
click at [408, 170] on input "text" at bounding box center [491, 170] width 356 height 31
type input "[PERSON_NAME] Fargo Debtor"
click at [801, 341] on button "Save & Close" at bounding box center [802, 339] width 110 height 34
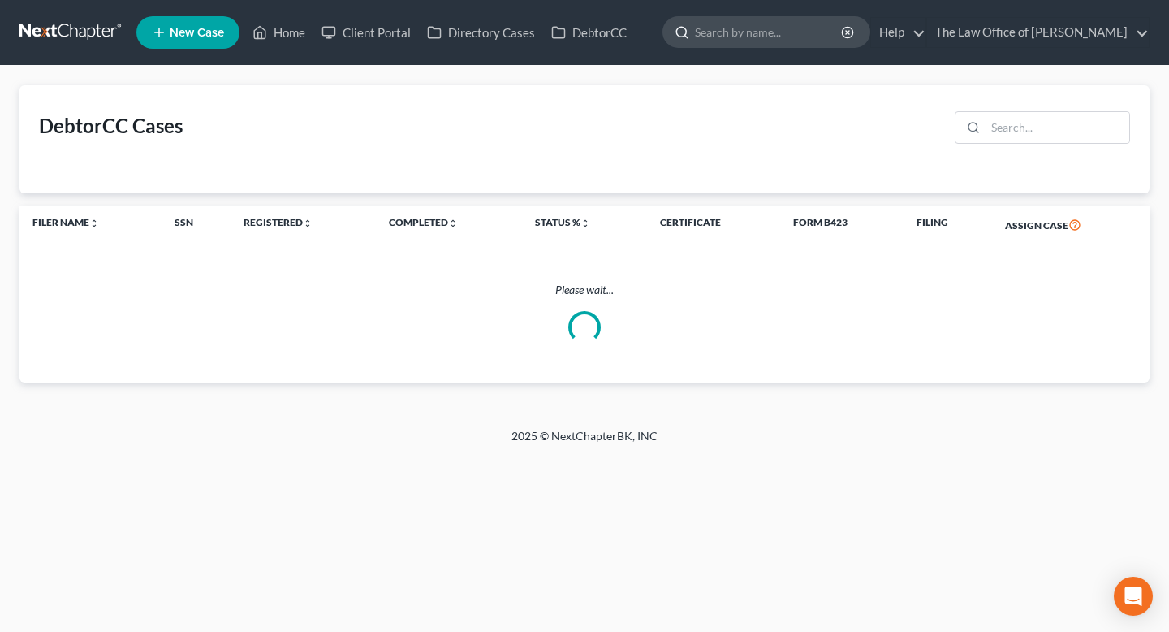
click at [777, 35] on input "search" at bounding box center [769, 32] width 149 height 30
click at [1025, 130] on input "search" at bounding box center [1058, 127] width 144 height 31
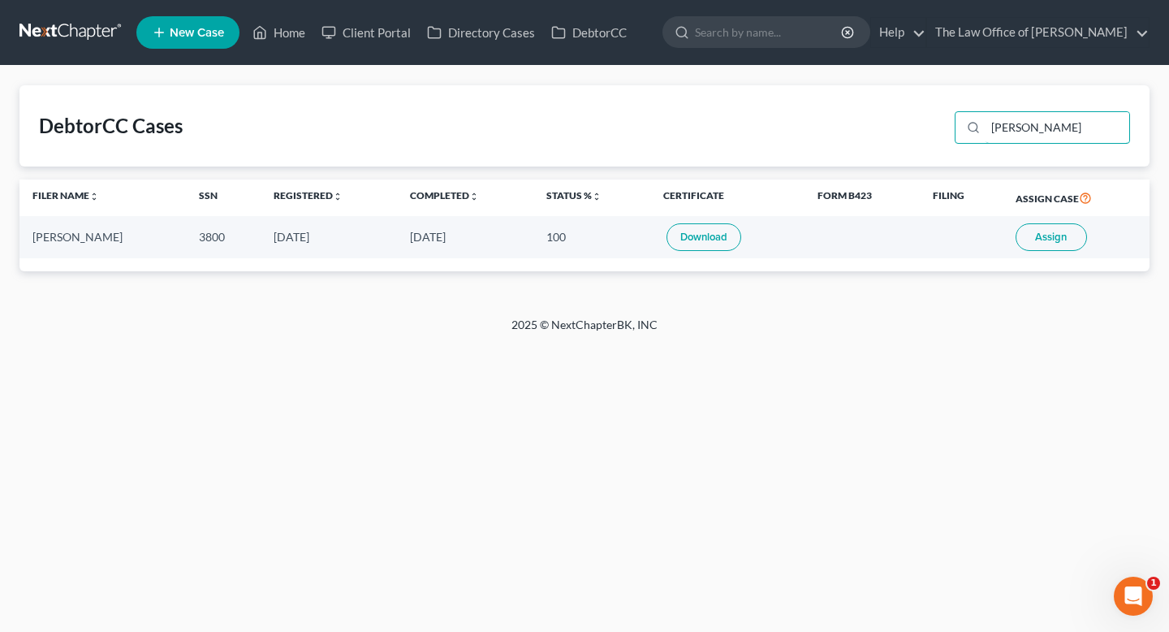
type input "[PERSON_NAME]"
click at [1044, 241] on span "Assign" at bounding box center [1051, 237] width 32 height 13
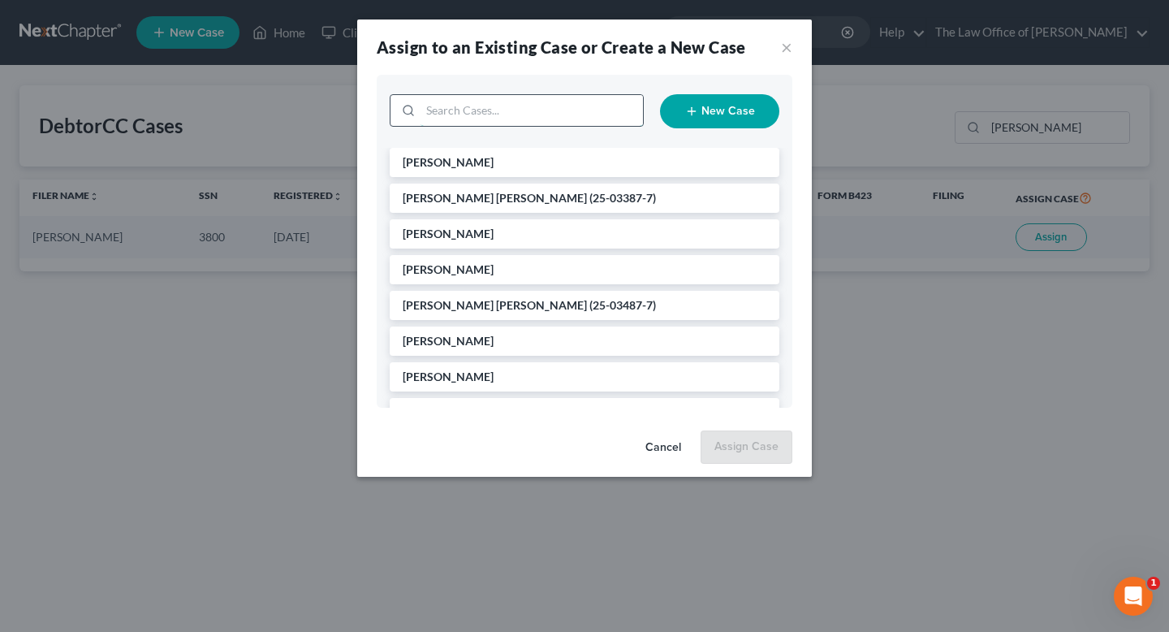
click at [499, 109] on input "search" at bounding box center [532, 110] width 222 height 31
click at [480, 150] on li "[PERSON_NAME]" at bounding box center [585, 162] width 390 height 29
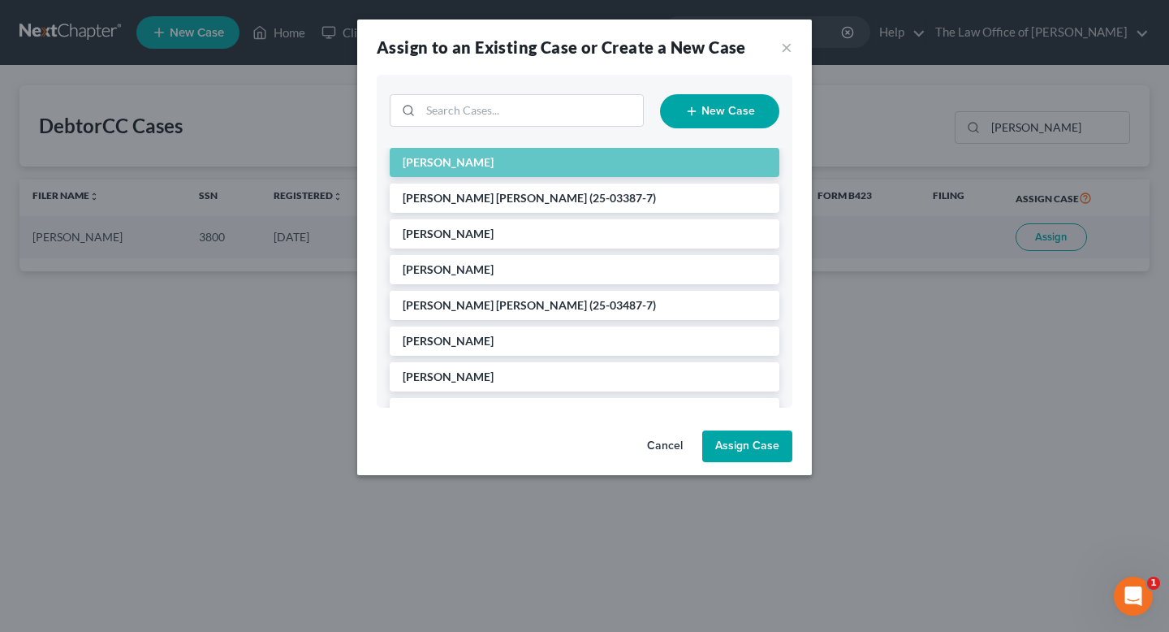
click at [758, 462] on div "Cancel Assign Case" at bounding box center [584, 450] width 455 height 52
click at [755, 449] on button "Assign Case" at bounding box center [747, 446] width 90 height 32
